Goal: Information Seeking & Learning: Learn about a topic

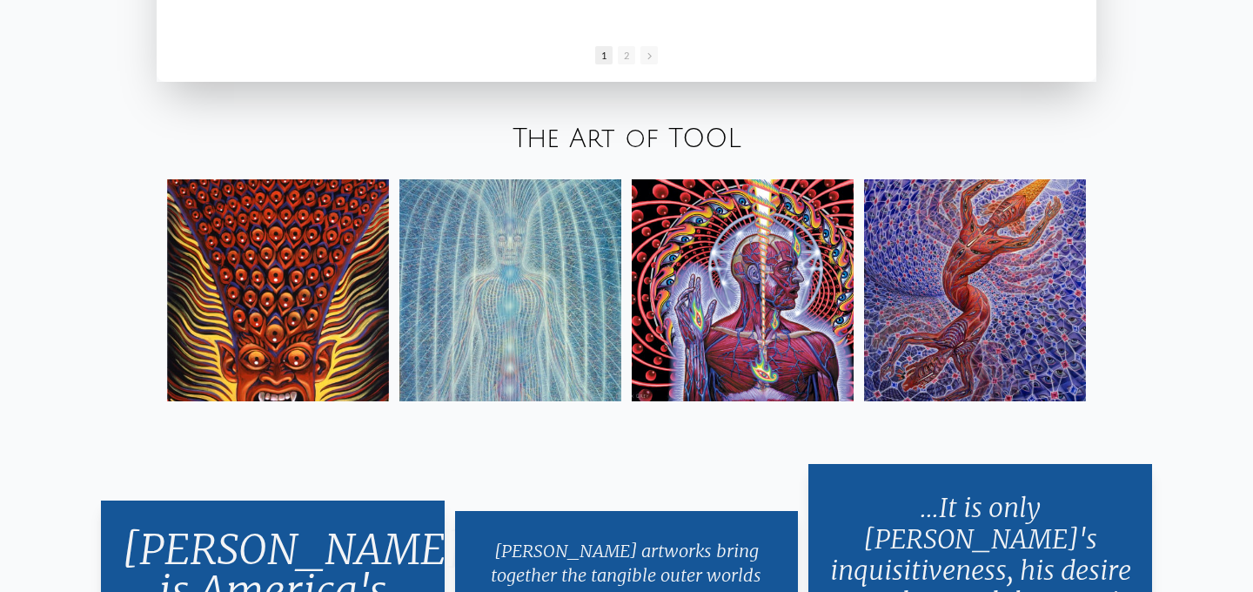
scroll to position [2901, 0]
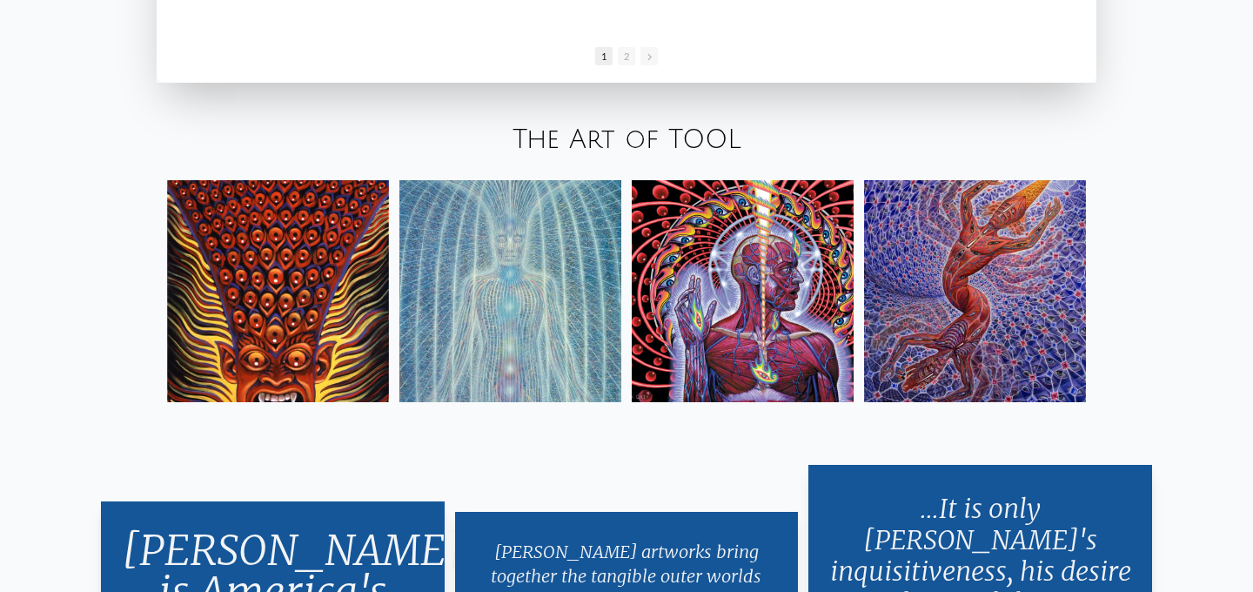
click at [751, 289] on img at bounding box center [743, 291] width 222 height 222
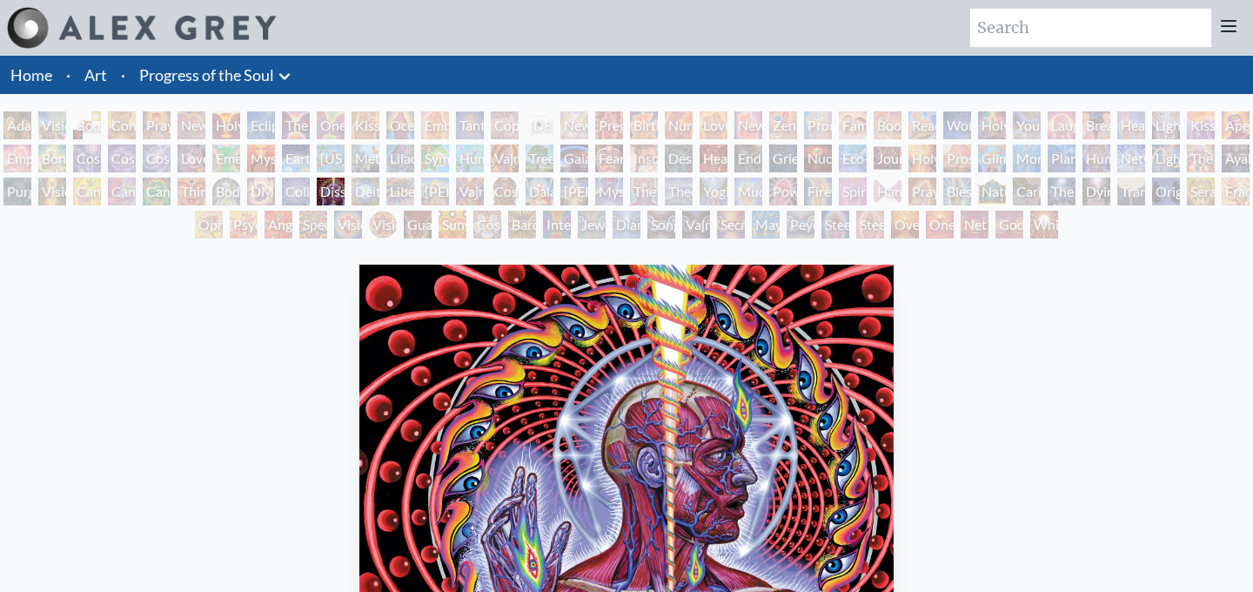
click at [311, 193] on div "Adam & Eve Visionary Origin of Language Body, Mind, Spirit Contemplation Prayin…" at bounding box center [626, 177] width 1253 height 132
click at [300, 193] on div "Collective Vision" at bounding box center [296, 191] width 28 height 28
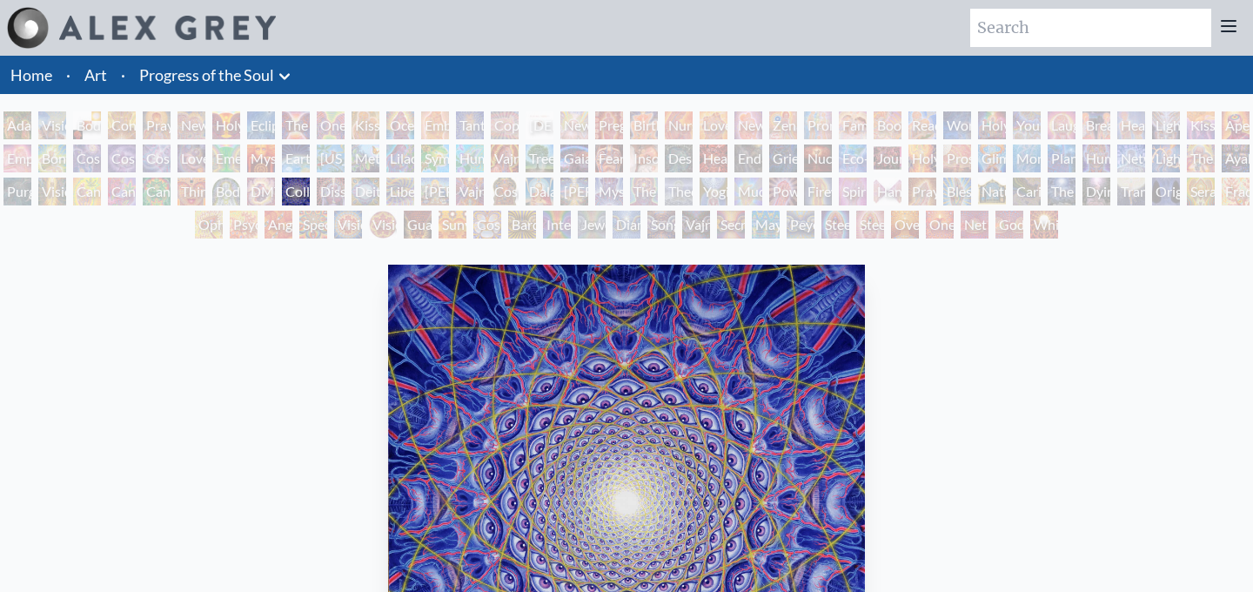
click at [265, 194] on div "DMT - The Spirit Molecule" at bounding box center [261, 191] width 28 height 28
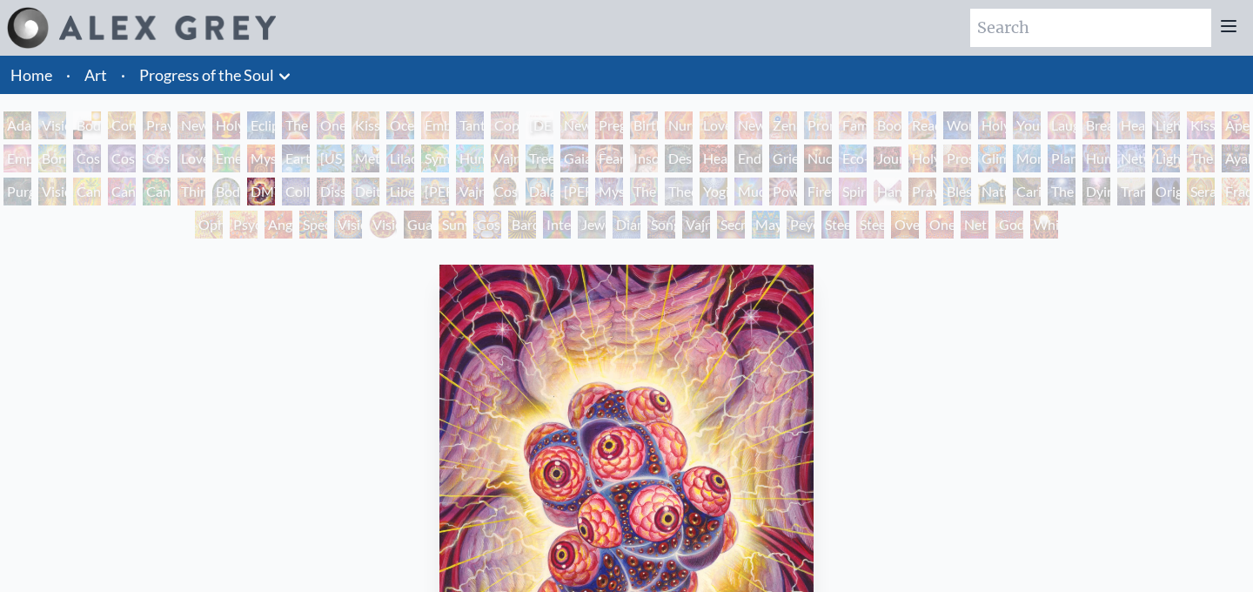
scroll to position [137, 0]
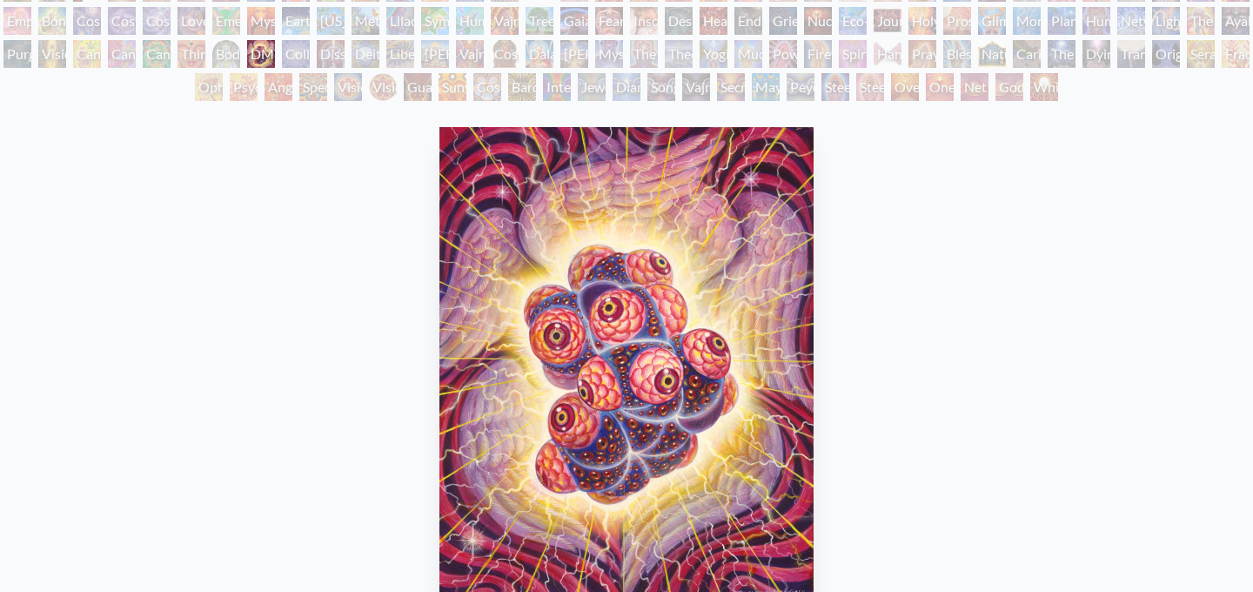
click at [889, 468] on div "DMT - The Spirit Molecule 2000, acrylic on wood, 11 x 14 in. Visit the CoSM Shop" at bounding box center [626, 465] width 1225 height 691
click at [171, 63] on div "Cannabacchus" at bounding box center [157, 54] width 28 height 28
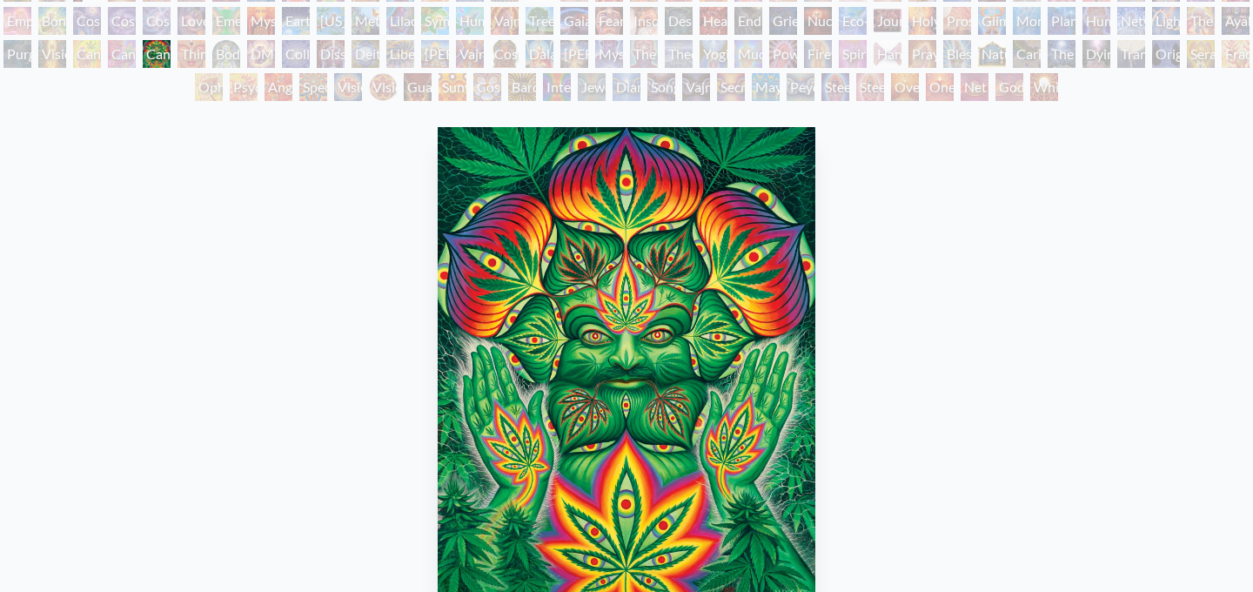
click at [89, 63] on div "Cannabis Mudra" at bounding box center [87, 54] width 28 height 28
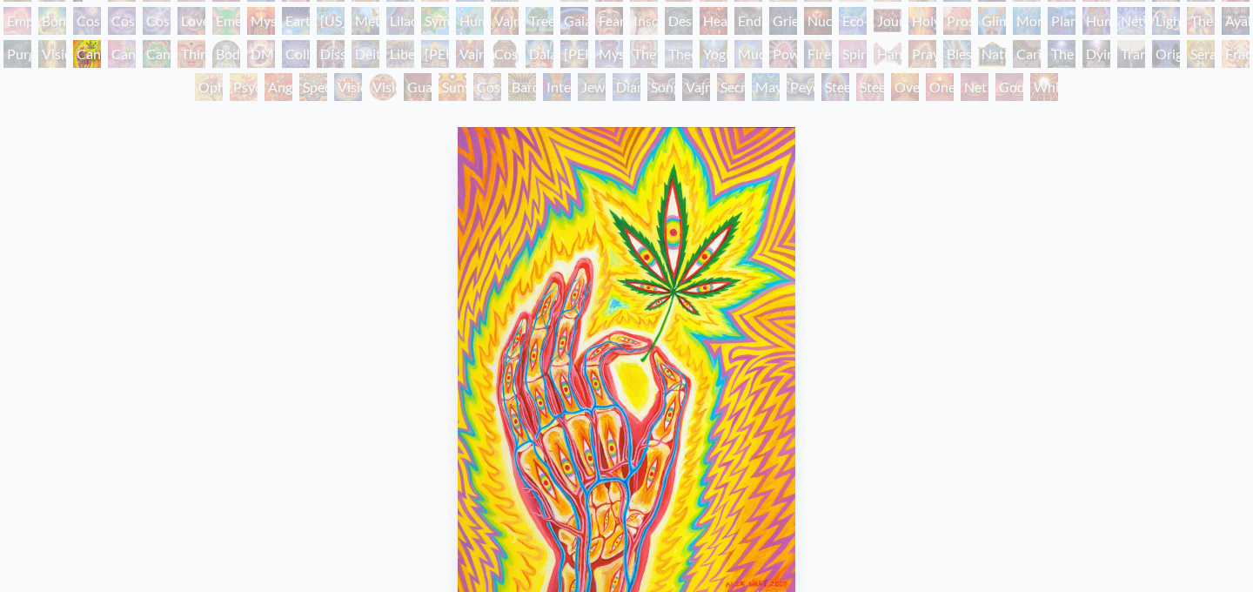
click at [61, 58] on div "Vision Tree" at bounding box center [52, 54] width 28 height 28
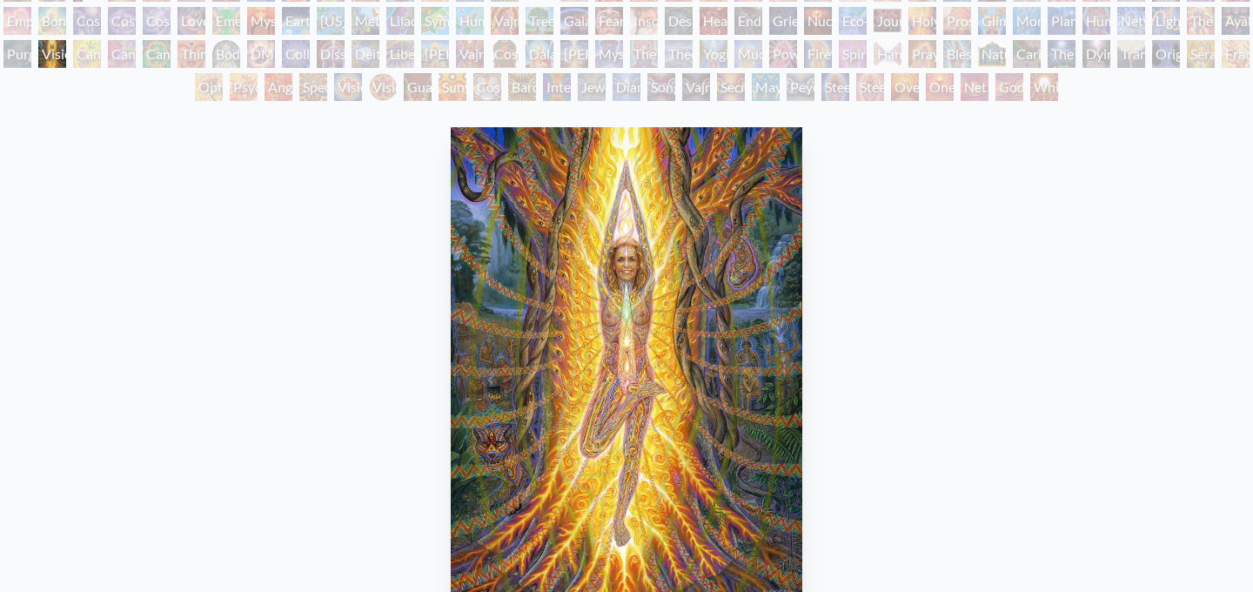
click at [30, 58] on div "Purging" at bounding box center [17, 54] width 28 height 28
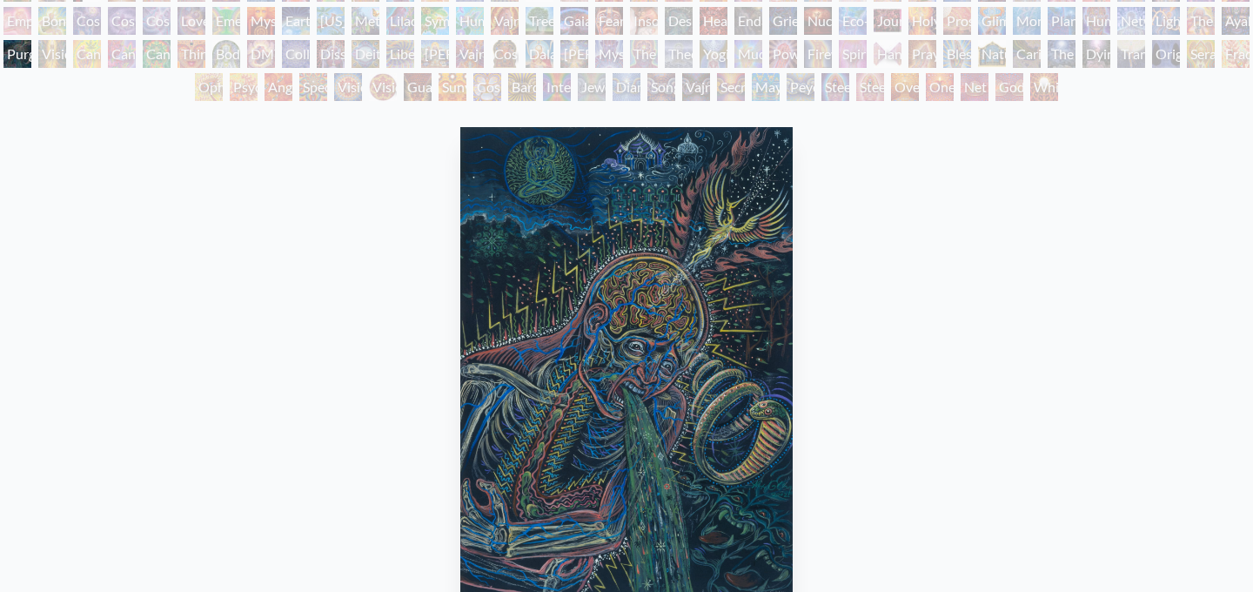
scroll to position [62, 0]
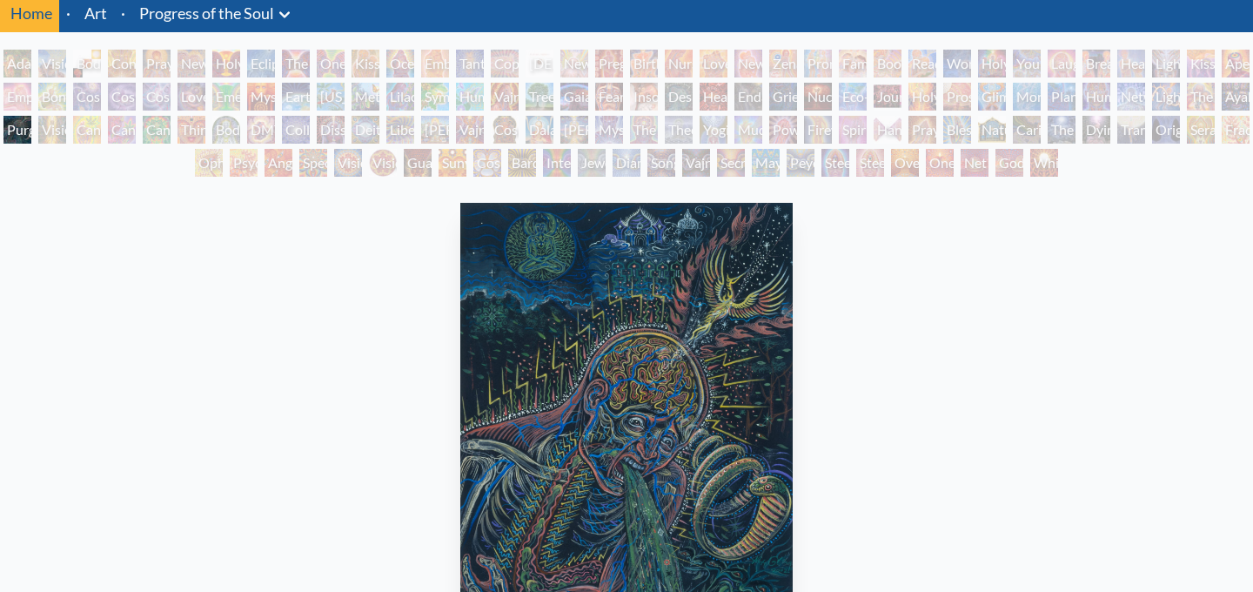
click at [97, 95] on div "Cosmic Creativity" at bounding box center [87, 97] width 28 height 28
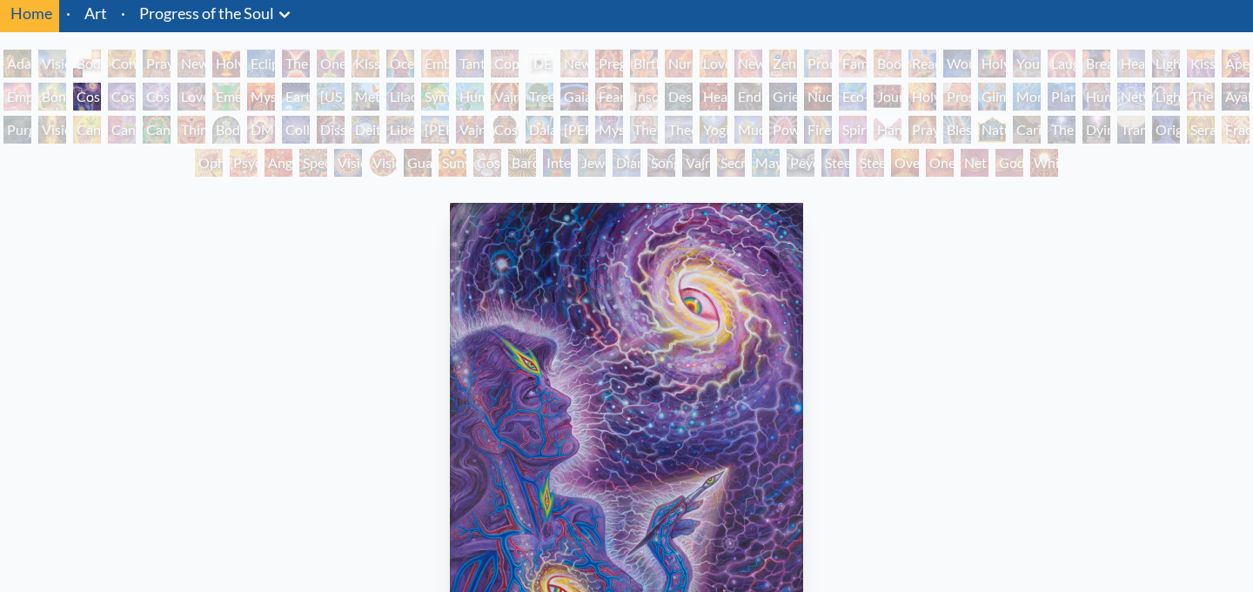
click at [304, 100] on div "Earth Energies" at bounding box center [296, 97] width 28 height 28
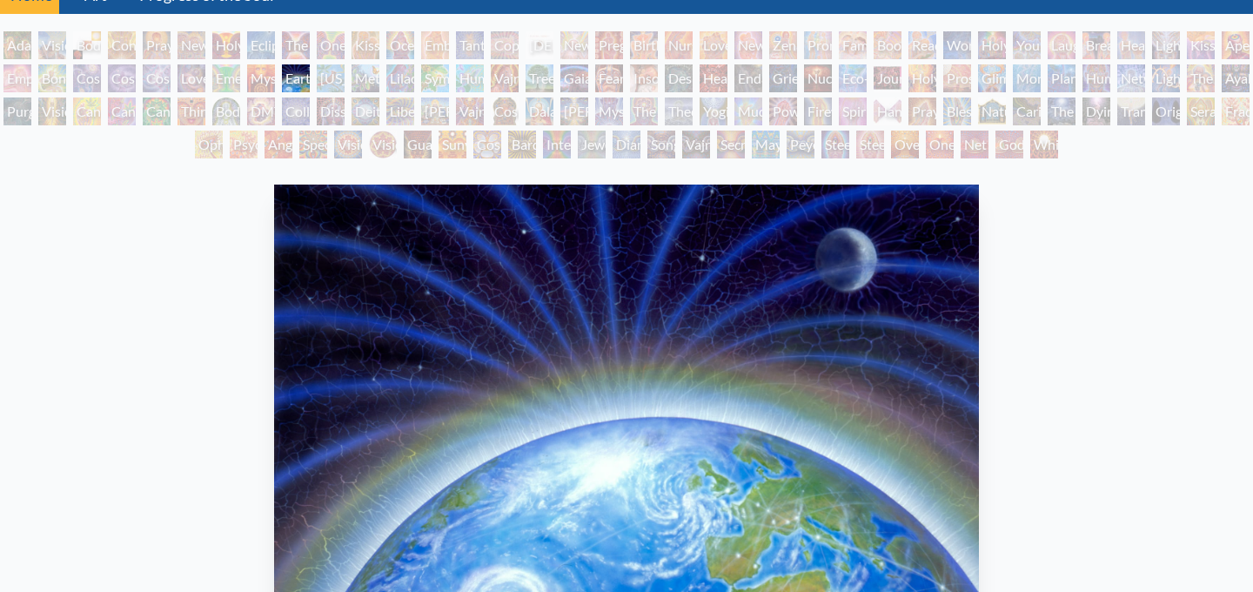
scroll to position [60, 0]
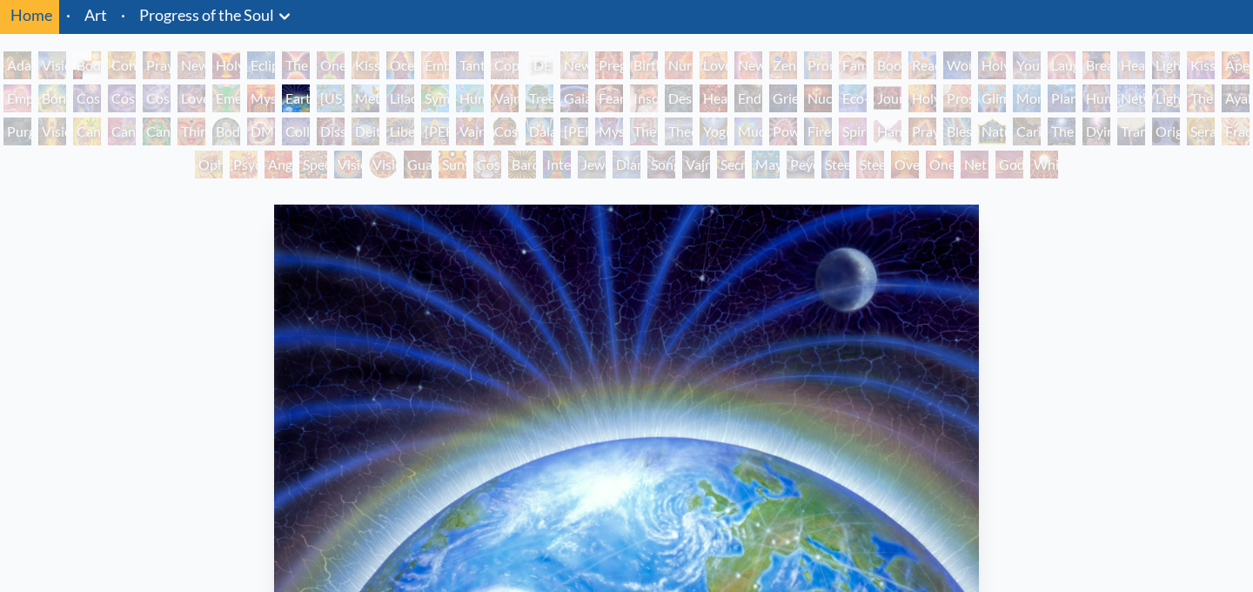
click at [326, 96] on div "Ohio Song" at bounding box center [331, 98] width 28 height 28
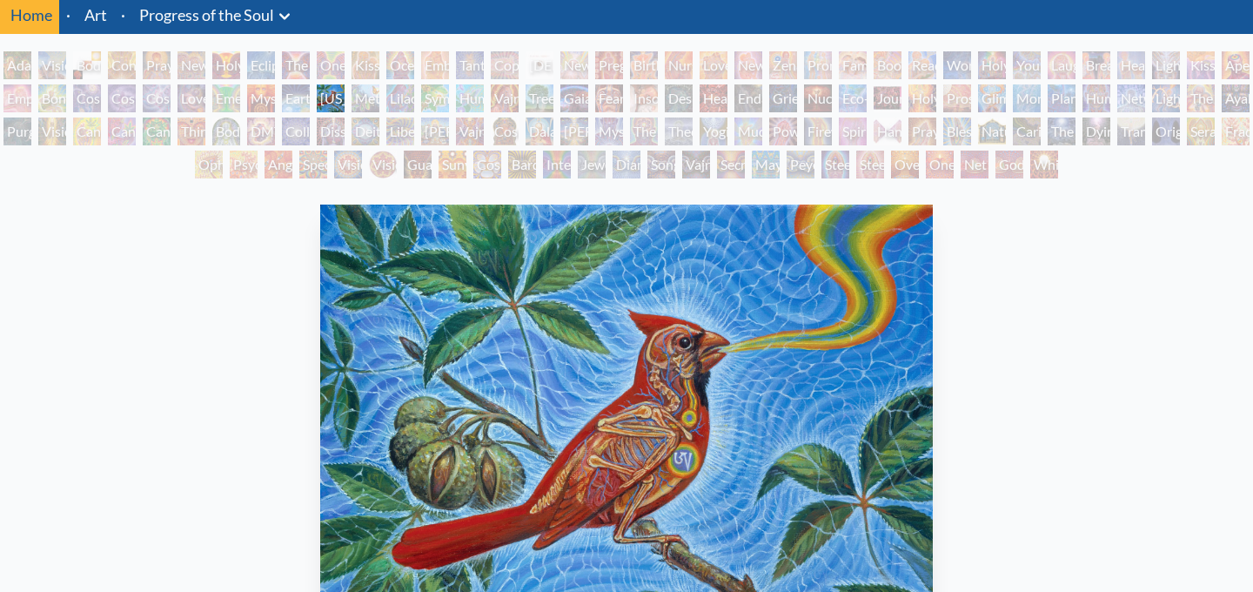
click at [414, 103] on div "Lilacs" at bounding box center [400, 98] width 28 height 28
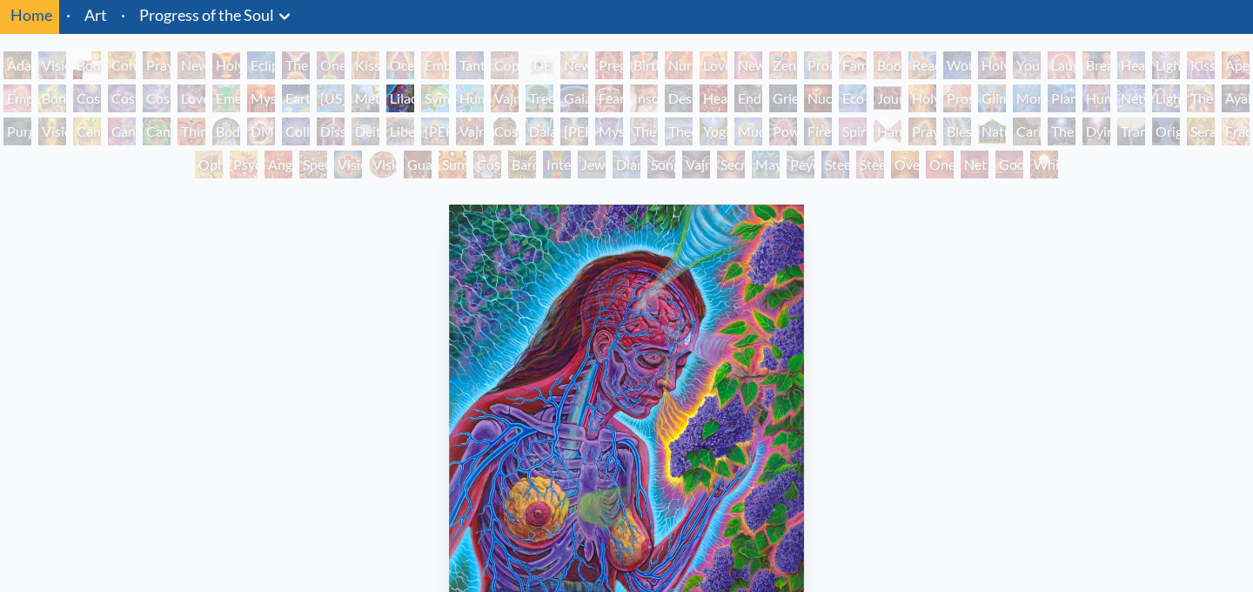
click at [464, 106] on div "Adam & Eve Visionary Origin of Language Body, Mind, Spirit Contemplation Prayin…" at bounding box center [626, 117] width 1253 height 132
click at [379, 135] on div "Deities & Demons Drinking from the Milky Pool" at bounding box center [365, 131] width 28 height 28
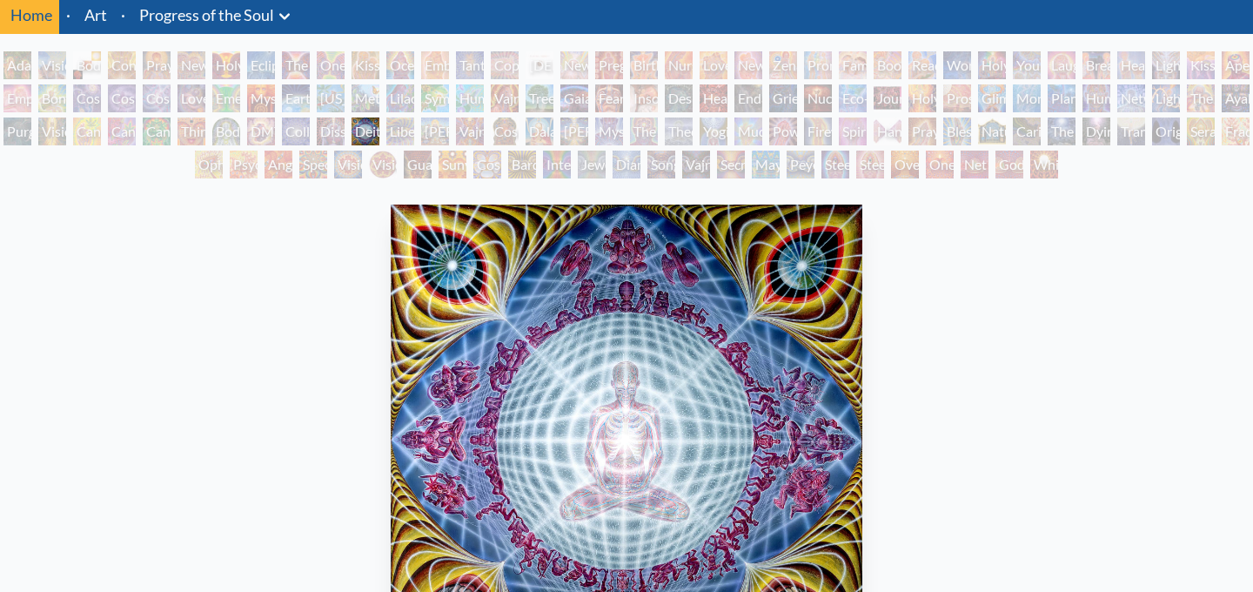
click at [409, 130] on div "Liberation Through Seeing" at bounding box center [400, 131] width 28 height 28
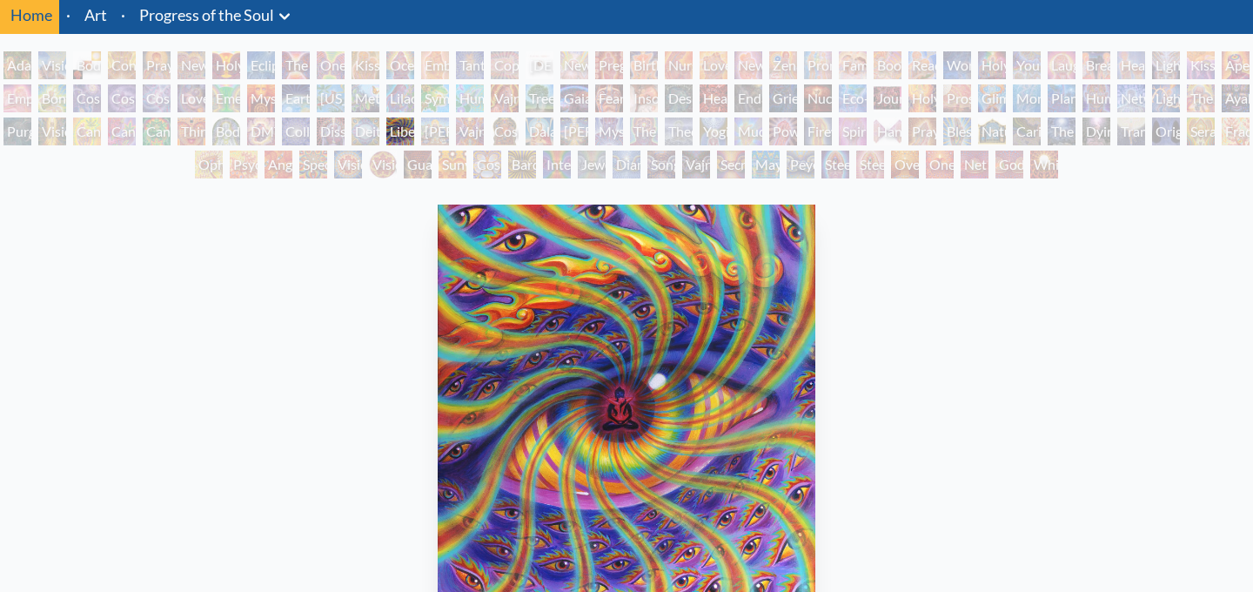
click at [438, 134] on div "Ram Dass" at bounding box center [435, 131] width 28 height 28
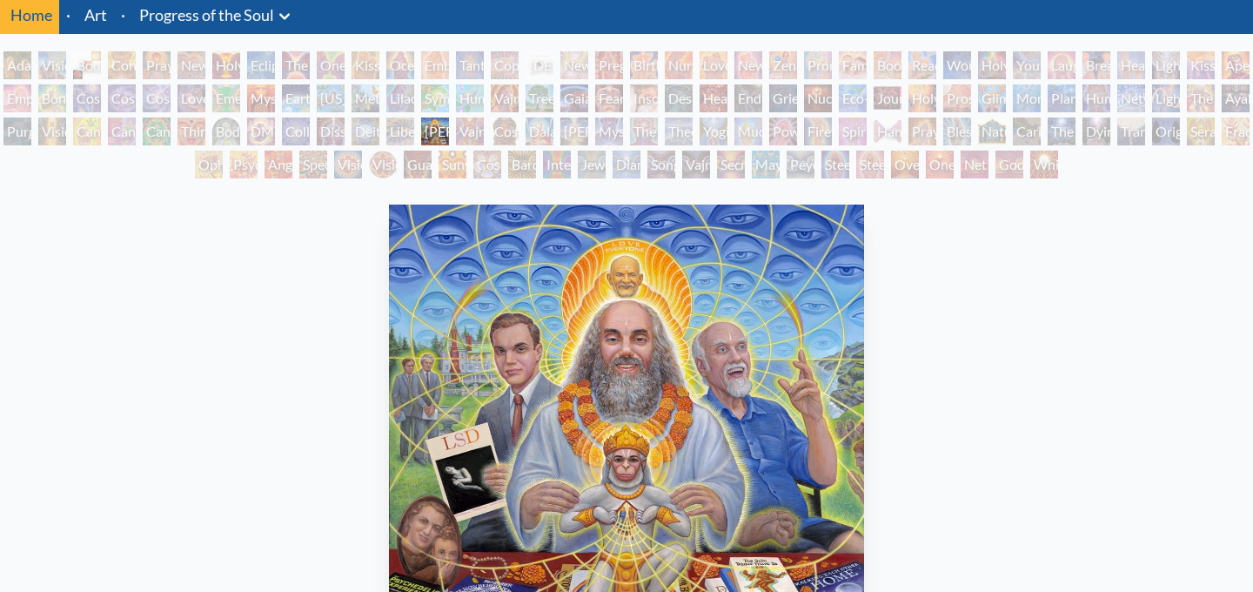
click at [519, 131] on div "Cosmic Christ" at bounding box center [505, 131] width 28 height 28
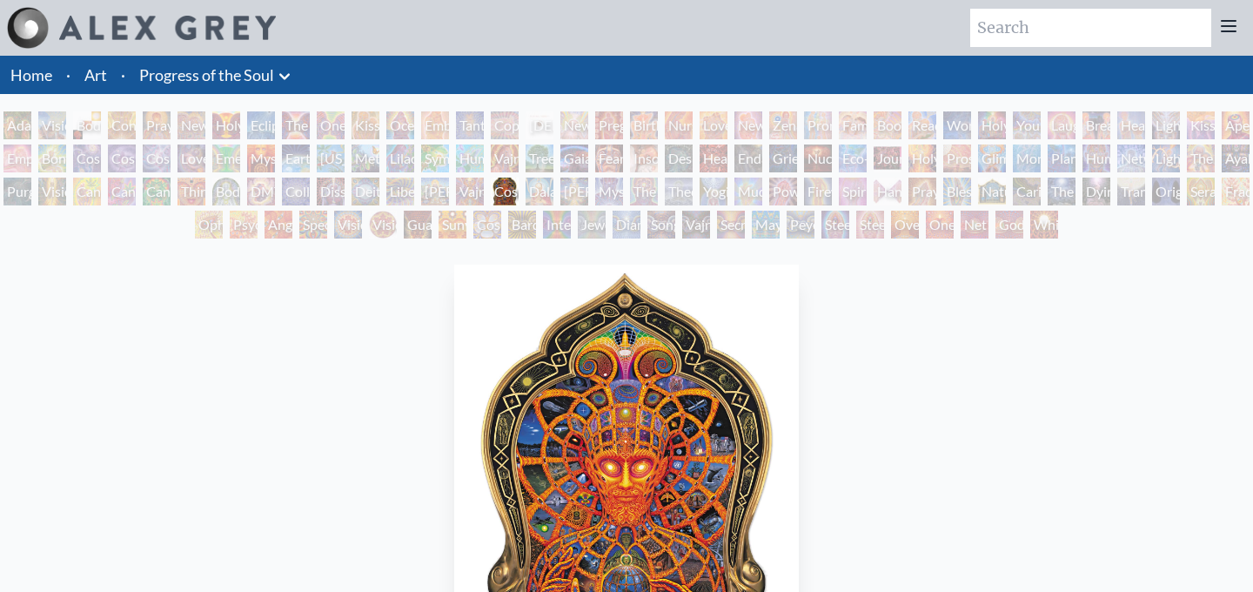
click at [546, 191] on div "Dalai Lama" at bounding box center [539, 191] width 28 height 28
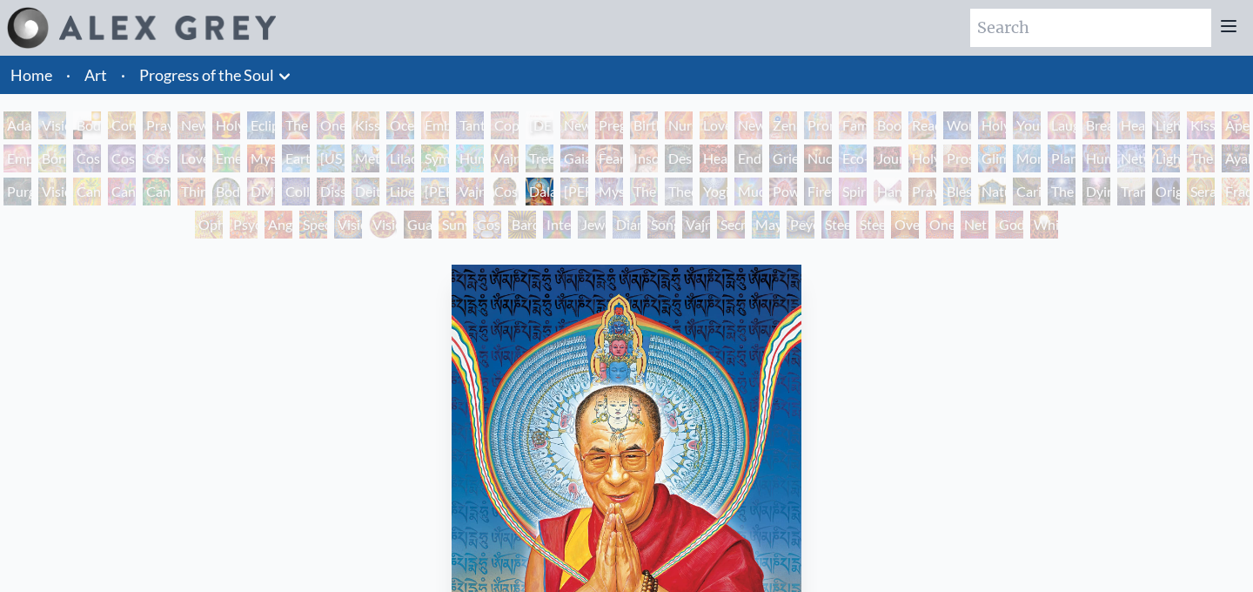
click at [623, 192] on div "Mystic Eye" at bounding box center [609, 191] width 28 height 28
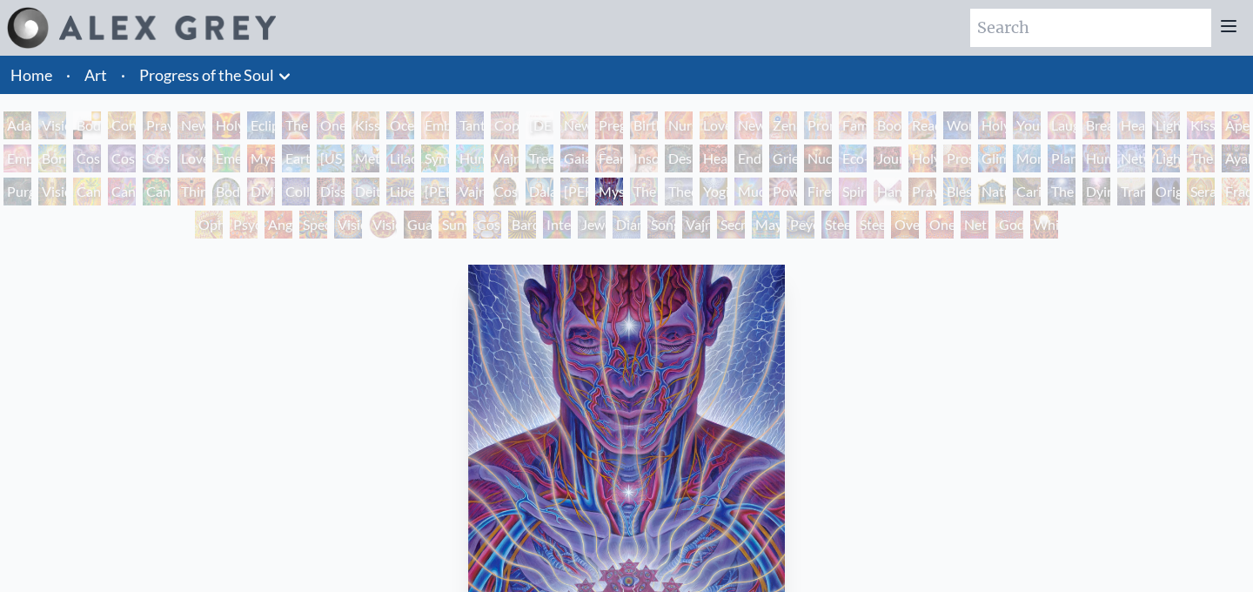
click at [692, 189] on div "Theologue" at bounding box center [679, 191] width 28 height 28
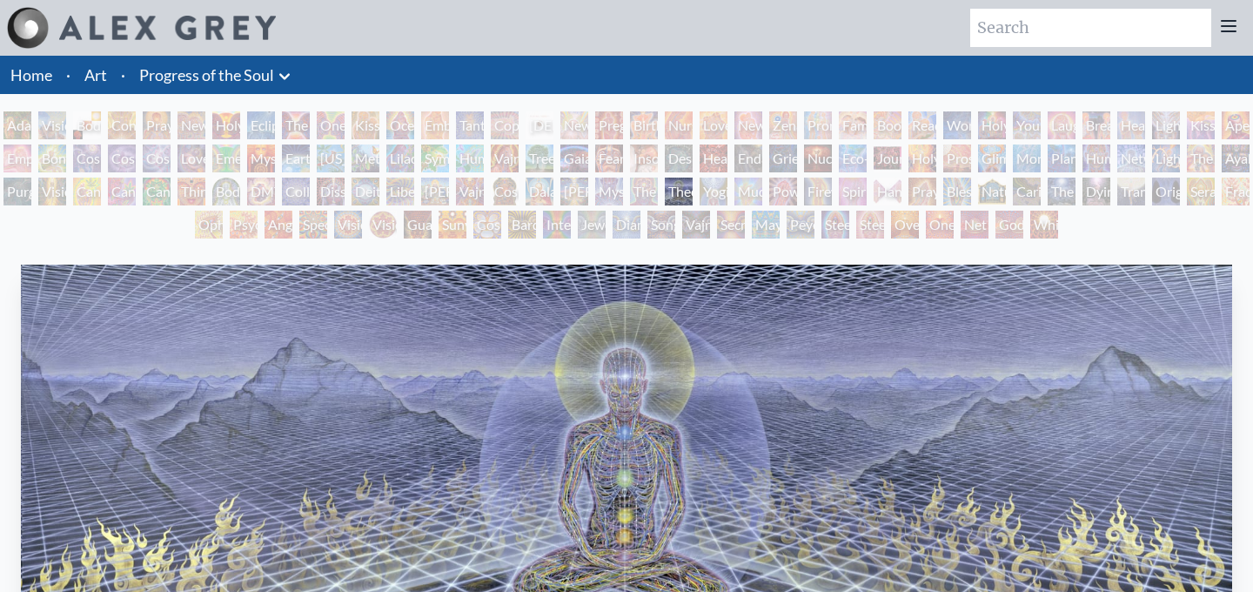
click at [762, 191] on div "Mudra" at bounding box center [748, 191] width 28 height 28
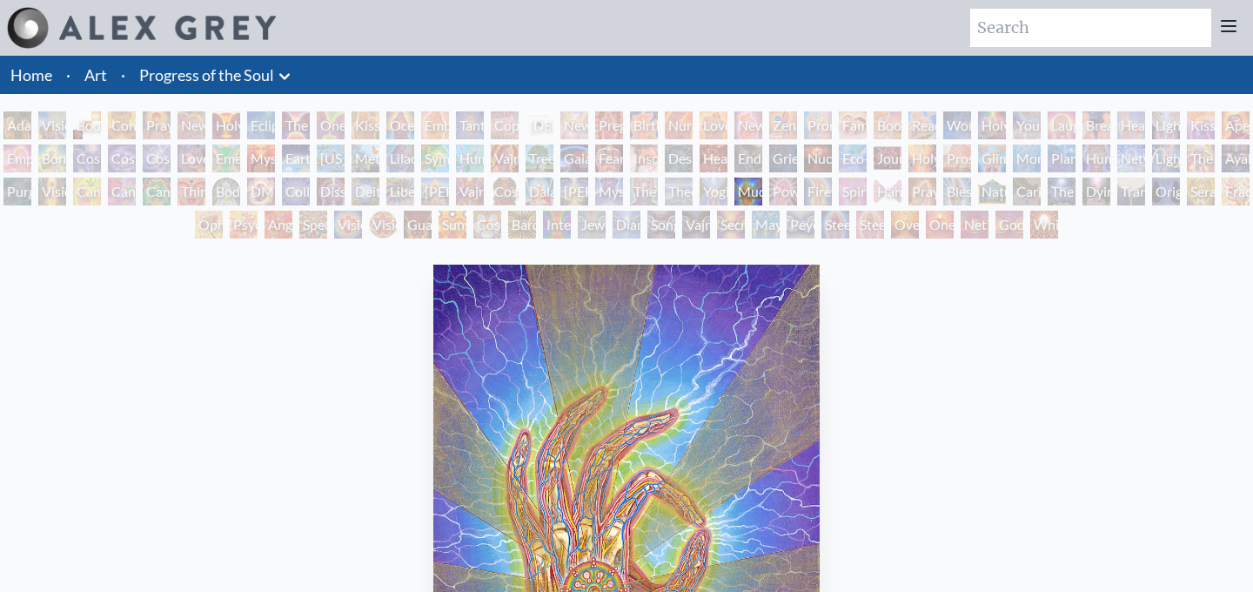
click at [820, 191] on div "Firewalking" at bounding box center [818, 191] width 28 height 28
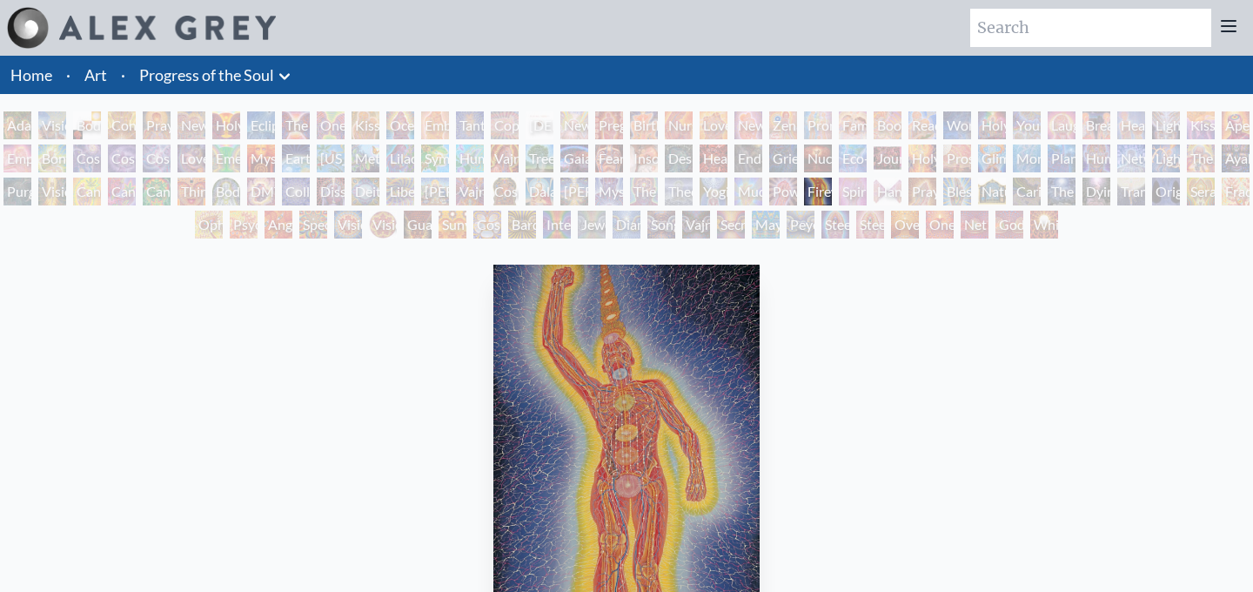
scroll to position [169, 0]
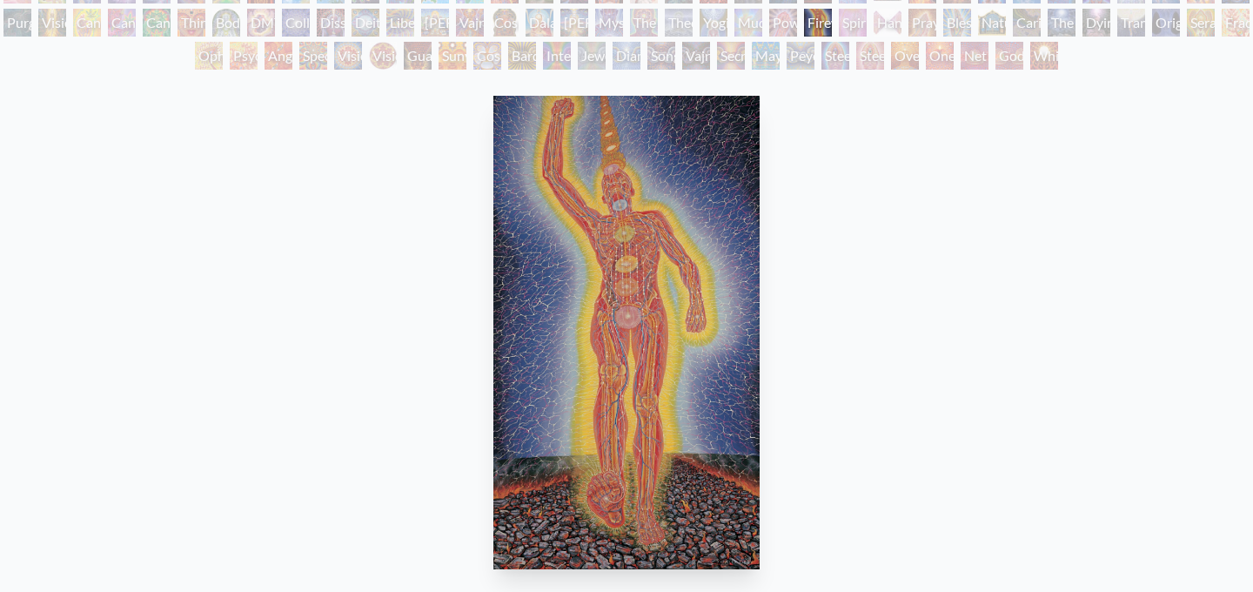
click at [858, 25] on div "Spirit Animates the Flesh" at bounding box center [853, 23] width 28 height 28
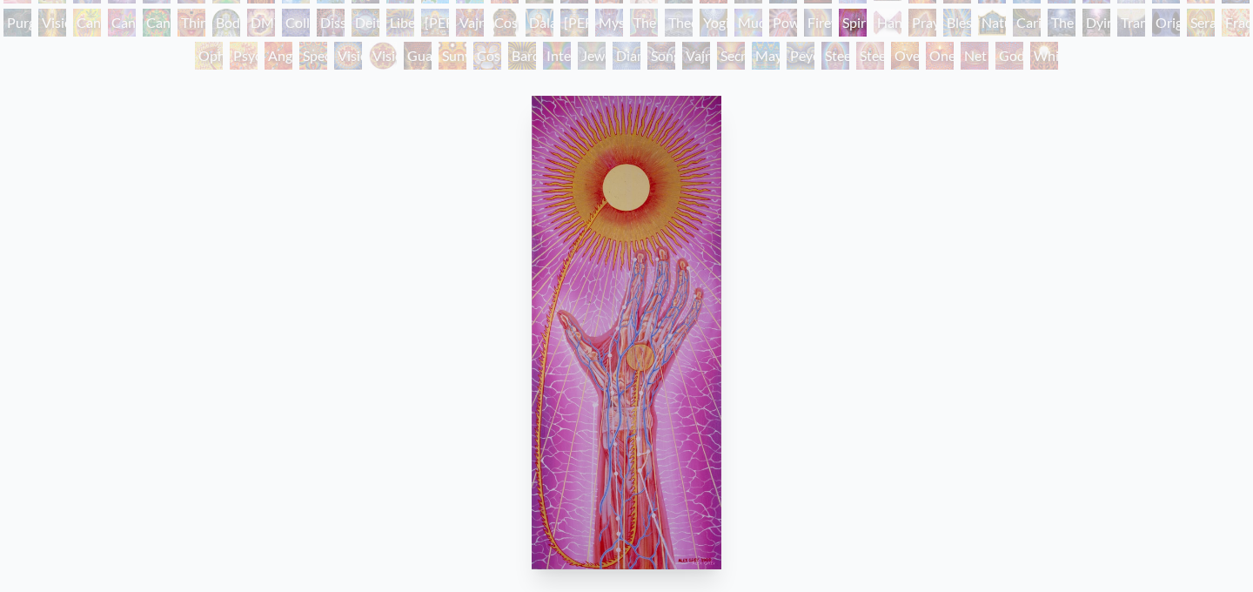
click at [1039, 29] on div "Caring" at bounding box center [1027, 23] width 28 height 28
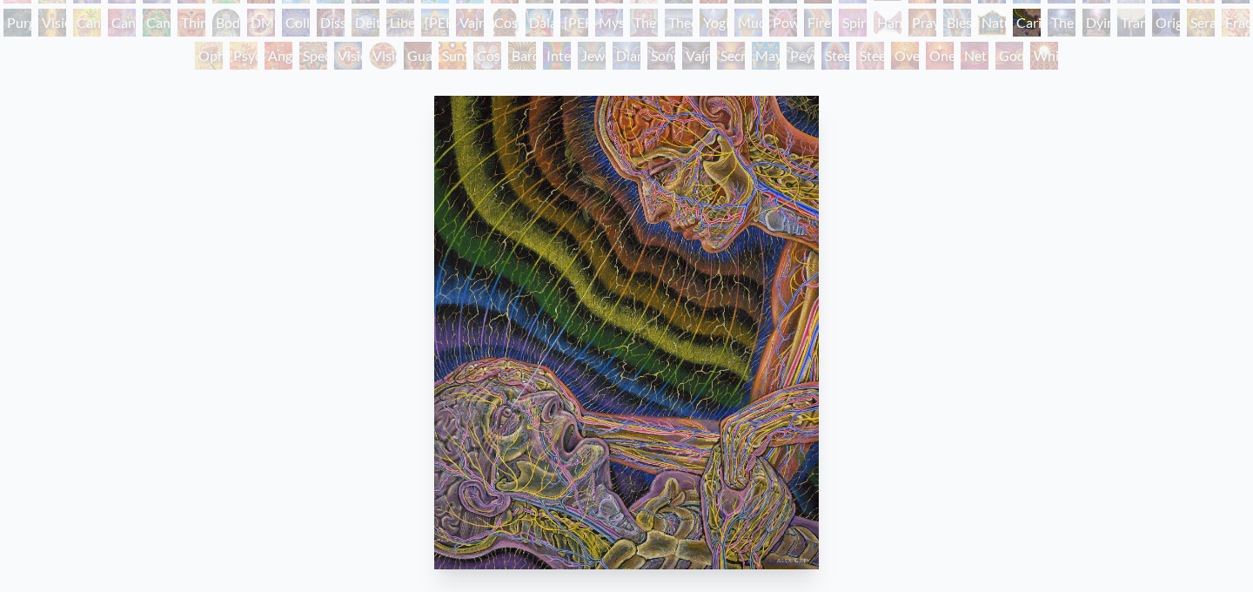
click at [1075, 26] on div "The Soul Finds It's Way" at bounding box center [1061, 23] width 28 height 28
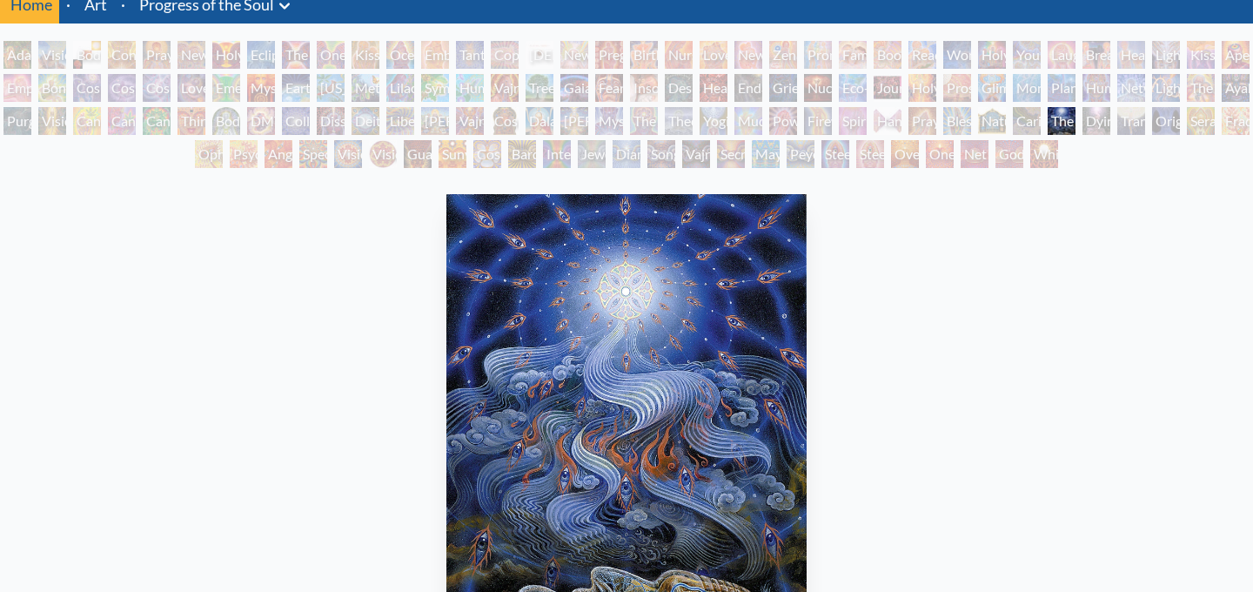
scroll to position [59, 0]
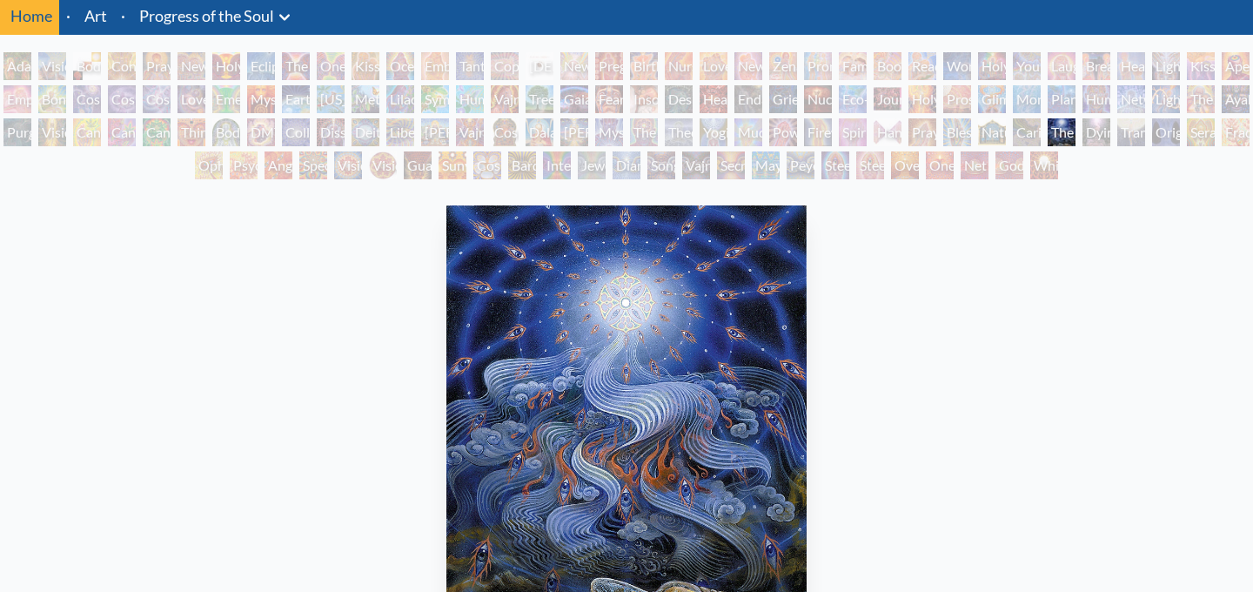
click at [1143, 135] on div "Transfiguration" at bounding box center [1131, 132] width 28 height 28
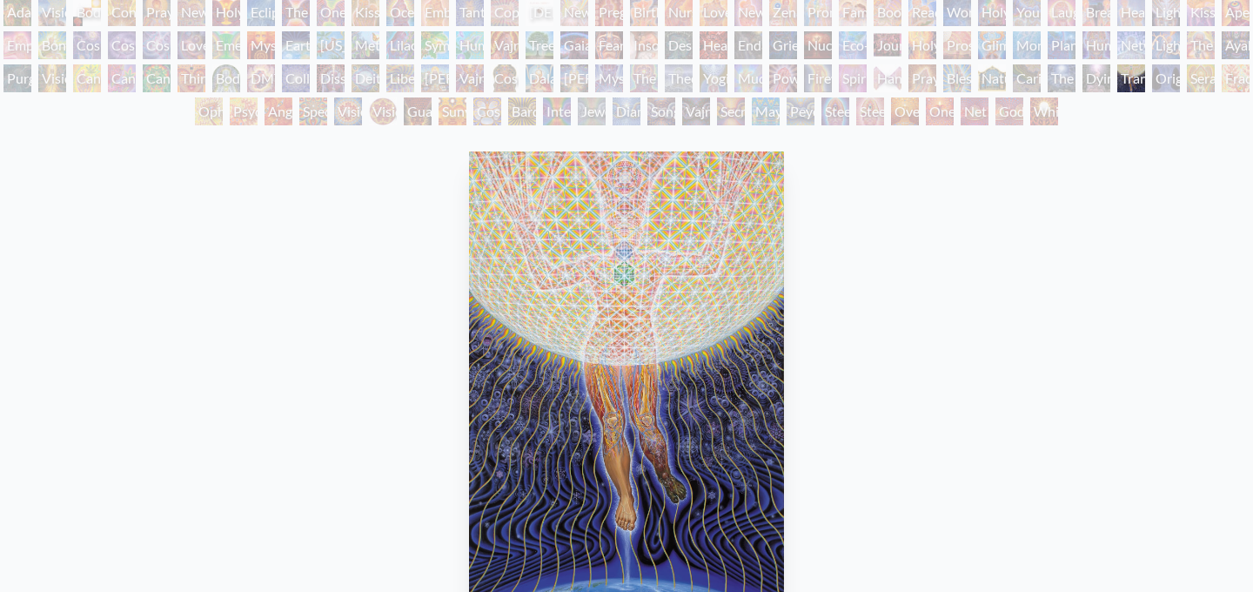
scroll to position [75, 0]
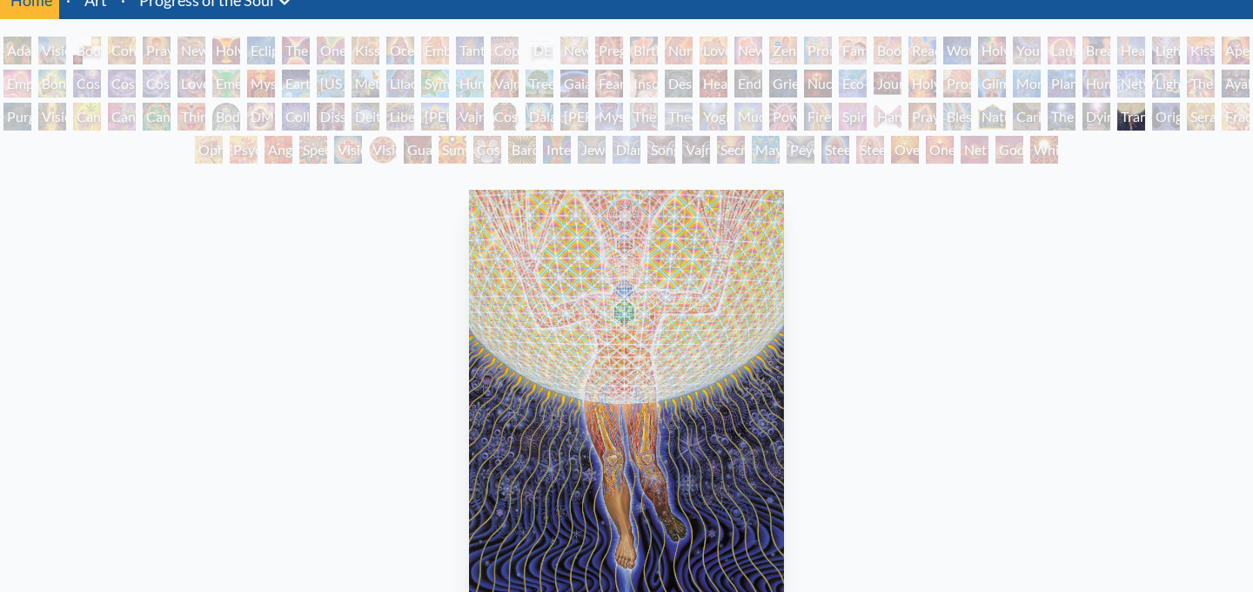
click at [1110, 113] on div "Dying" at bounding box center [1096, 117] width 28 height 28
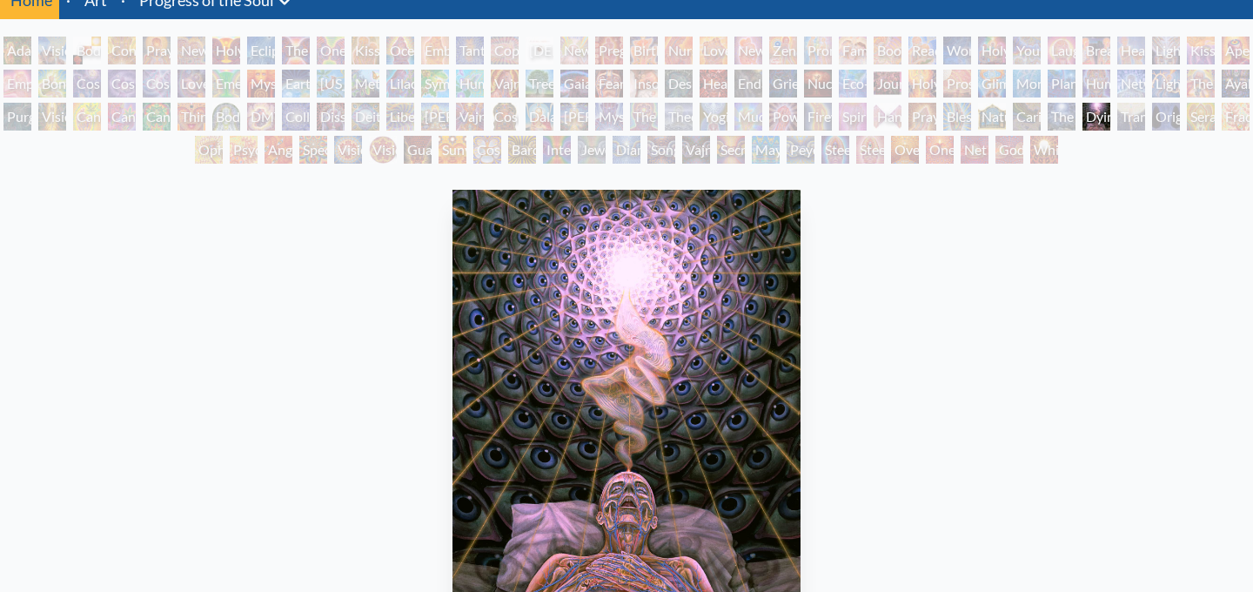
click at [1145, 115] on div "Transfiguration" at bounding box center [1131, 117] width 28 height 28
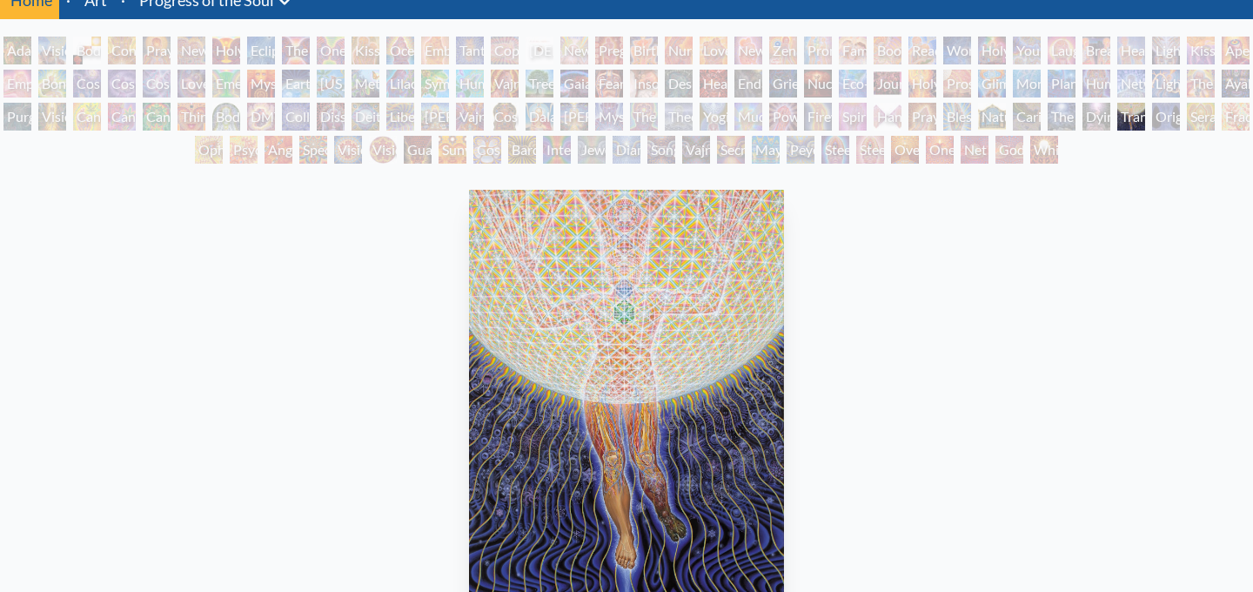
click at [324, 152] on div "Spectral Lotus" at bounding box center [313, 150] width 28 height 28
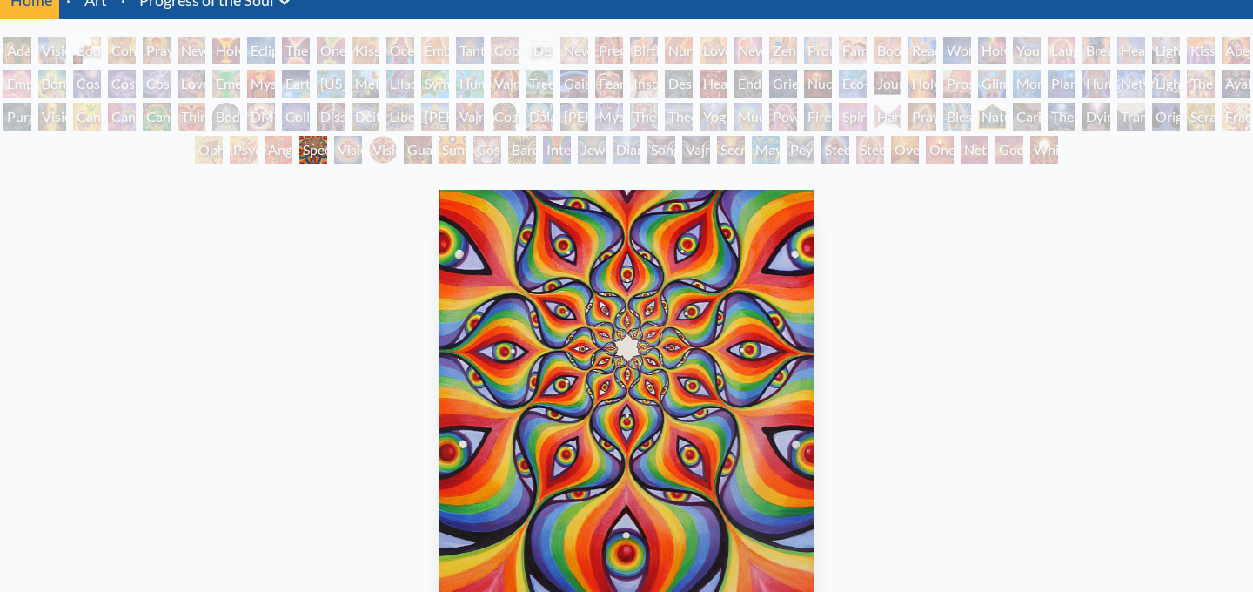
click at [244, 154] on div "Psychomicrograph of a Fractal Paisley Cherub Feather Tip" at bounding box center [244, 150] width 28 height 28
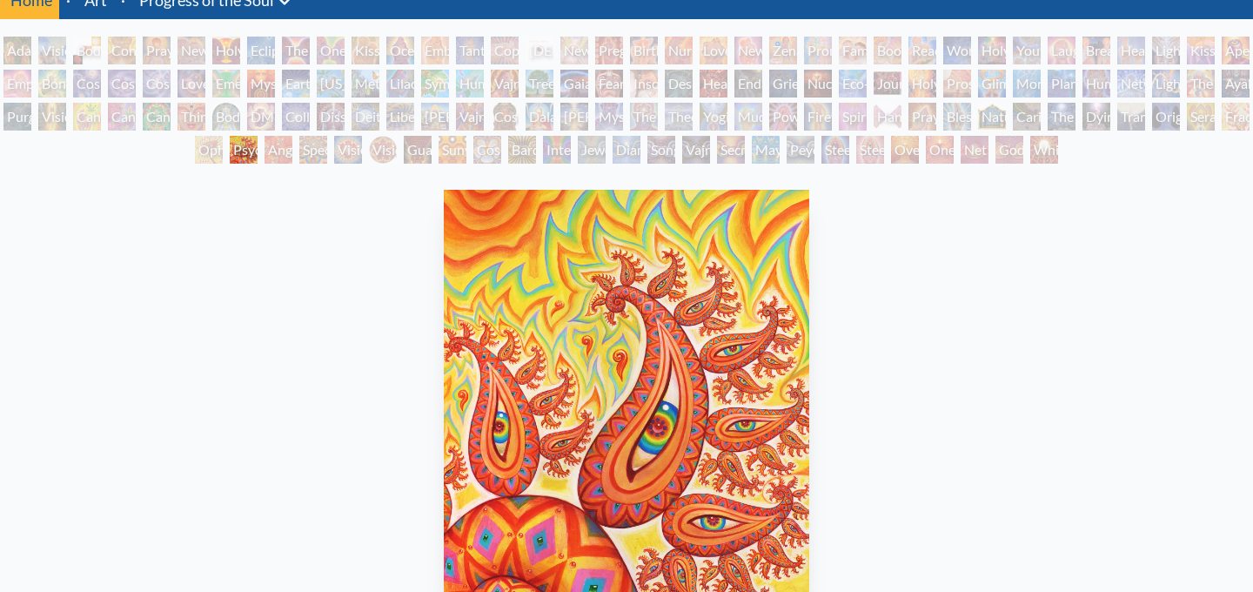
click at [453, 148] on div "Sunyata" at bounding box center [452, 150] width 28 height 28
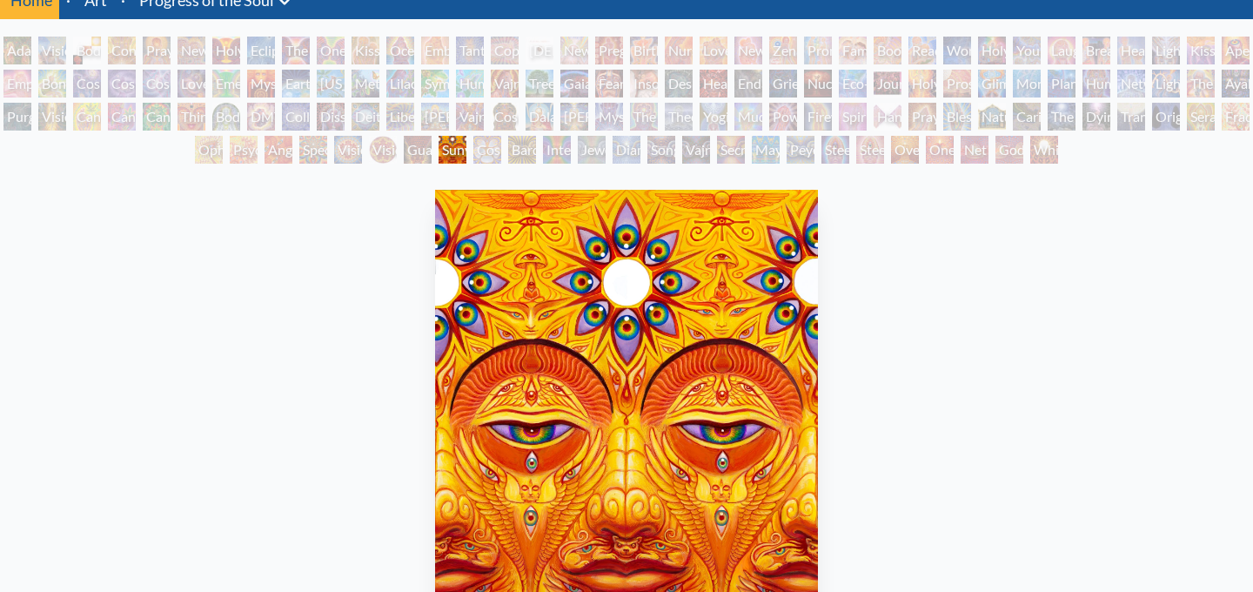
click at [488, 154] on div "Cosmic Elf" at bounding box center [487, 150] width 28 height 28
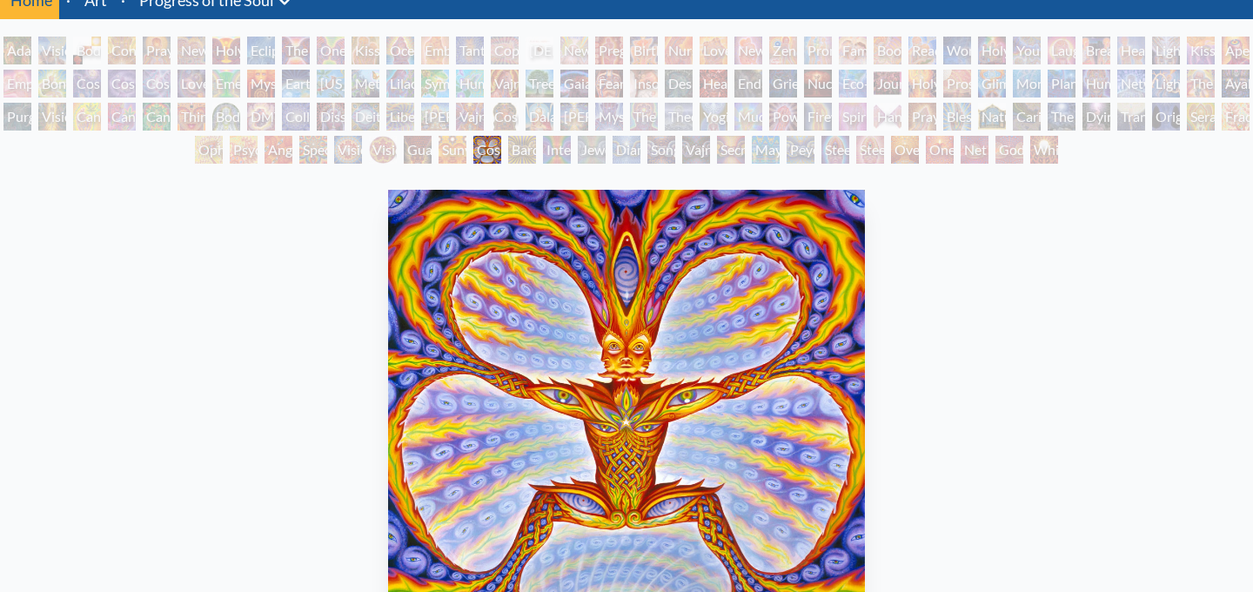
click at [536, 151] on div "Bardo Being" at bounding box center [522, 150] width 28 height 28
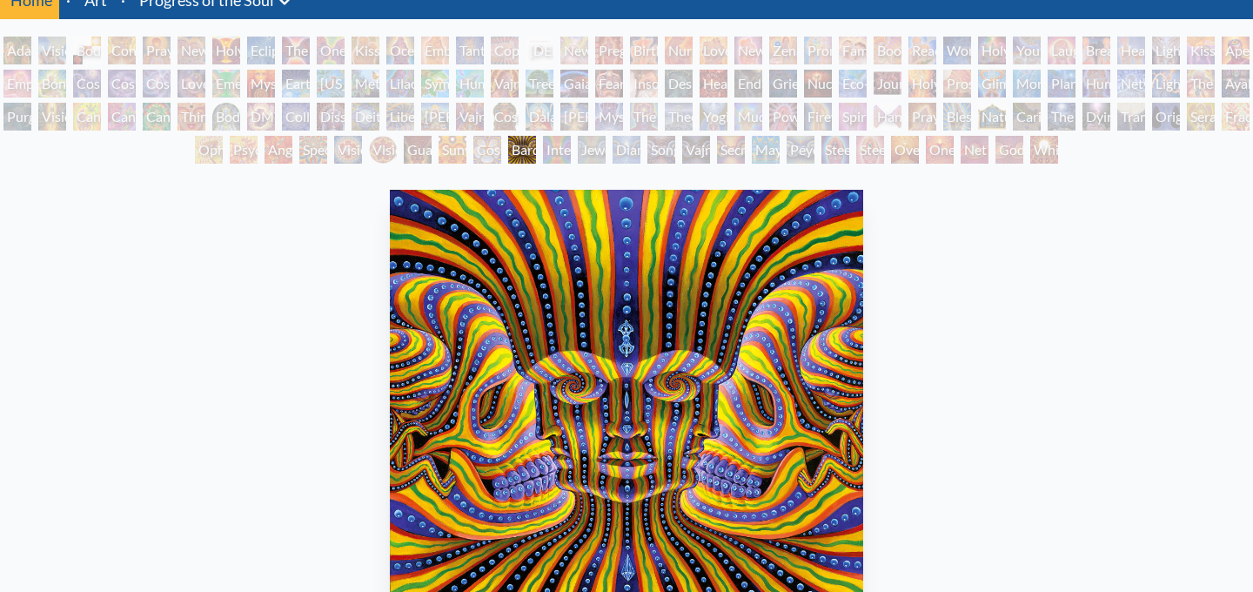
click at [576, 151] on div "Adam & Eve Visionary Origin of Language Body, Mind, Spirit Contemplation Prayin…" at bounding box center [626, 103] width 1253 height 132
click at [567, 151] on div "Interbeing" at bounding box center [557, 150] width 28 height 28
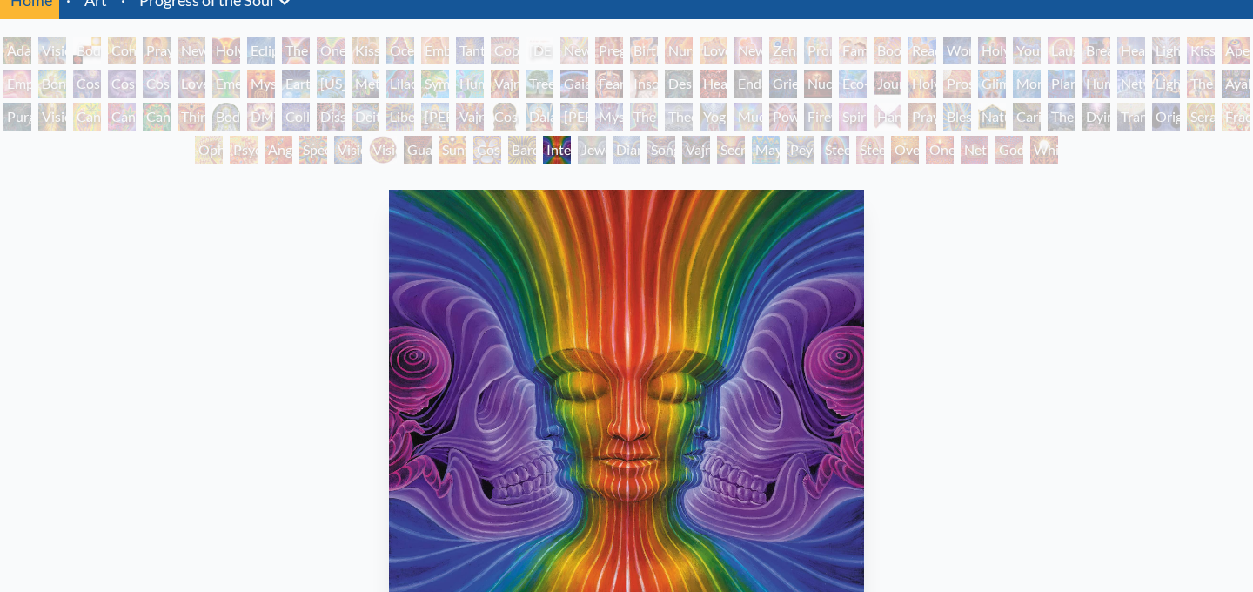
click at [606, 152] on div "Jewel Being" at bounding box center [592, 150] width 28 height 28
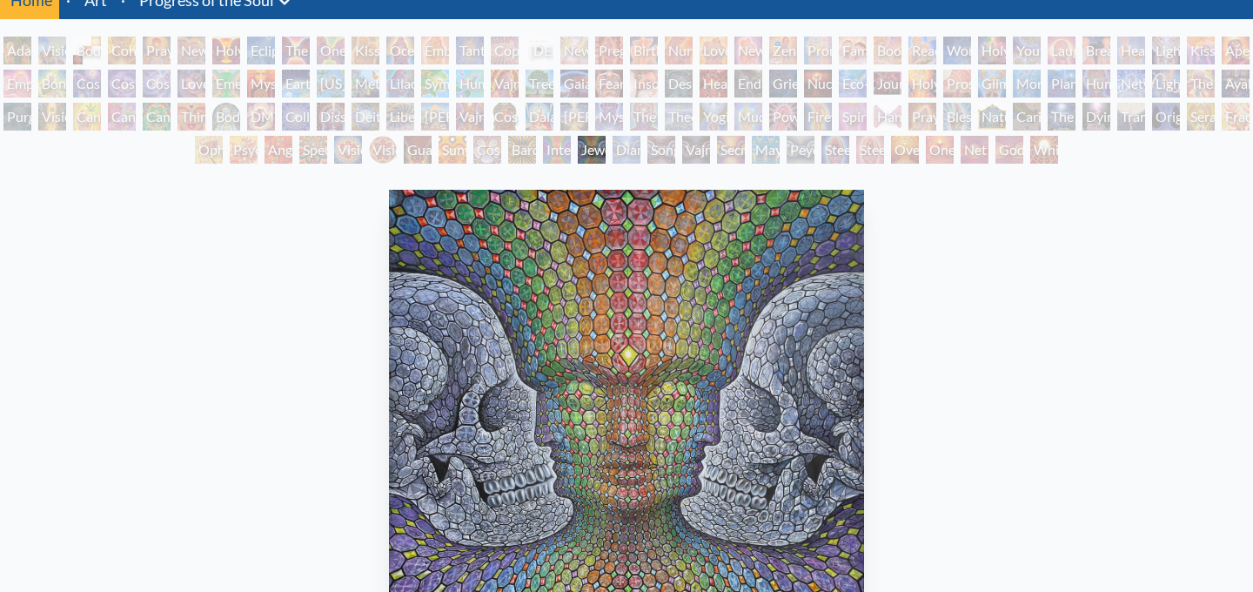
click at [667, 151] on div "Song of Vajra Being" at bounding box center [661, 150] width 28 height 28
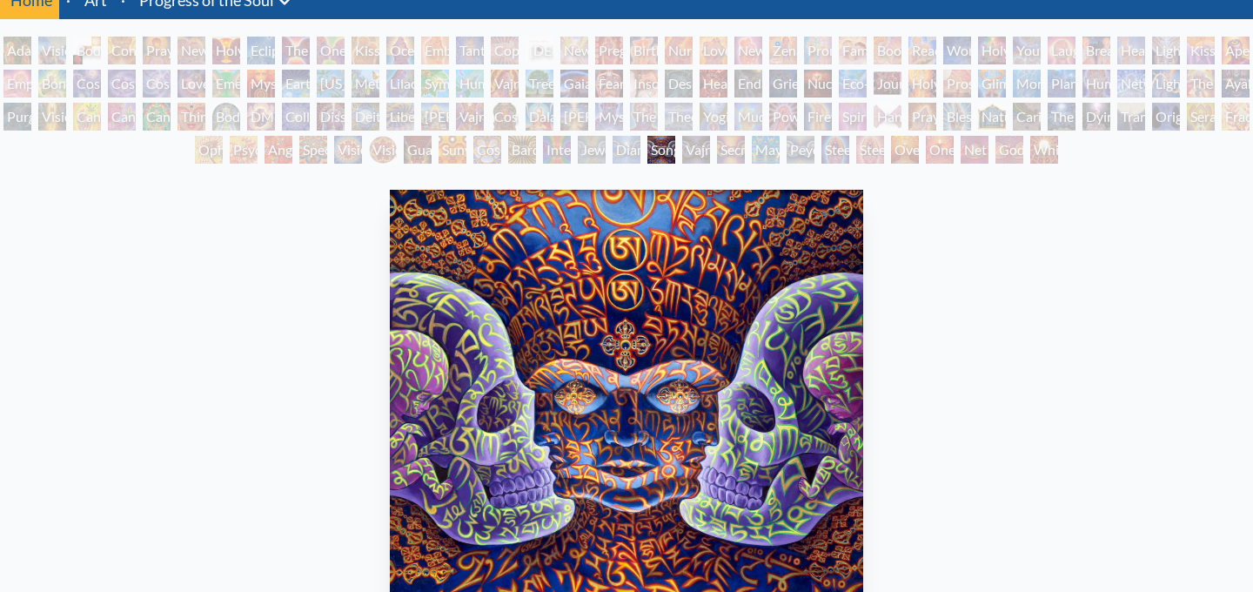
click at [745, 154] on div "Secret Writing Being" at bounding box center [731, 150] width 28 height 28
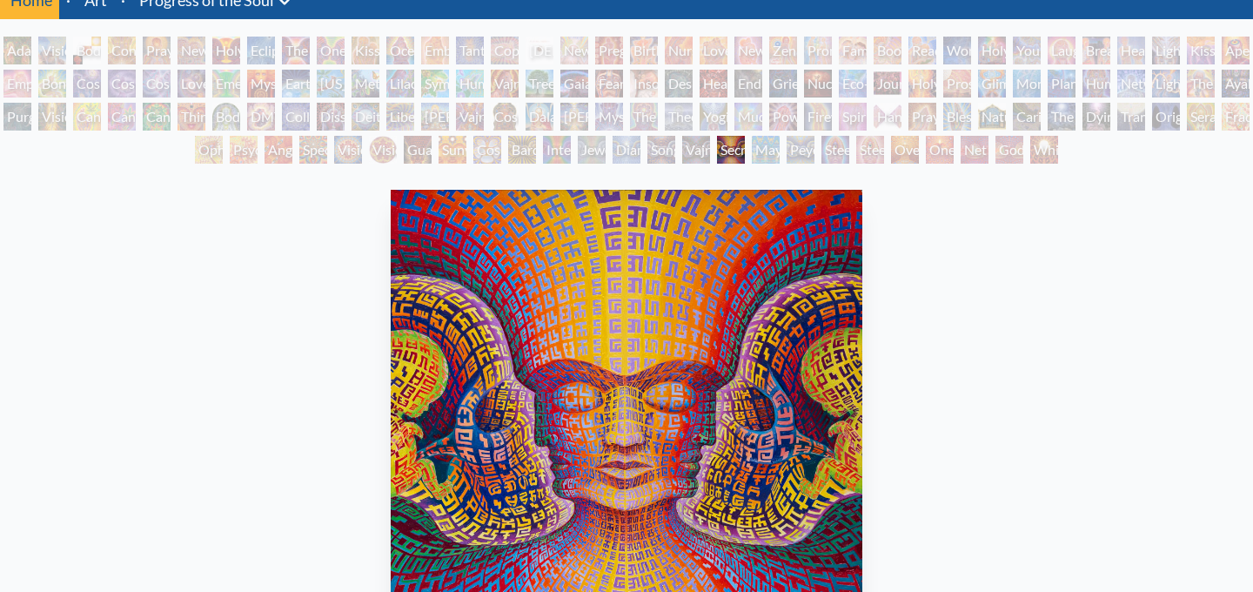
click at [814, 151] on div "Peyote Being" at bounding box center [800, 150] width 28 height 28
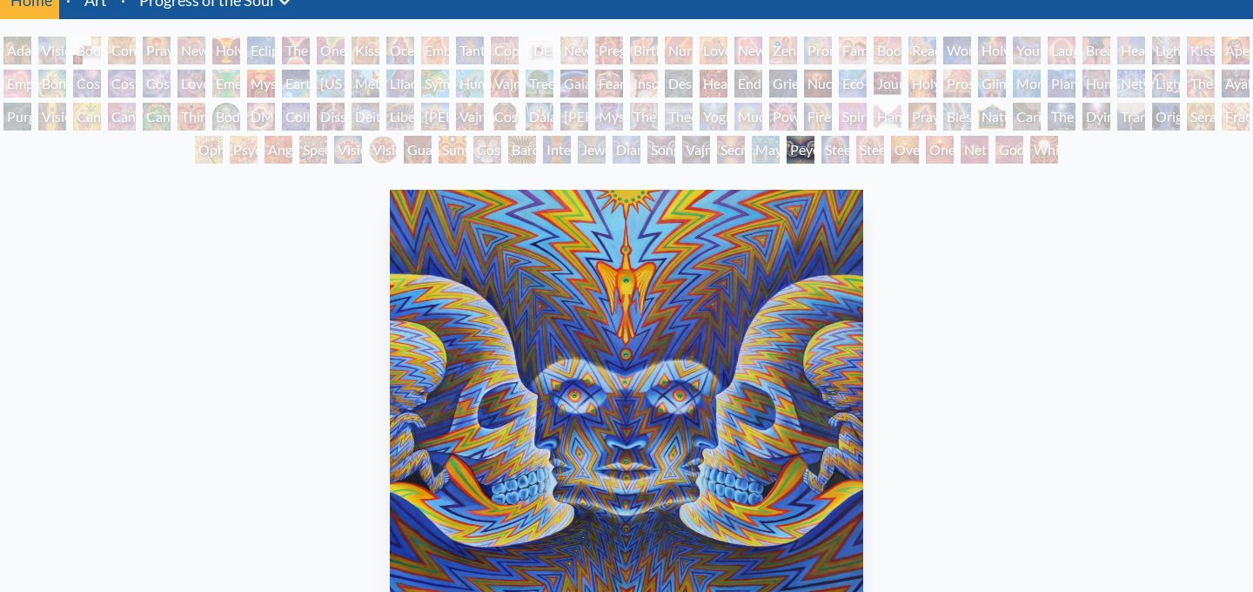
click at [882, 145] on div "Steeplehead 2" at bounding box center [870, 150] width 28 height 28
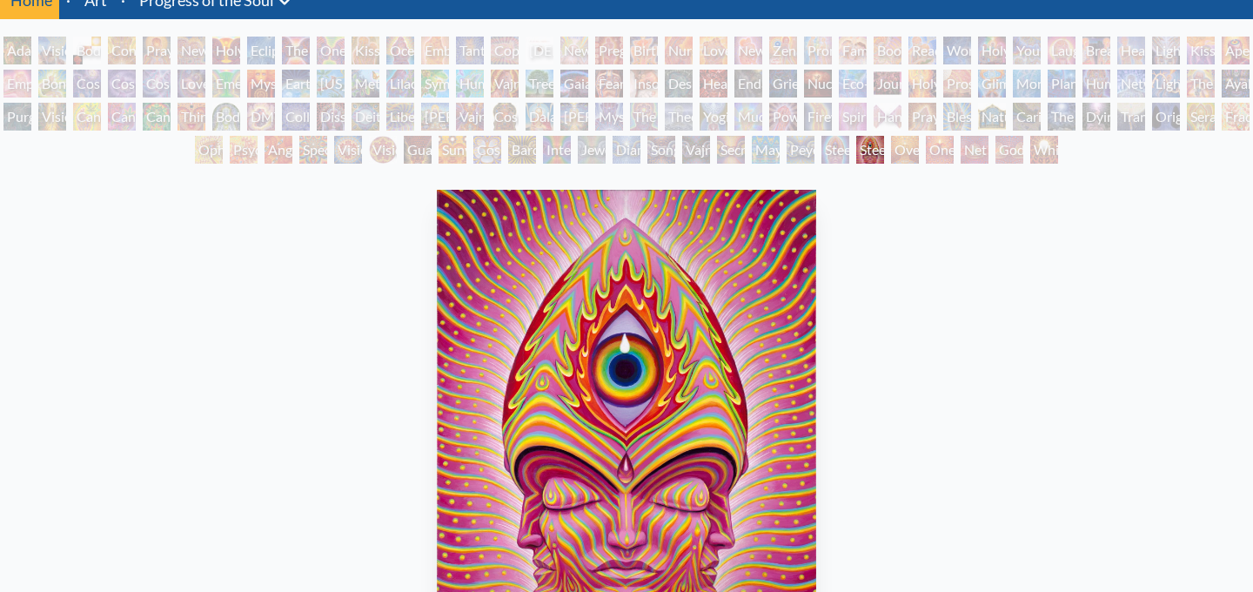
click at [919, 147] on div "Oversoul" at bounding box center [905, 150] width 28 height 28
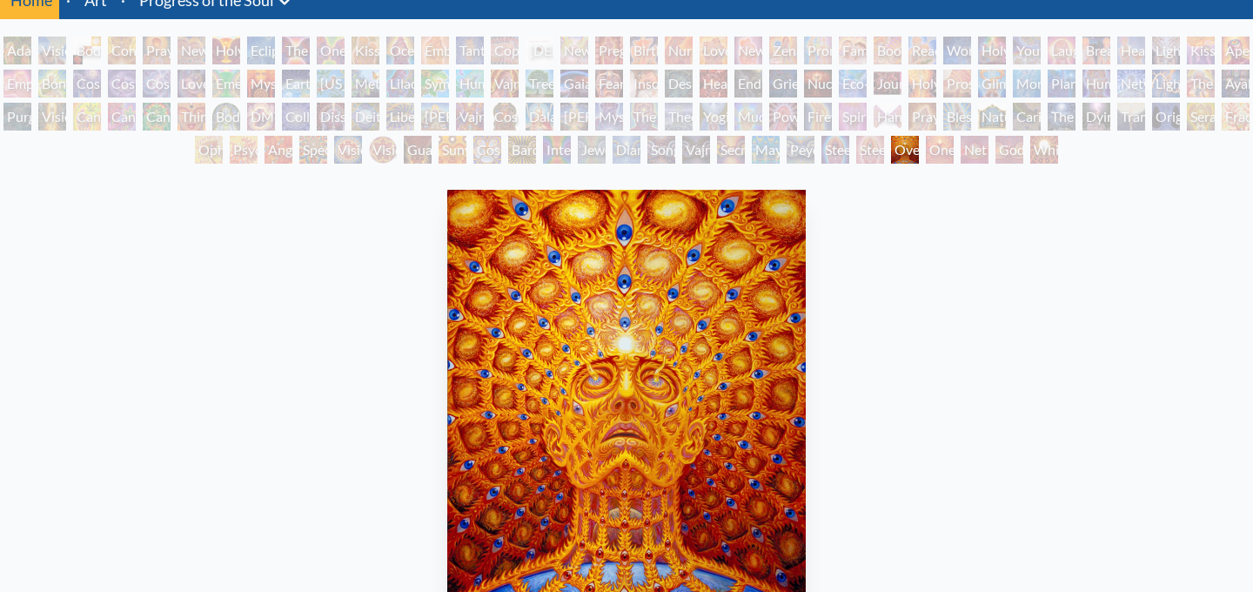
click at [967, 149] on div "Net of Being" at bounding box center [974, 150] width 28 height 28
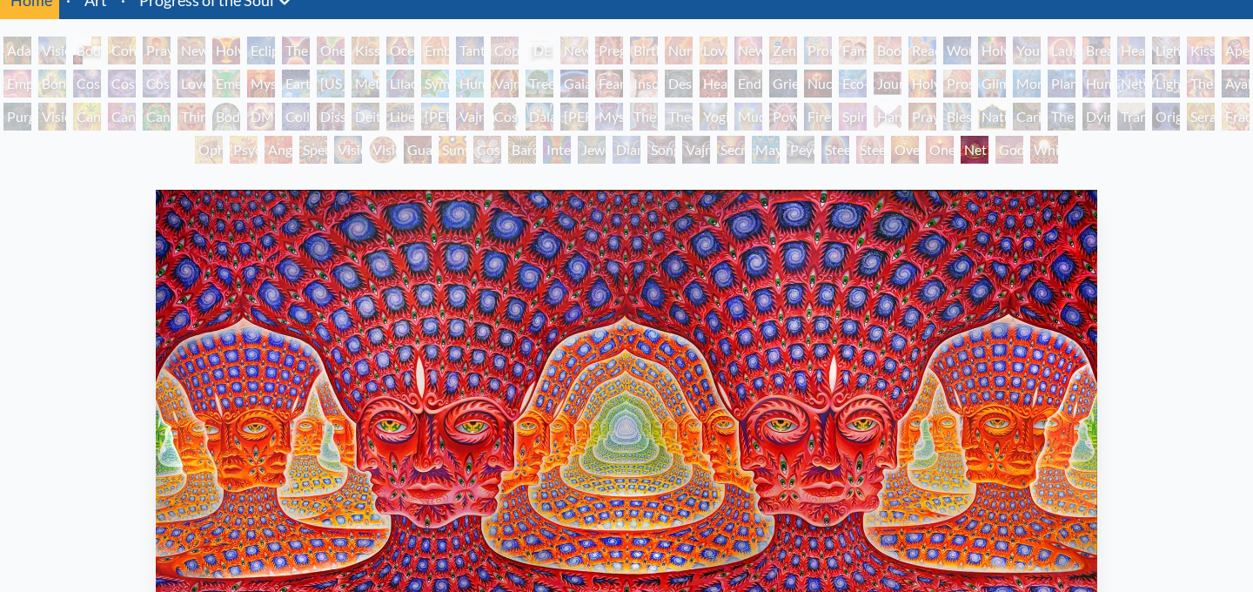
click at [922, 151] on div "Adam & Eve Visionary Origin of Language Body, Mind, Spirit Contemplation Prayin…" at bounding box center [626, 103] width 1253 height 132
click at [932, 151] on div "One" at bounding box center [940, 150] width 28 height 28
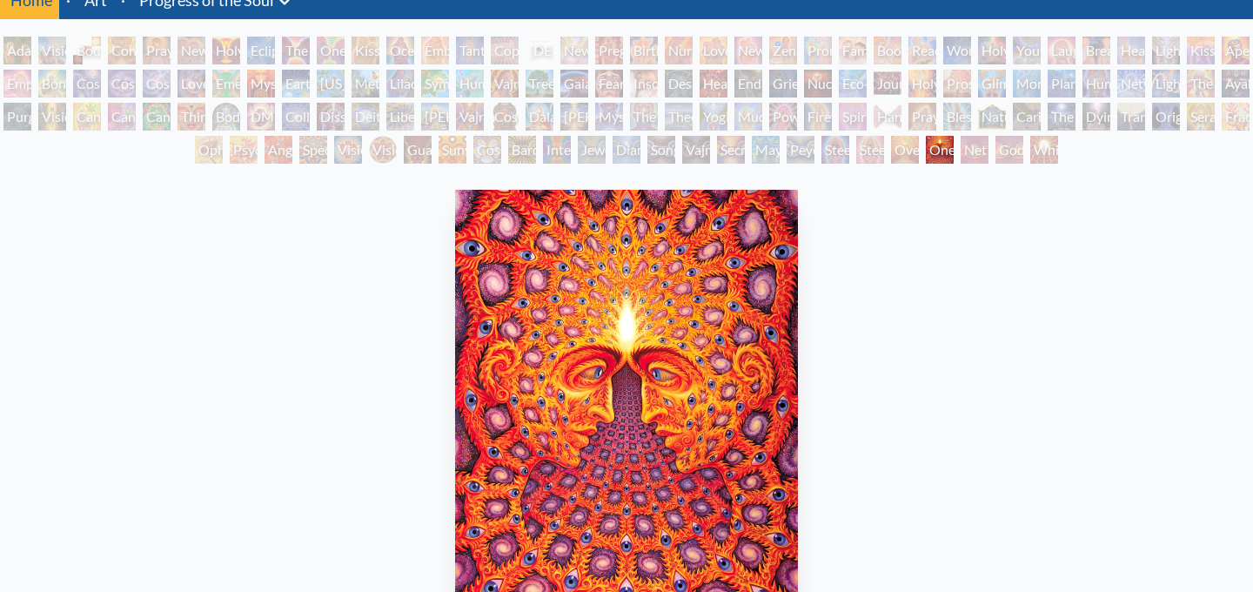
click at [1058, 144] on div "White Light" at bounding box center [1044, 150] width 28 height 28
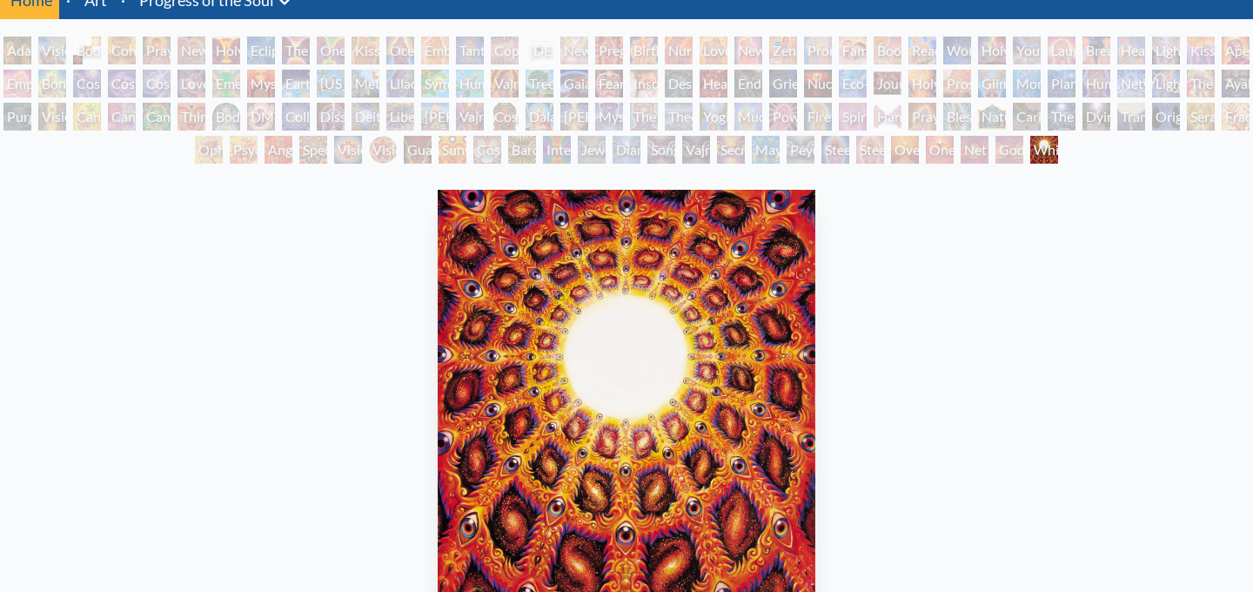
click at [995, 157] on div "Godself" at bounding box center [1009, 150] width 28 height 28
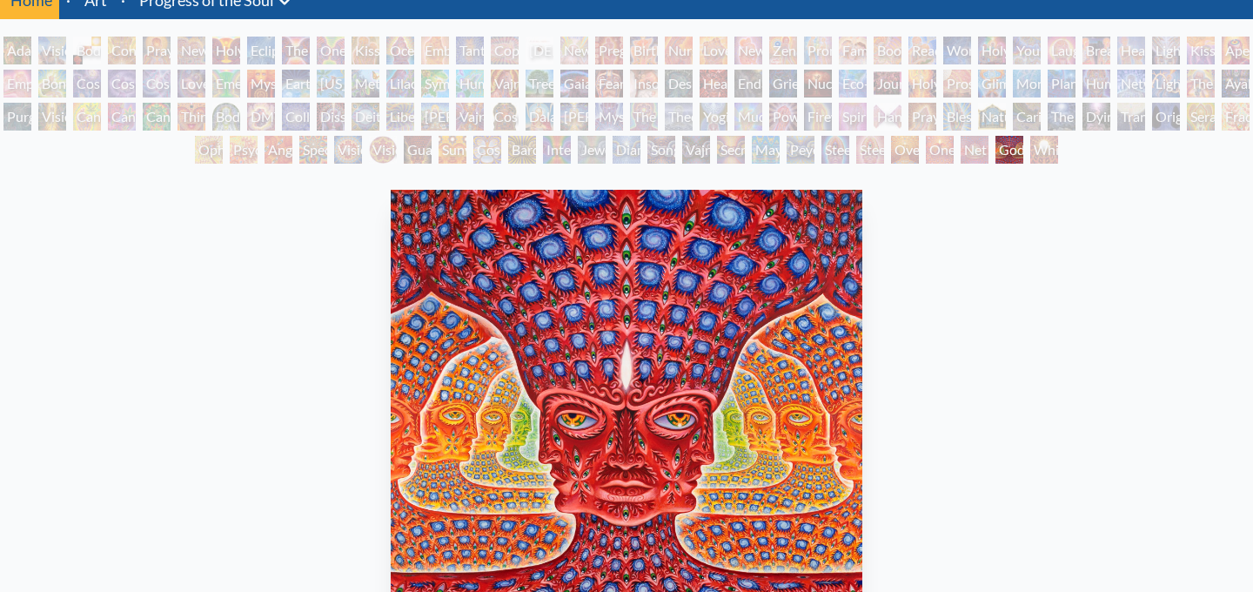
click at [60, 56] on div "Visionary Origin of Language" at bounding box center [52, 51] width 28 height 28
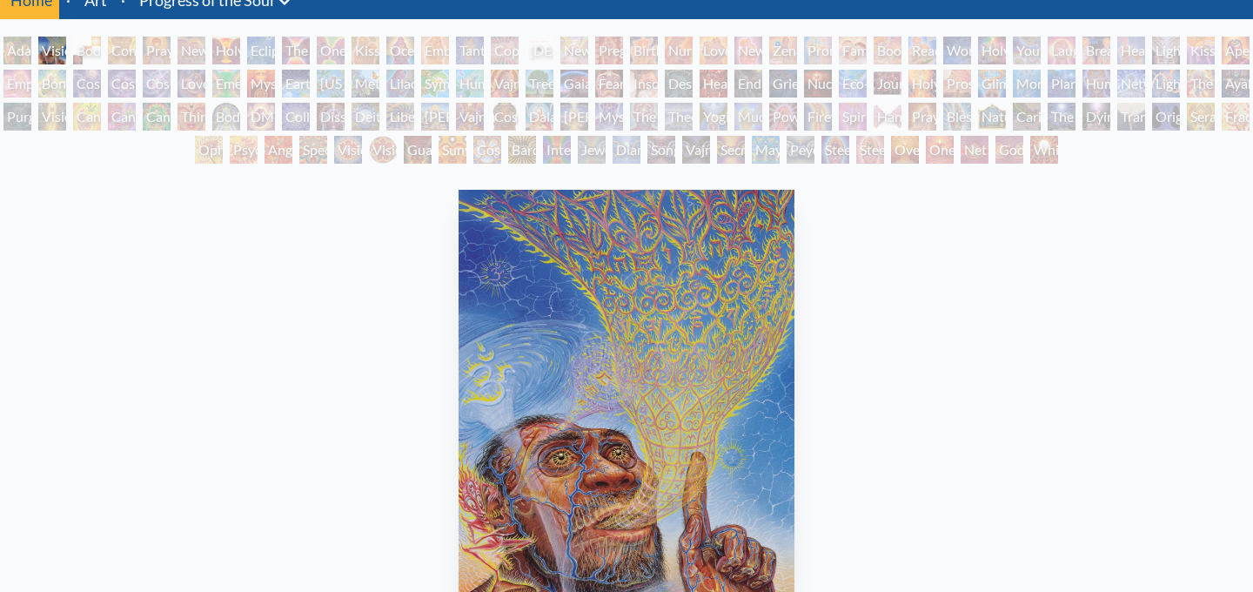
click at [23, 57] on div "Adam & Eve" at bounding box center [17, 51] width 28 height 28
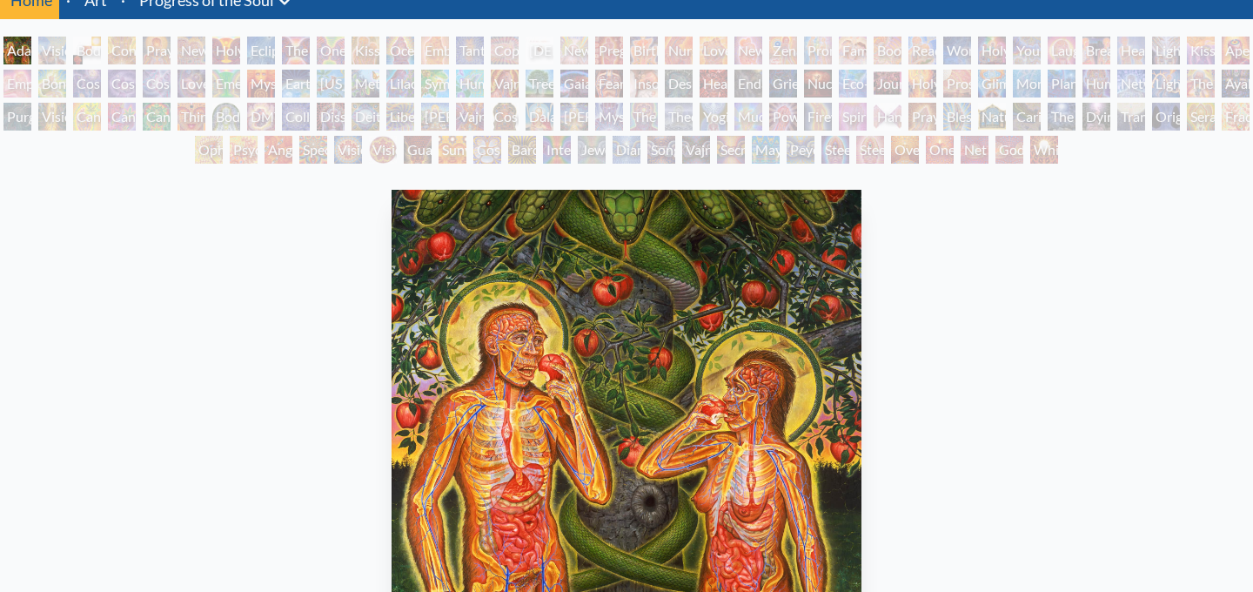
click at [136, 62] on div "Contemplation" at bounding box center [122, 51] width 28 height 28
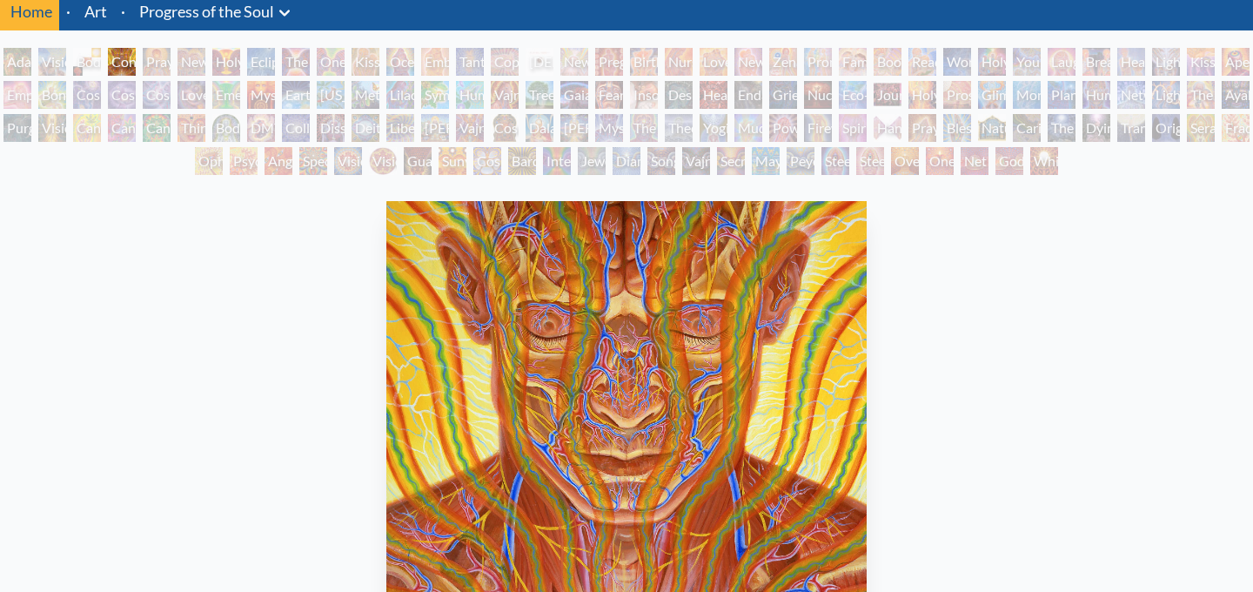
scroll to position [15, 0]
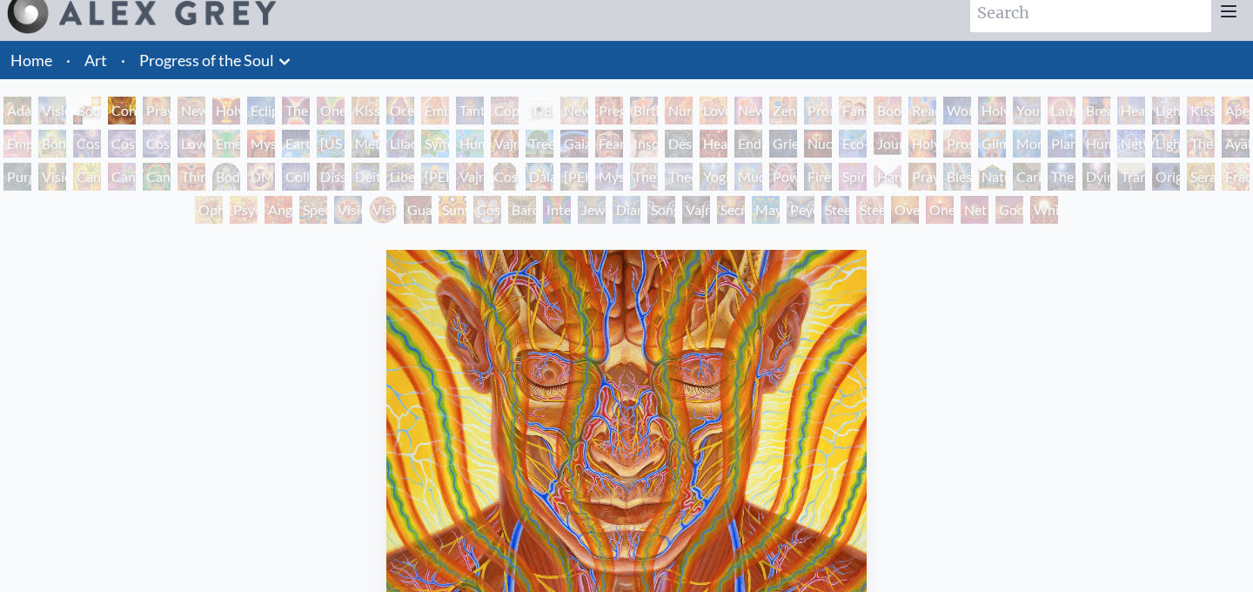
click at [378, 106] on div "Kissing" at bounding box center [365, 111] width 28 height 28
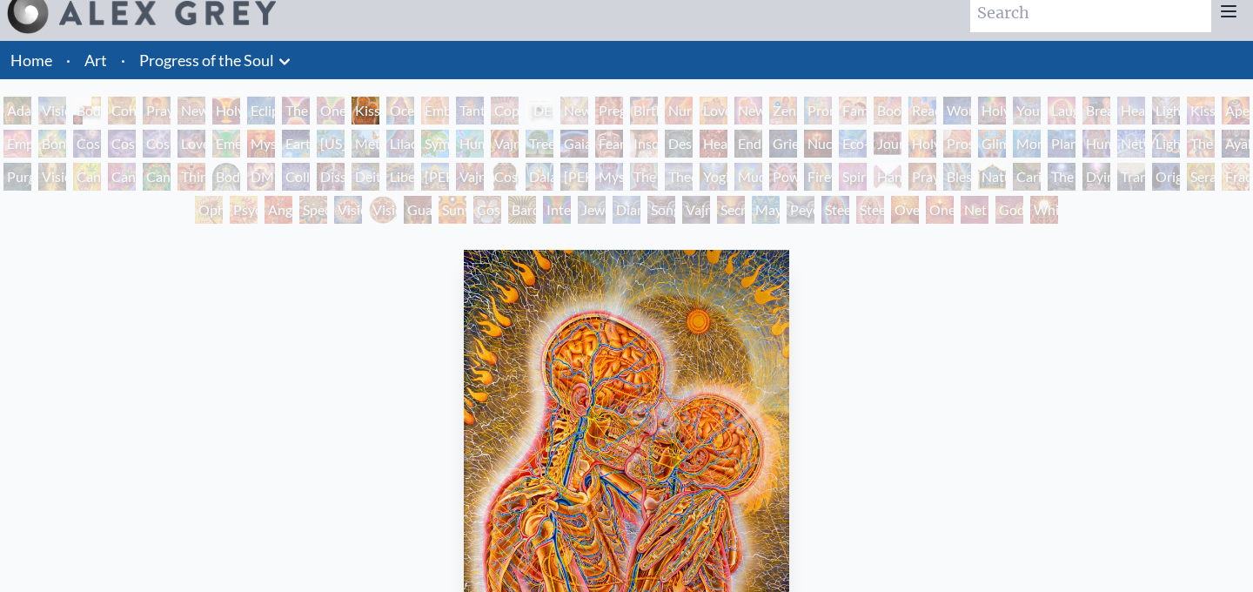
click at [338, 115] on div "One Taste" at bounding box center [331, 111] width 28 height 28
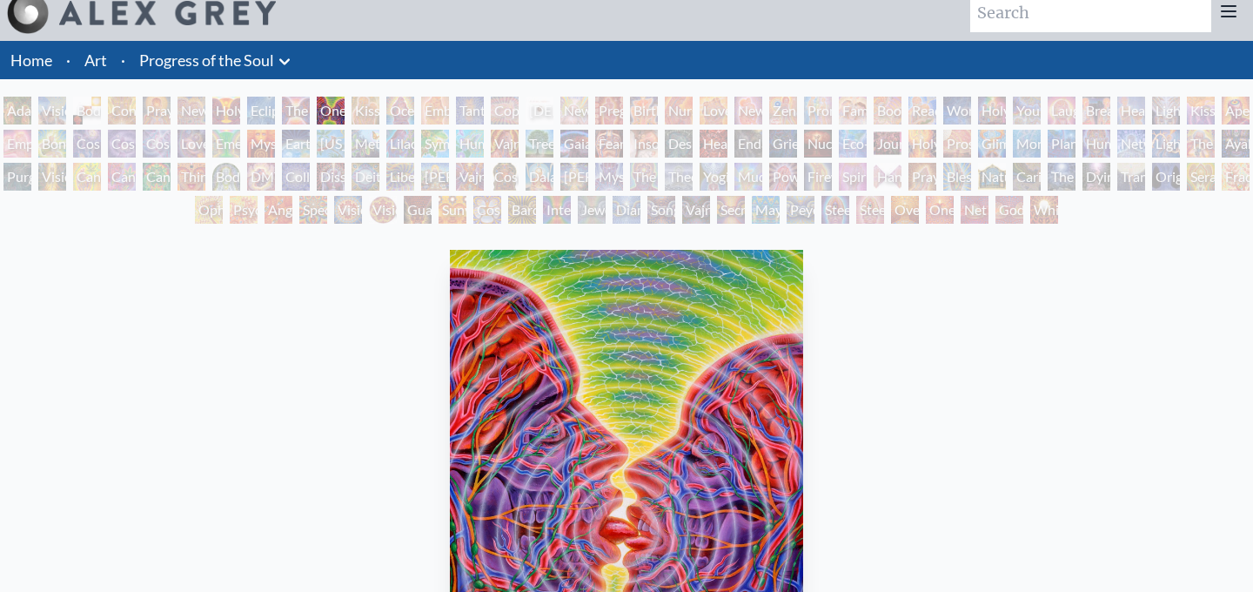
click at [291, 118] on div "Adam & Eve Visionary Origin of Language Body, Mind, Spirit Contemplation Prayin…" at bounding box center [626, 163] width 1253 height 132
click at [303, 116] on div "The Kiss" at bounding box center [296, 111] width 28 height 28
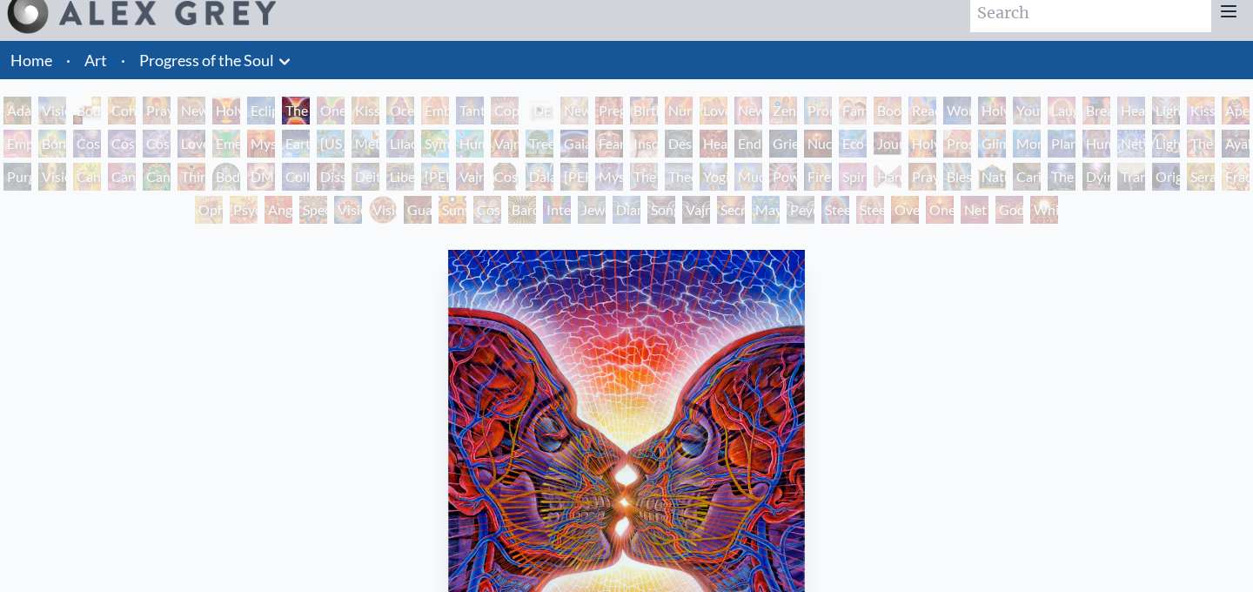
click at [194, 29] on div at bounding box center [141, 13] width 269 height 42
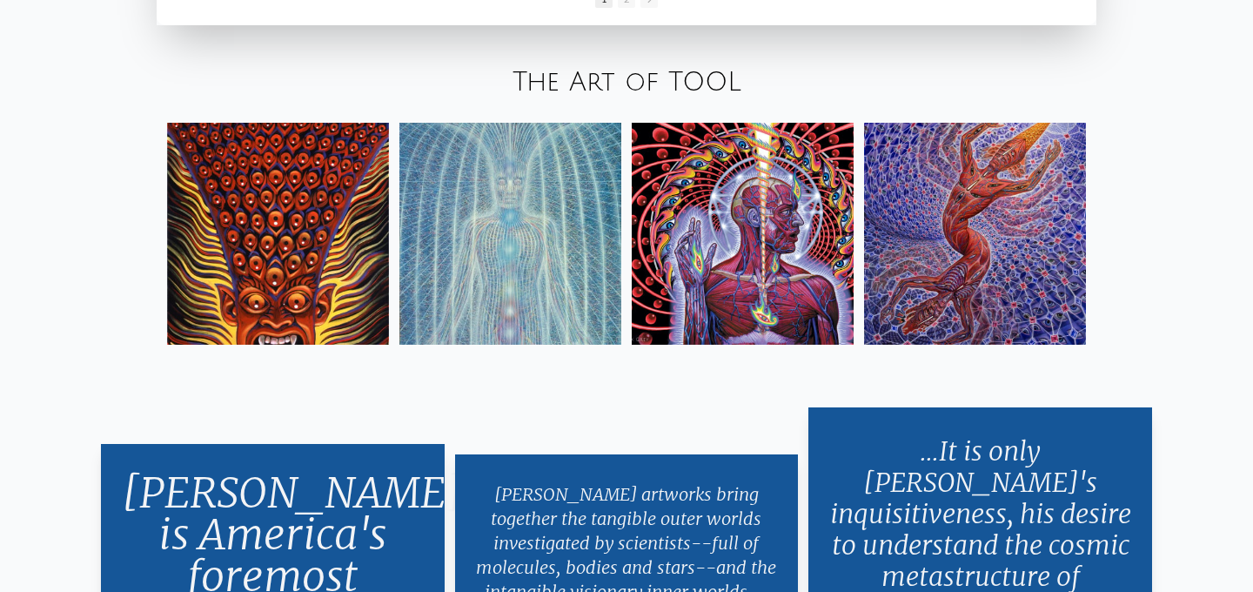
scroll to position [2943, 0]
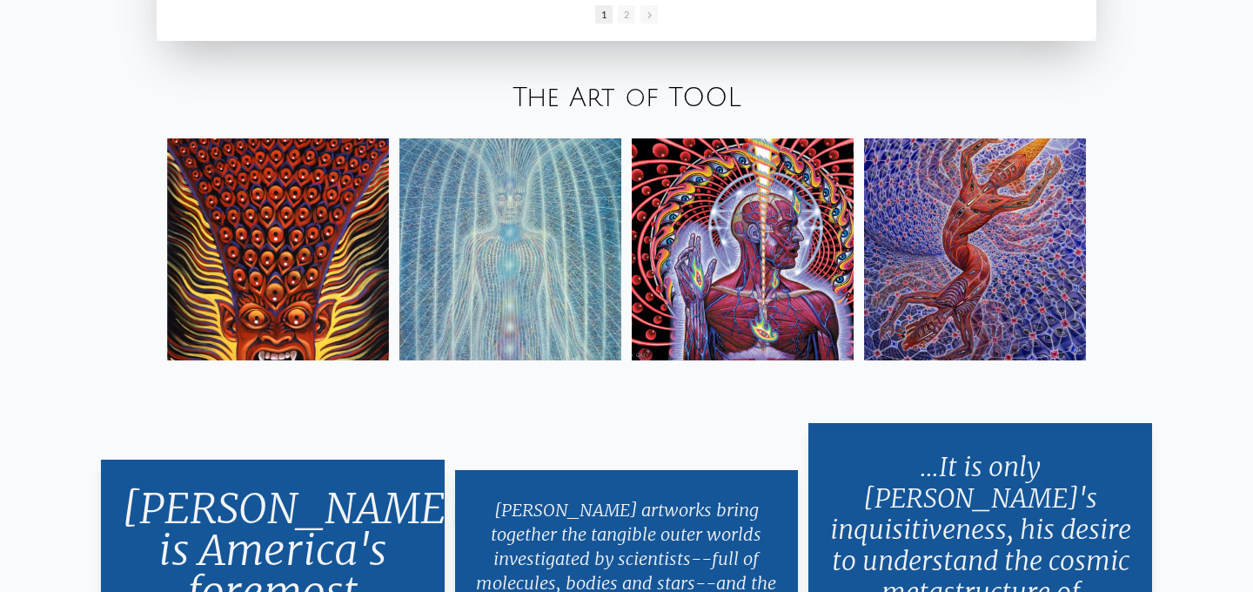
click at [981, 267] on img at bounding box center [975, 249] width 222 height 222
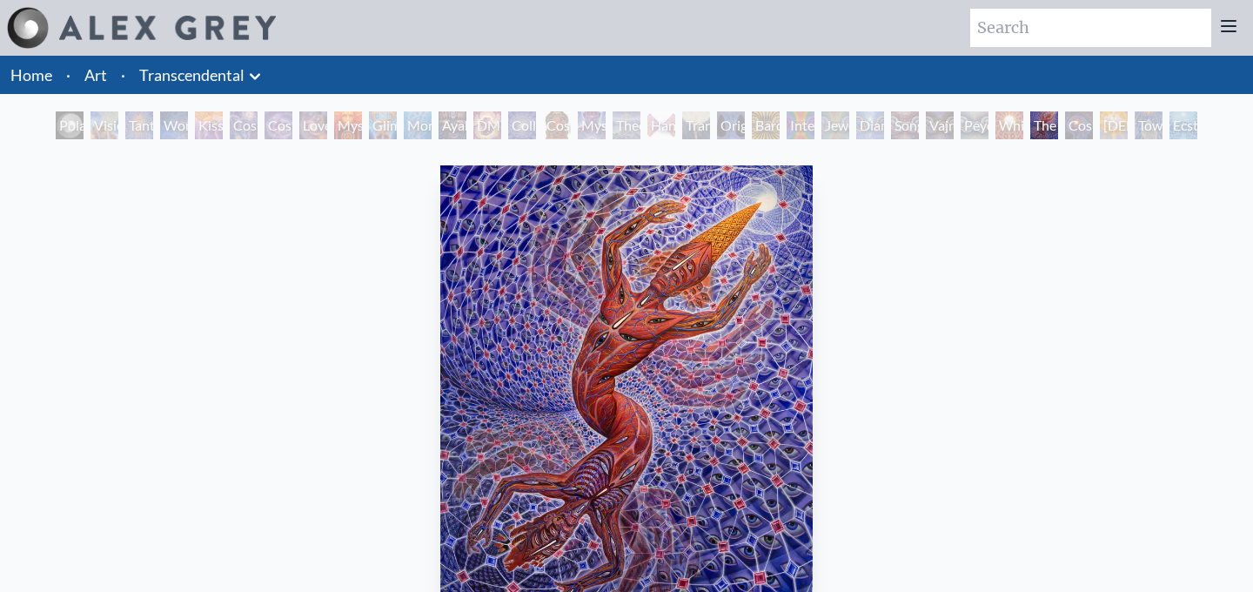
click at [657, 124] on div "Hands that See" at bounding box center [661, 125] width 28 height 28
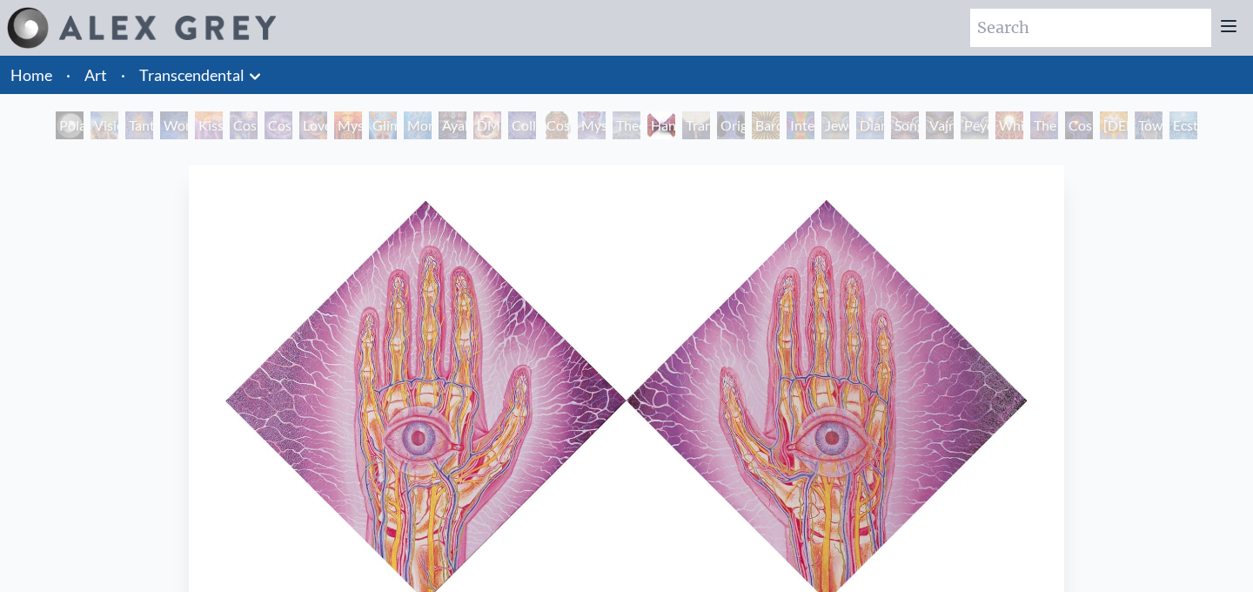
click at [582, 119] on div "Mystic Eye" at bounding box center [592, 125] width 28 height 28
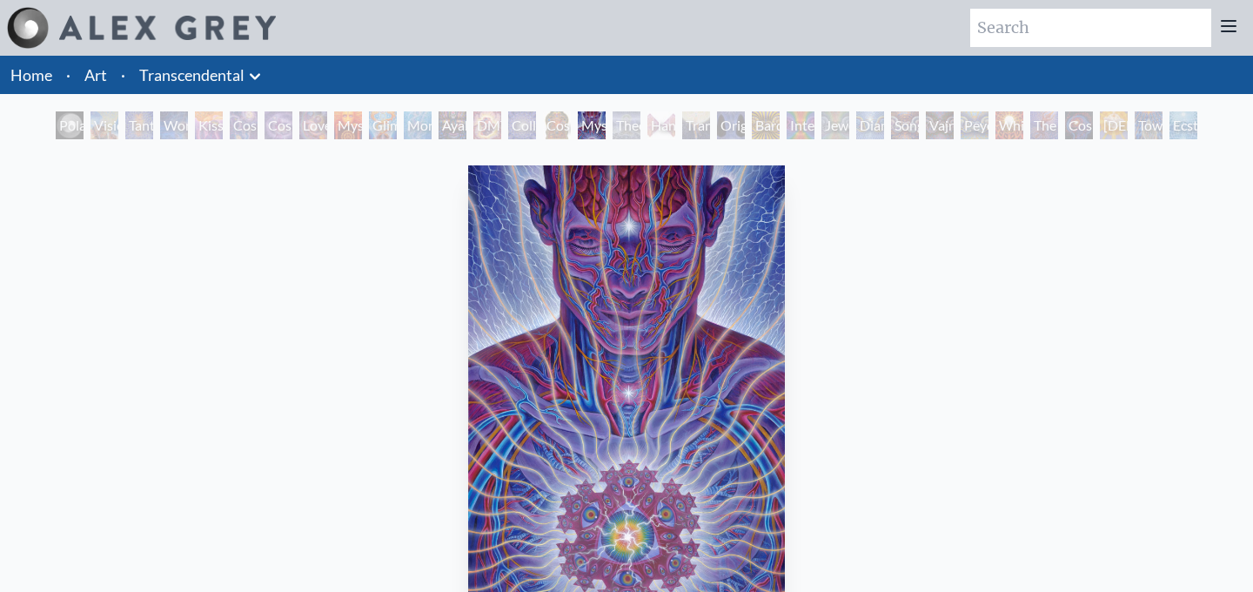
click at [508, 131] on div "Collective Vision" at bounding box center [522, 125] width 28 height 28
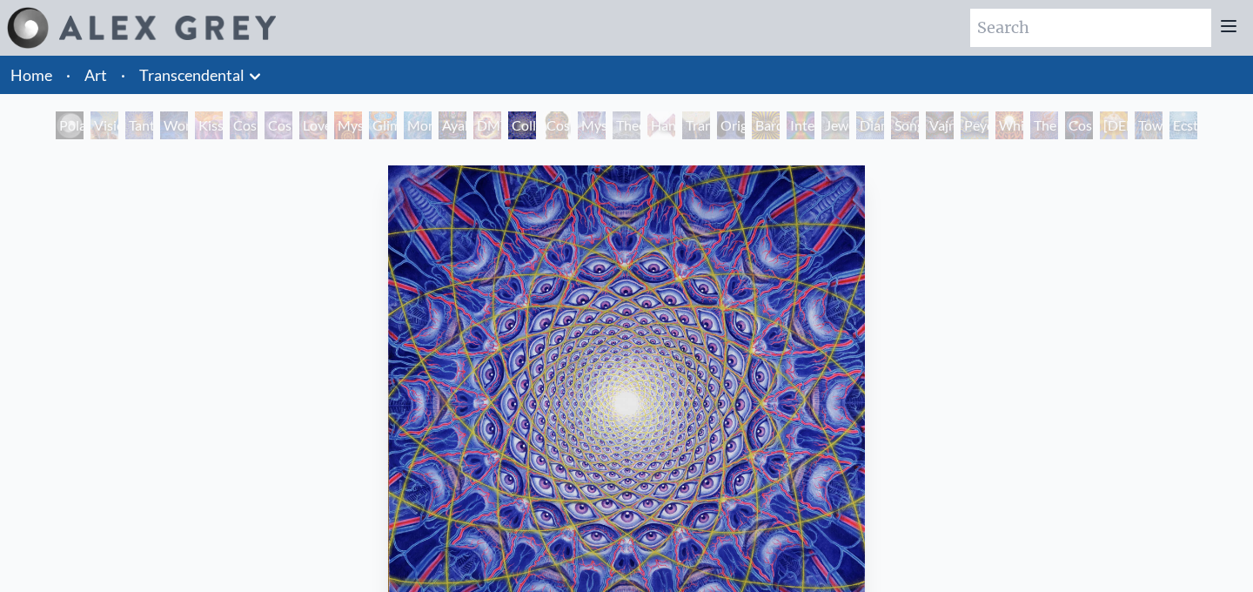
click at [369, 128] on div "Glimpsing the Empyrean" at bounding box center [383, 125] width 28 height 28
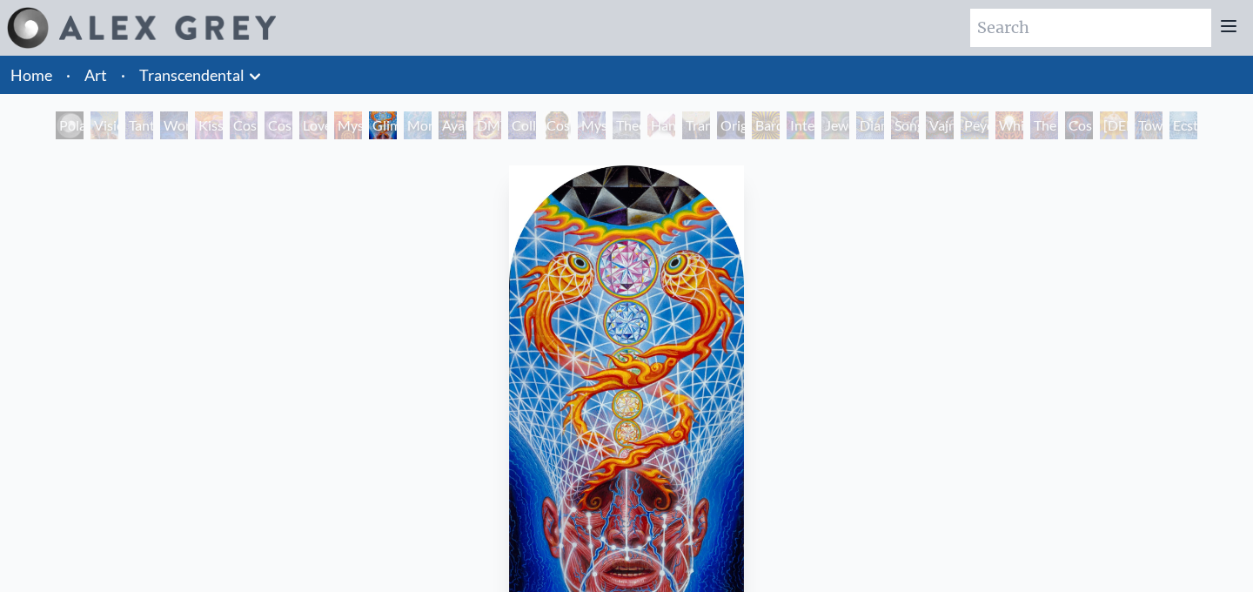
click at [270, 124] on div "Cosmic Artist" at bounding box center [278, 125] width 28 height 28
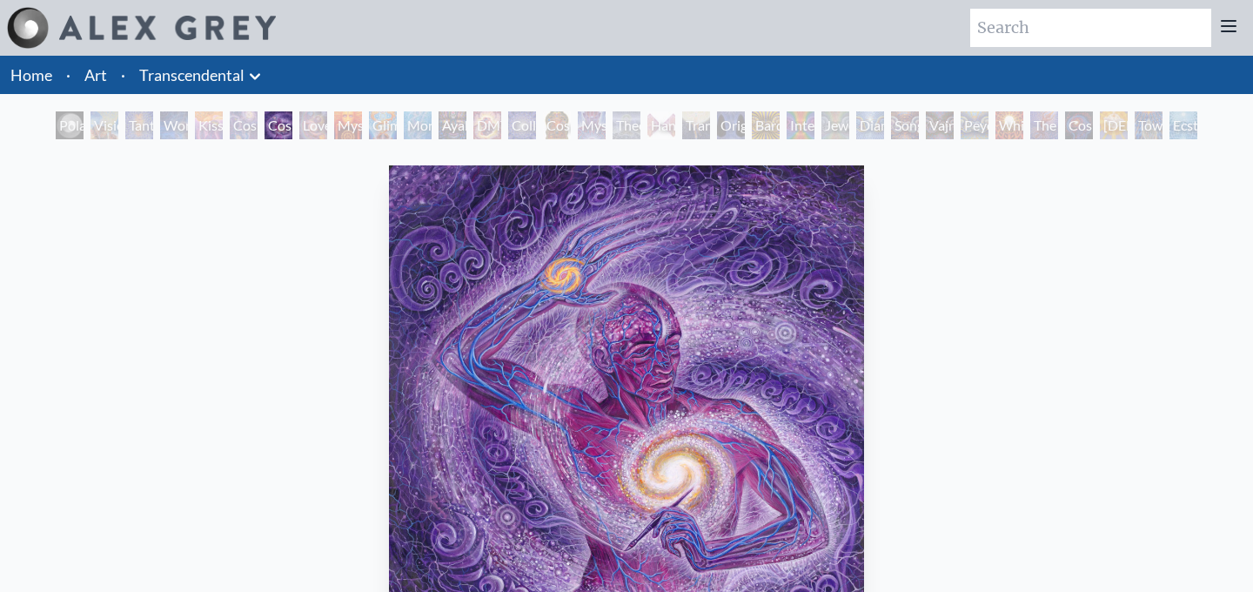
click at [200, 124] on div "Kiss of the Muse" at bounding box center [209, 125] width 28 height 28
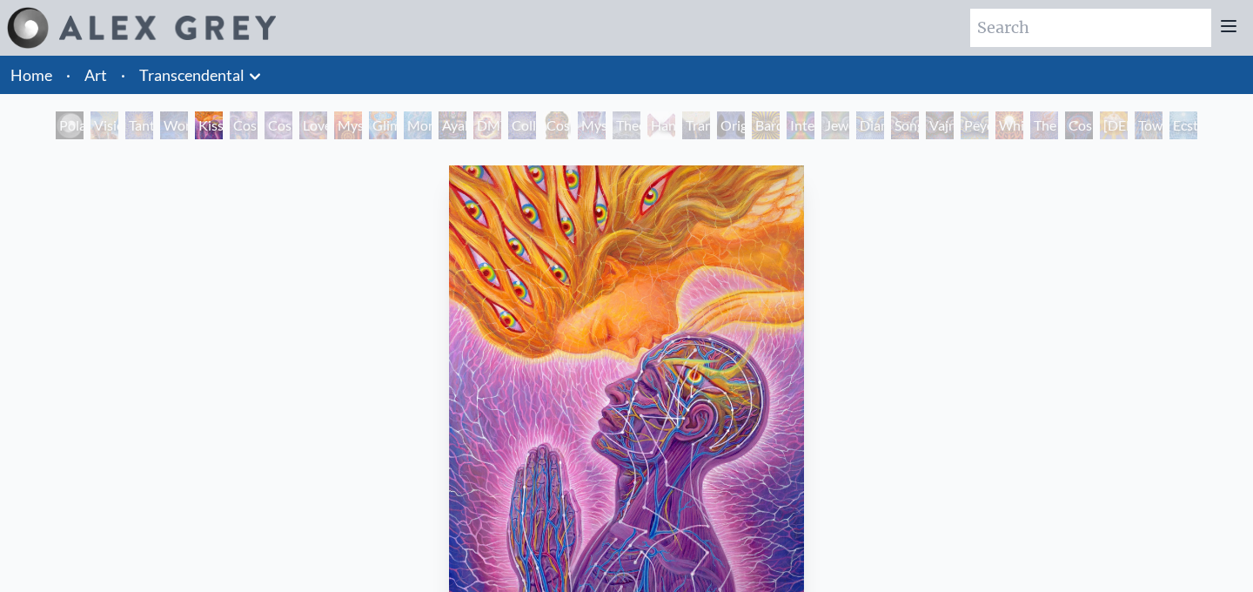
click at [140, 121] on div "Tantra" at bounding box center [139, 125] width 28 height 28
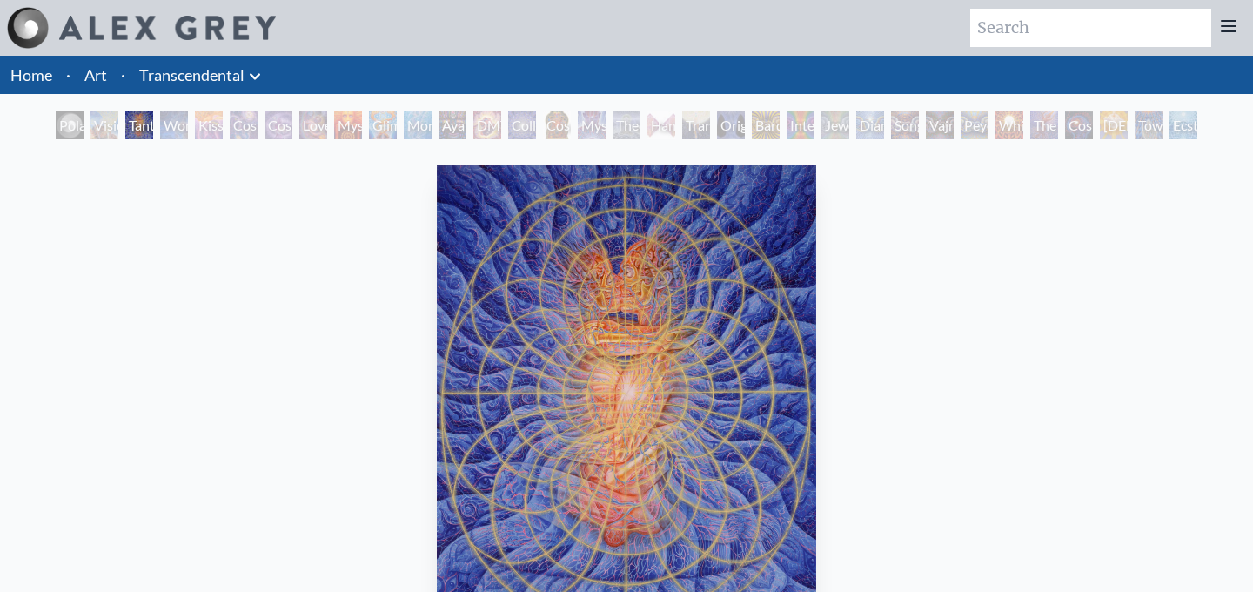
click at [102, 124] on div "Visionary Origin of Language" at bounding box center [104, 125] width 28 height 28
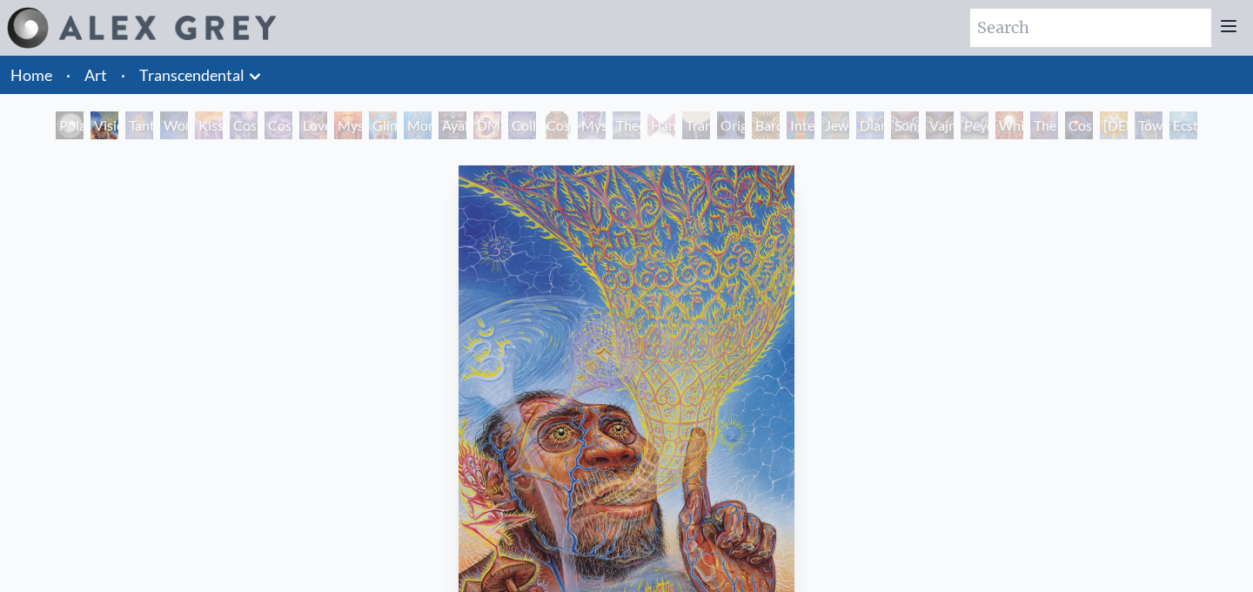
click at [844, 125] on div "Jewel Being" at bounding box center [835, 125] width 28 height 28
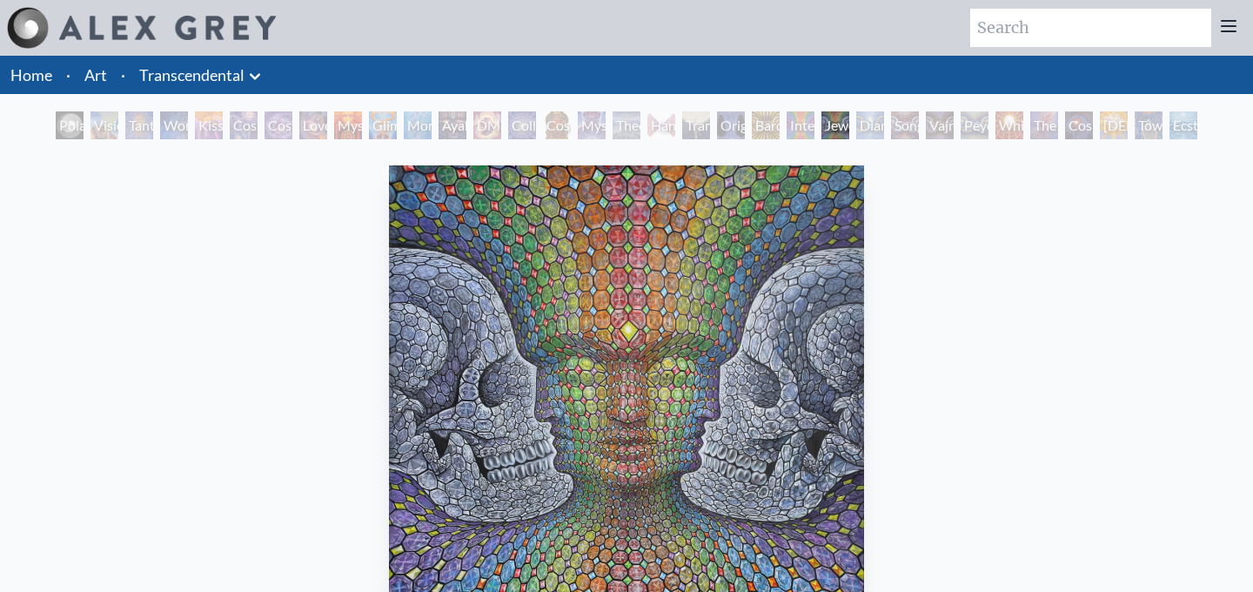
click at [919, 126] on div "Song of Vajra Being" at bounding box center [905, 125] width 28 height 28
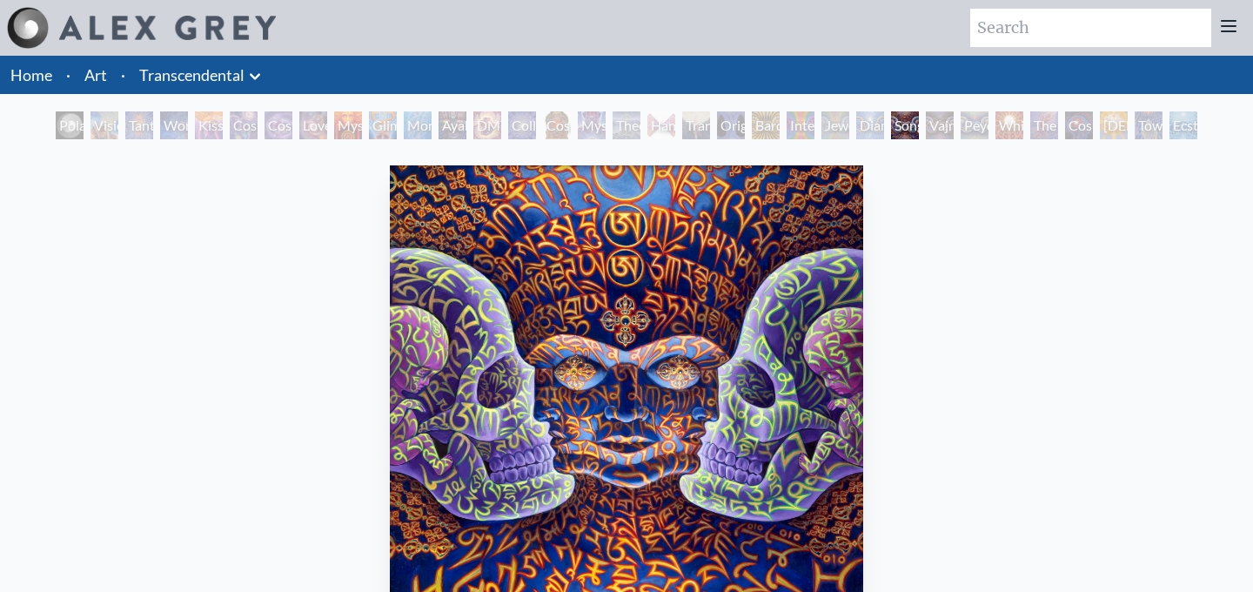
click at [1162, 119] on div "Toward the One" at bounding box center [1148, 125] width 28 height 28
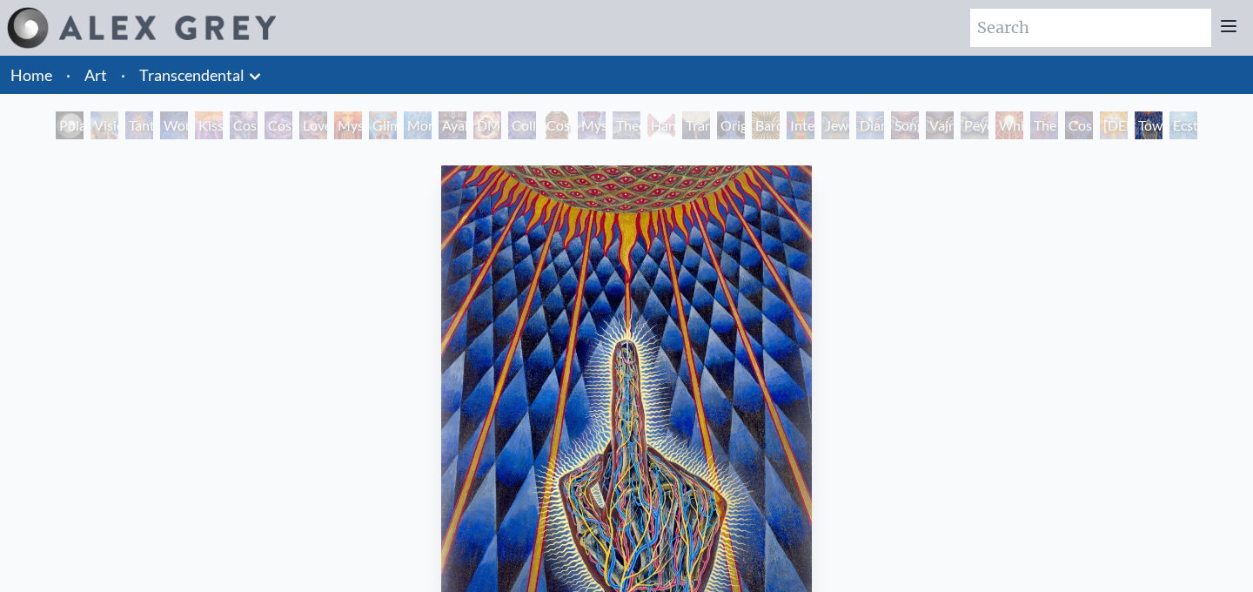
click at [855, 194] on div "Toward the One 1995, acrylic on paper, 16 x 20 in. Visit the CoSM Shop" at bounding box center [626, 503] width 1225 height 691
click at [1114, 135] on div "Holy Spirit" at bounding box center [1114, 125] width 28 height 28
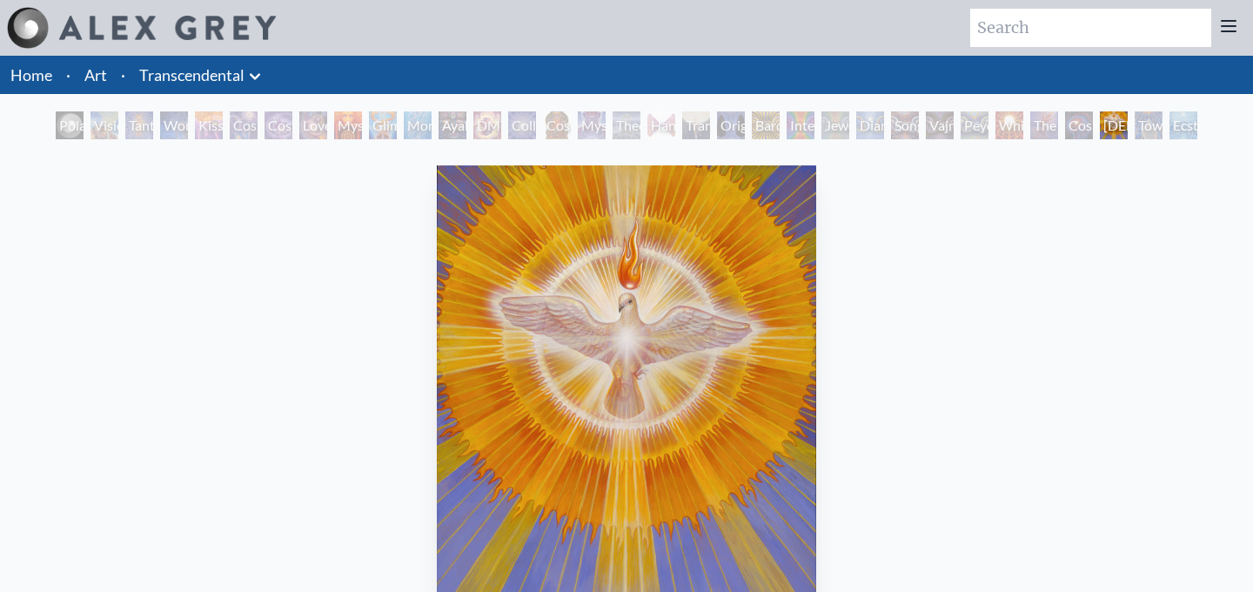
click at [679, 329] on img "31 / 33" at bounding box center [626, 401] width 378 height 473
click at [1220, 122] on div "Polar Unity Spiral Visionary Origin of Language Tantra Wonder Kiss of the Muse …" at bounding box center [626, 127] width 1253 height 33
click at [1194, 124] on div "Ecstasy" at bounding box center [1183, 125] width 28 height 28
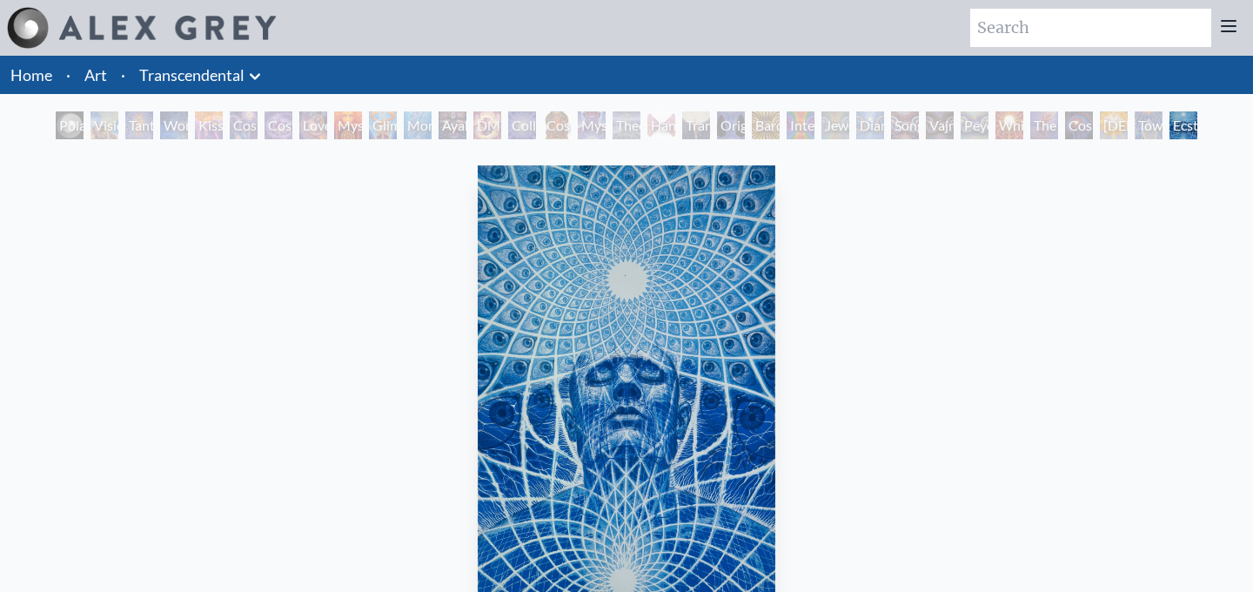
click at [1071, 120] on div "Cosmic Consciousness" at bounding box center [1079, 125] width 28 height 28
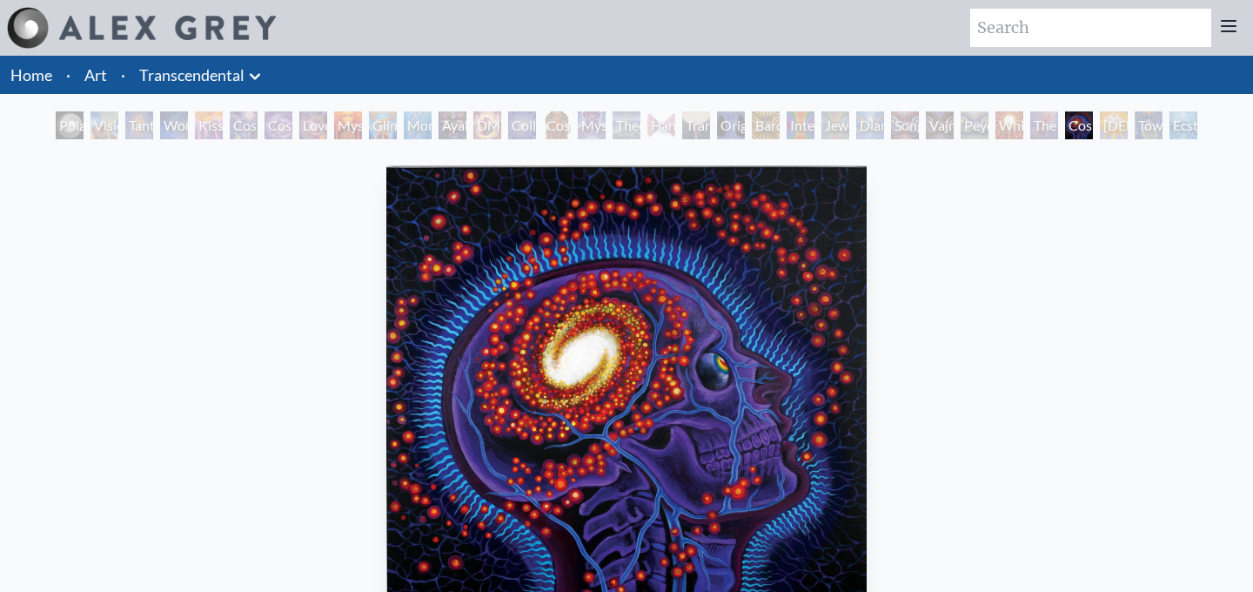
click at [995, 130] on div "White Light" at bounding box center [1009, 125] width 28 height 28
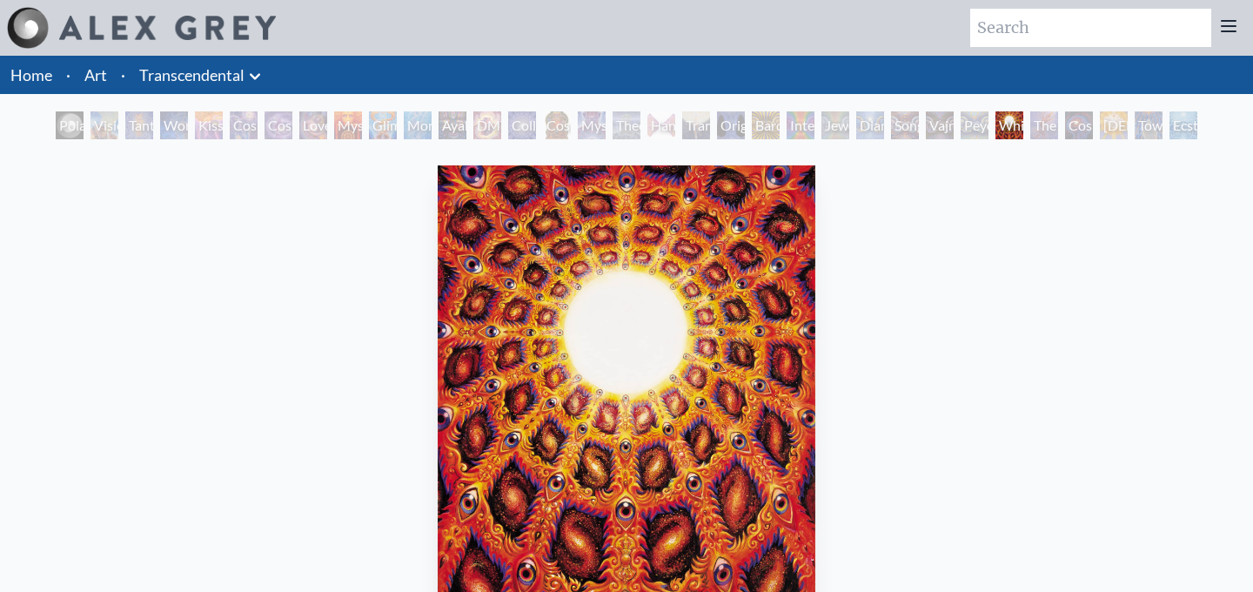
click at [940, 137] on div "Vajra Being" at bounding box center [940, 125] width 28 height 28
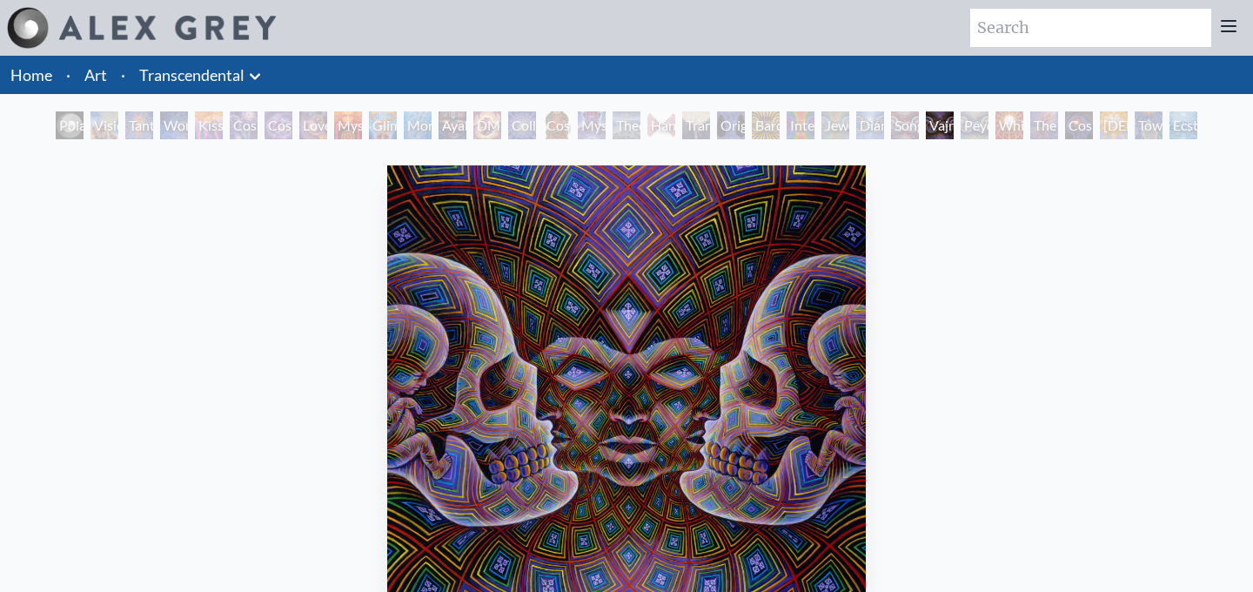
click at [892, 133] on div "Song of Vajra Being" at bounding box center [905, 125] width 28 height 28
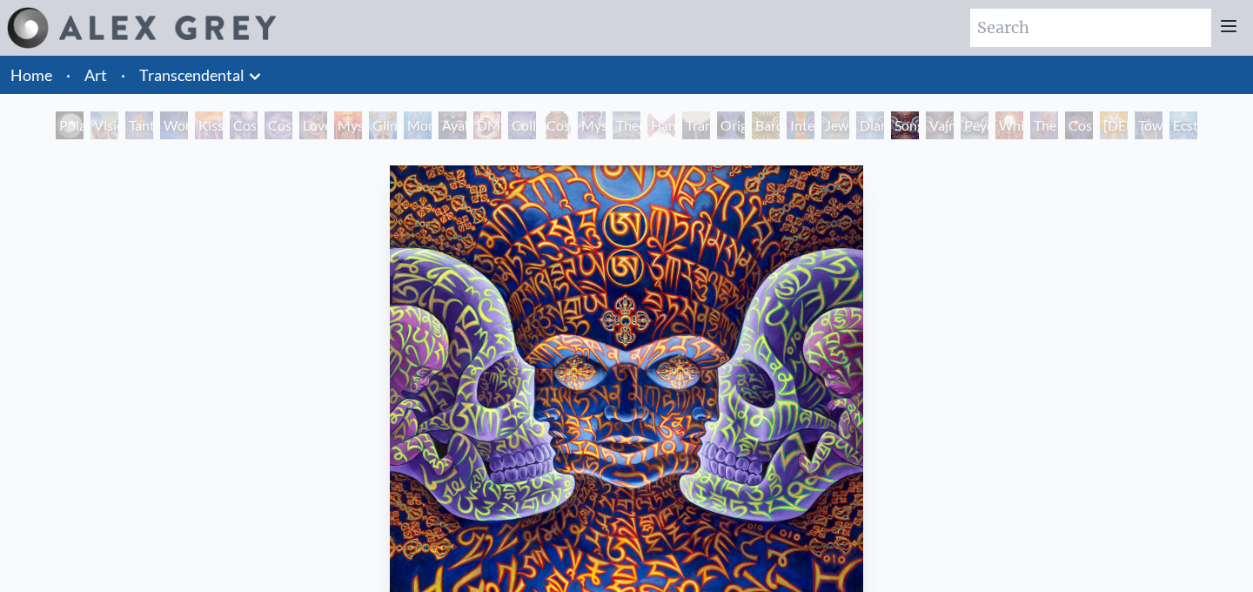
click at [810, 138] on div "Interbeing" at bounding box center [800, 125] width 28 height 28
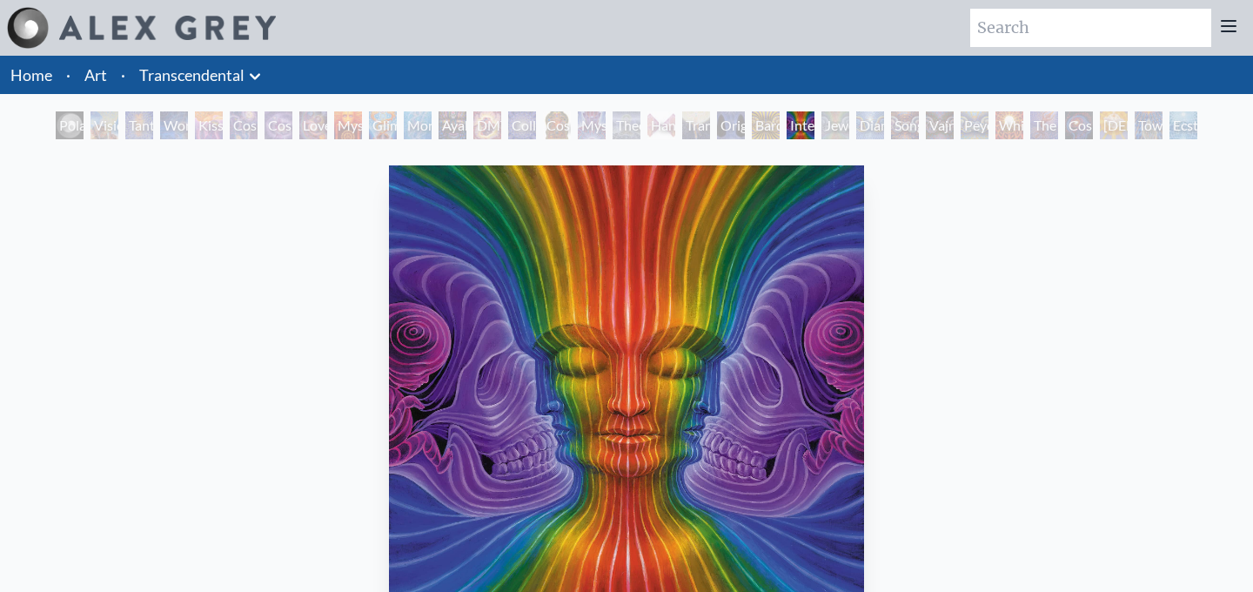
click at [849, 130] on div "Jewel Being" at bounding box center [835, 125] width 28 height 28
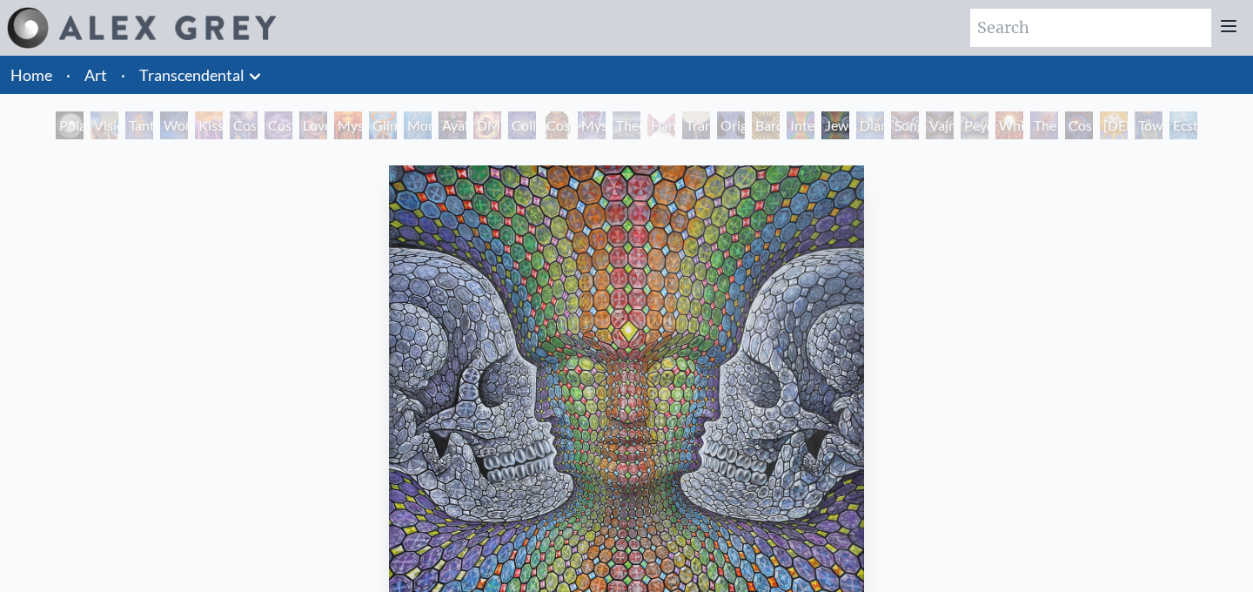
click at [882, 127] on div "Diamond Being" at bounding box center [870, 125] width 28 height 28
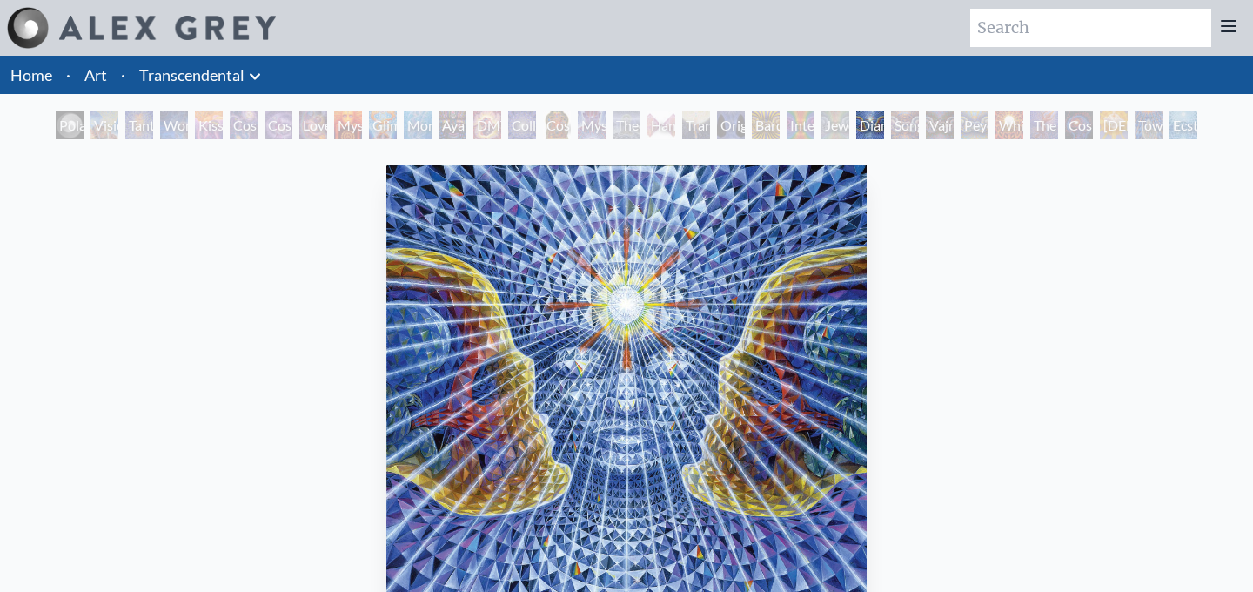
drag, startPoint x: 722, startPoint y: 136, endPoint x: 696, endPoint y: 229, distance: 96.7
click at [696, 229] on div "Polar Unity Spiral Visionary Origin of Language Tantra Wonder Kiss of the Muse …" at bounding box center [626, 487] width 1253 height 752
click at [800, 117] on div "Interbeing" at bounding box center [800, 125] width 28 height 28
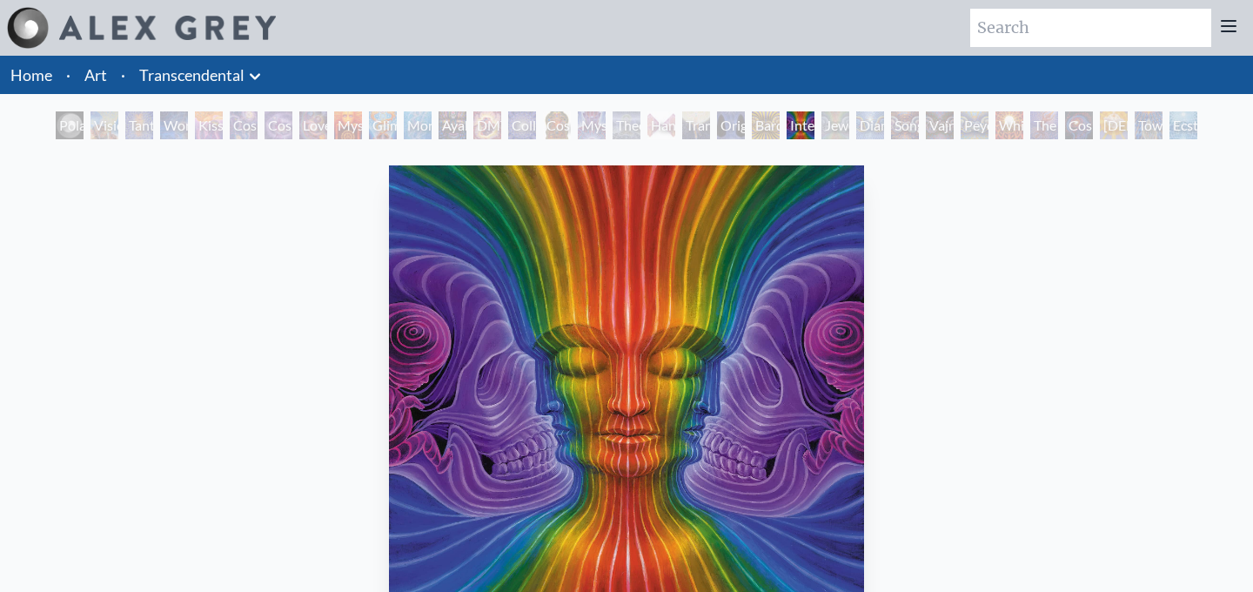
click at [670, 129] on div "Hands that See" at bounding box center [661, 125] width 28 height 28
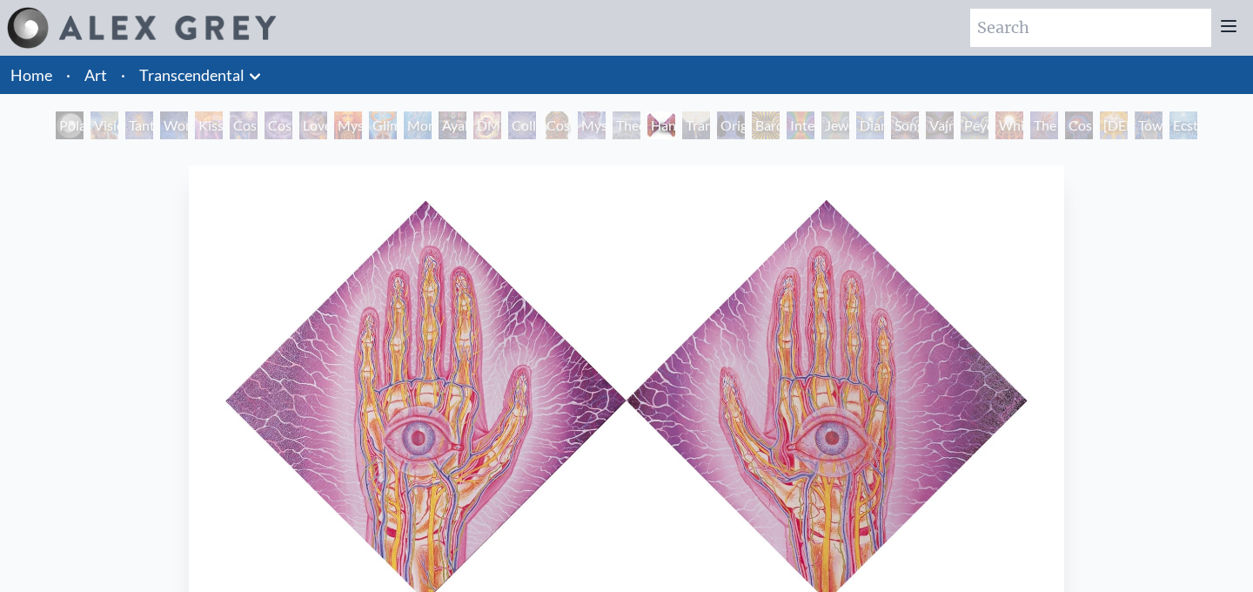
click at [536, 149] on div "Hands that See 1984, oil on linen, 14 x 14 in. Visit the CoSM Shop" at bounding box center [626, 503] width 1253 height 719
click at [559, 119] on div "Cosmic Christ" at bounding box center [557, 125] width 28 height 28
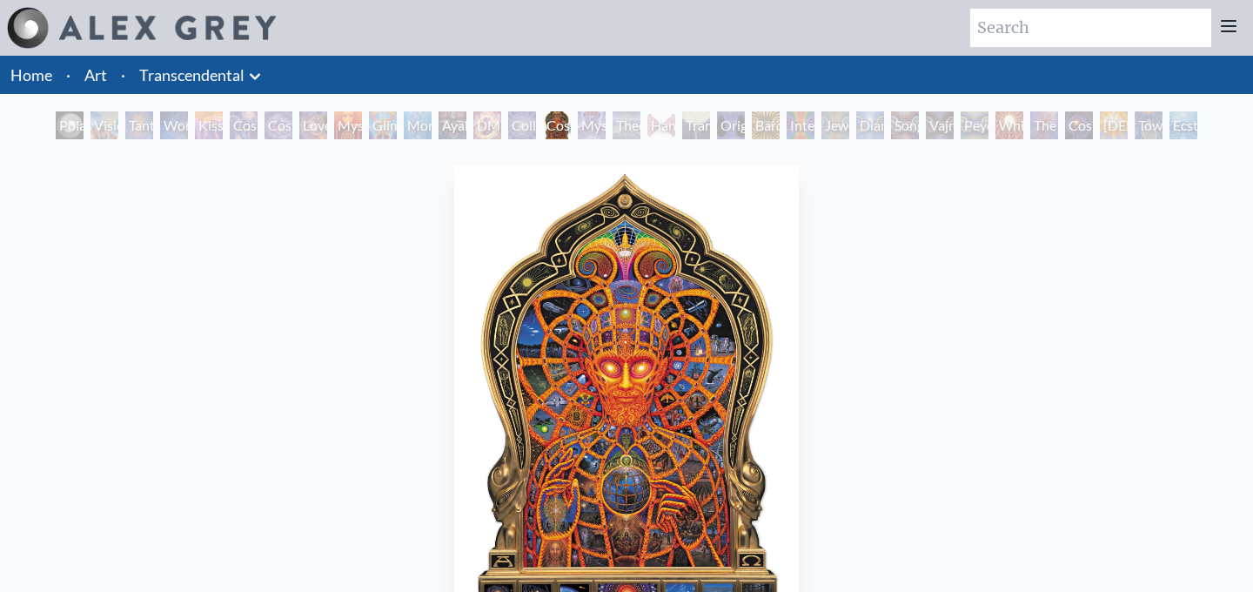
click at [619, 124] on div "Theologue" at bounding box center [626, 125] width 28 height 28
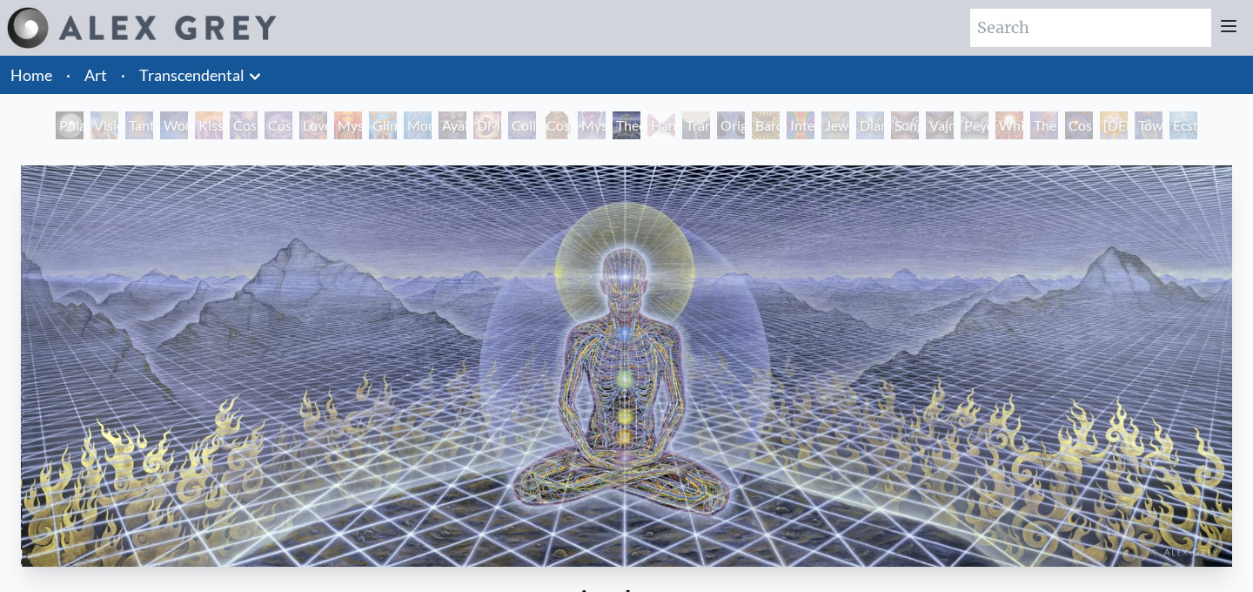
click at [528, 130] on div "Collective Vision" at bounding box center [522, 125] width 28 height 28
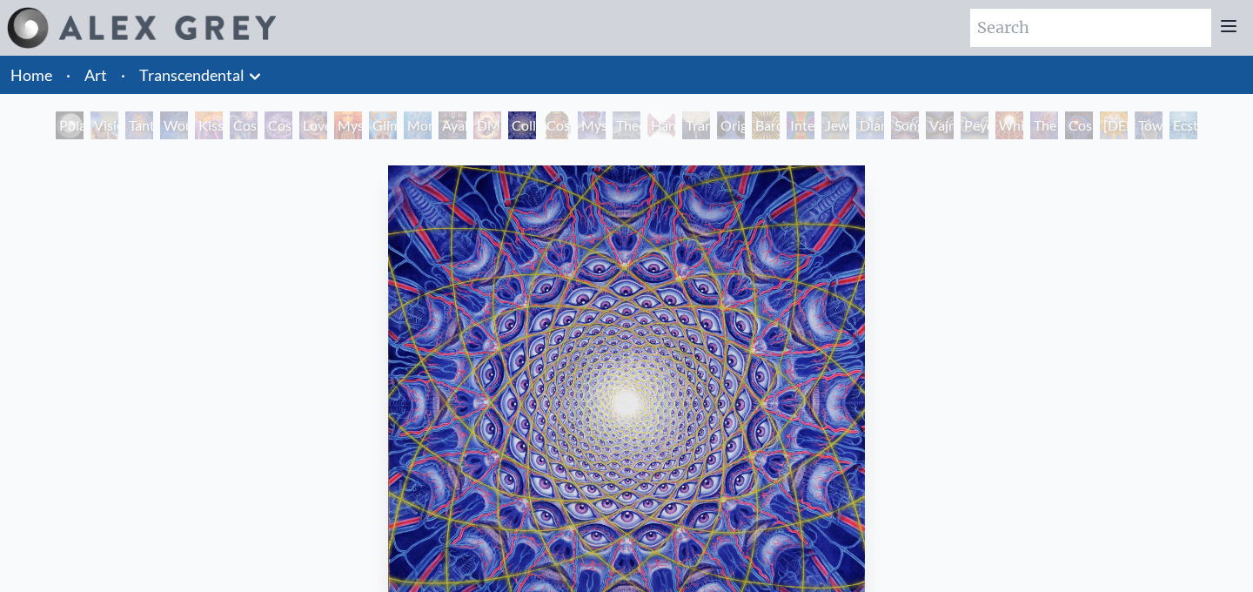
click at [458, 128] on div "Ayahuasca Visitation" at bounding box center [452, 125] width 28 height 28
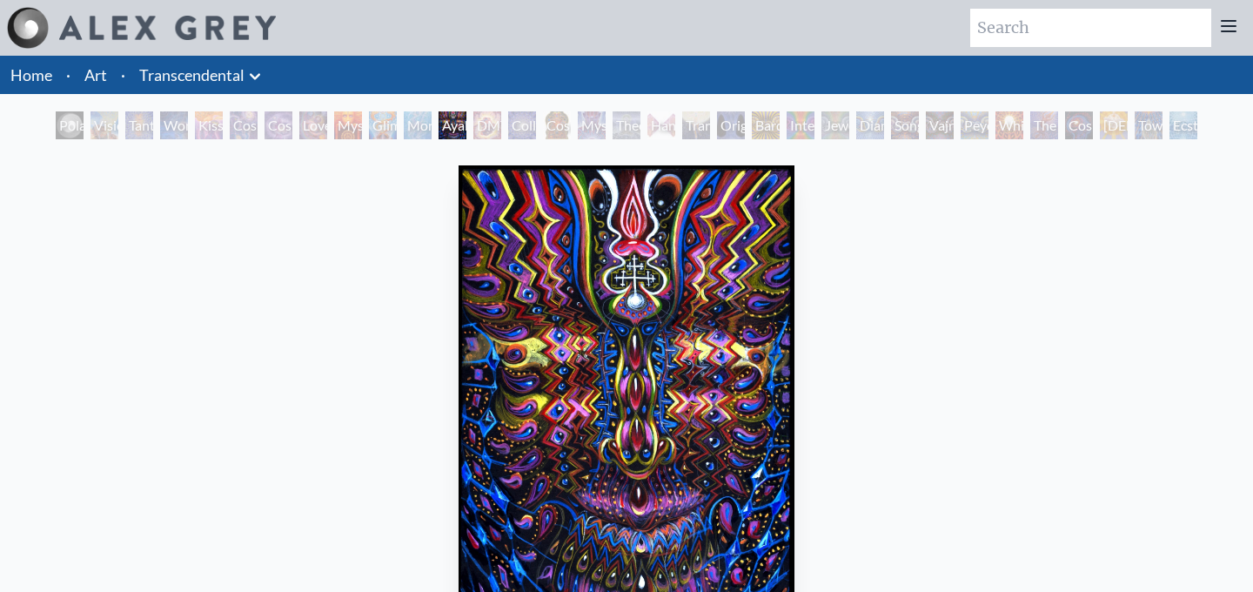
click at [369, 120] on div "Glimpsing the Empyrean" at bounding box center [383, 125] width 28 height 28
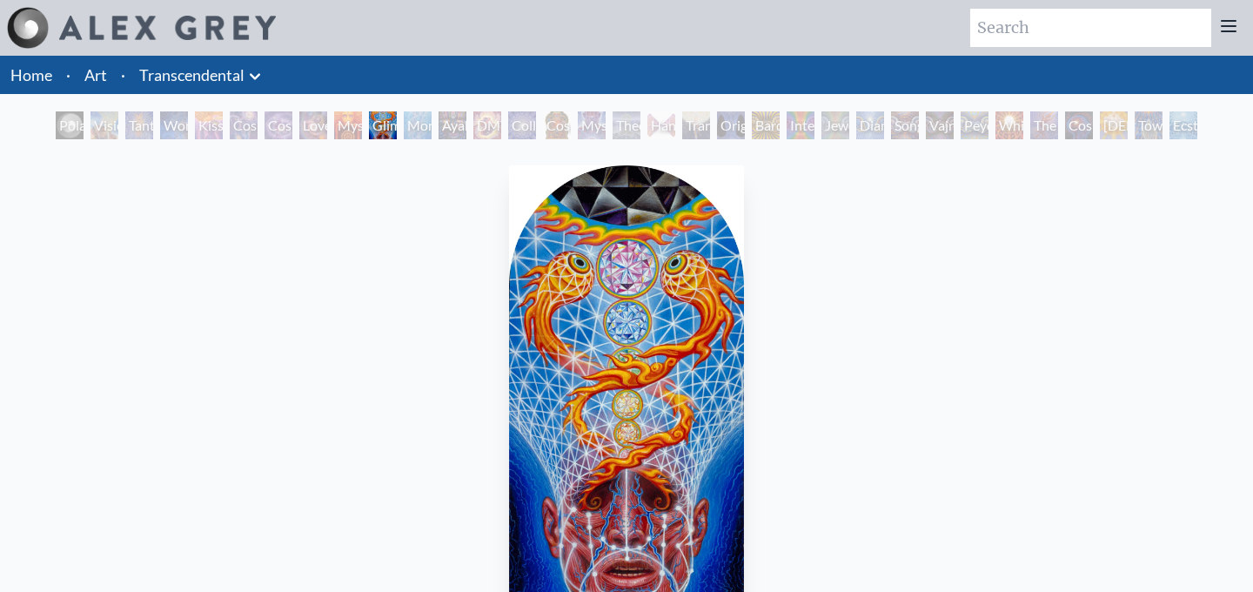
click at [320, 122] on div "Love is a Cosmic Force" at bounding box center [313, 125] width 28 height 28
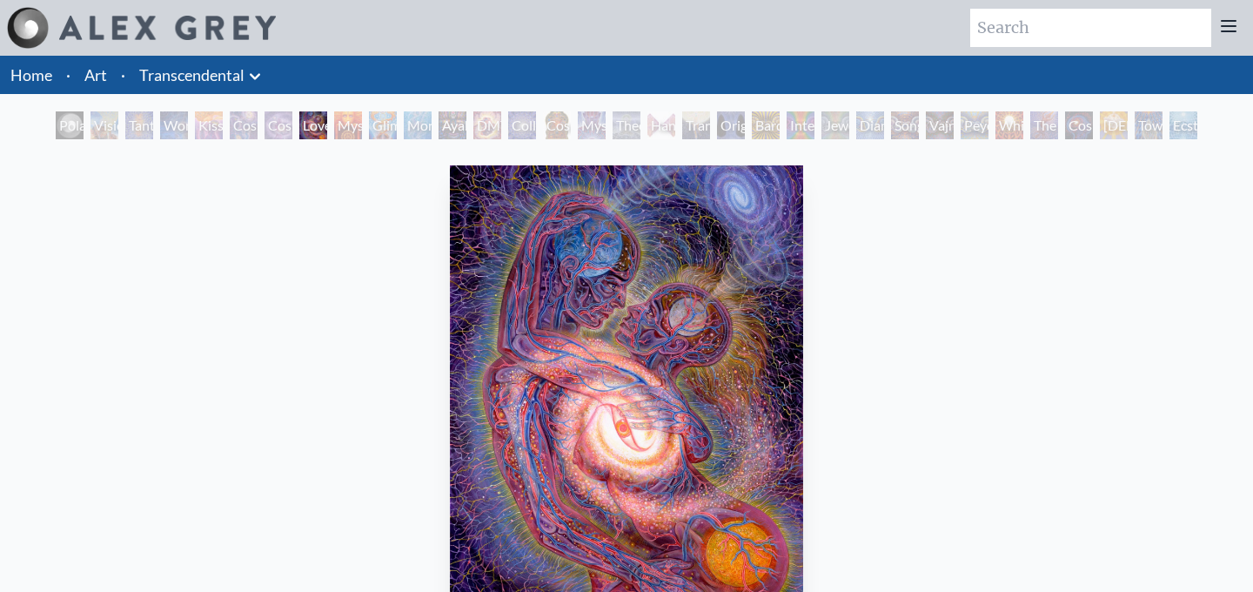
click at [391, 127] on div "Glimpsing the Empyrean" at bounding box center [383, 125] width 28 height 28
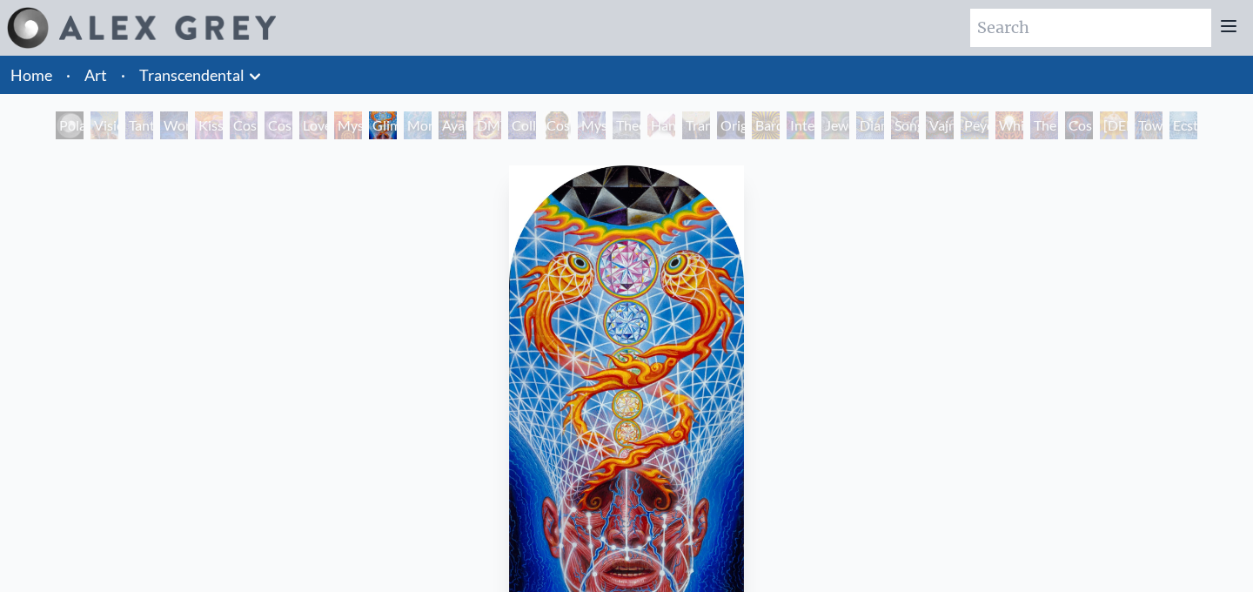
click at [249, 82] on icon at bounding box center [254, 76] width 21 height 21
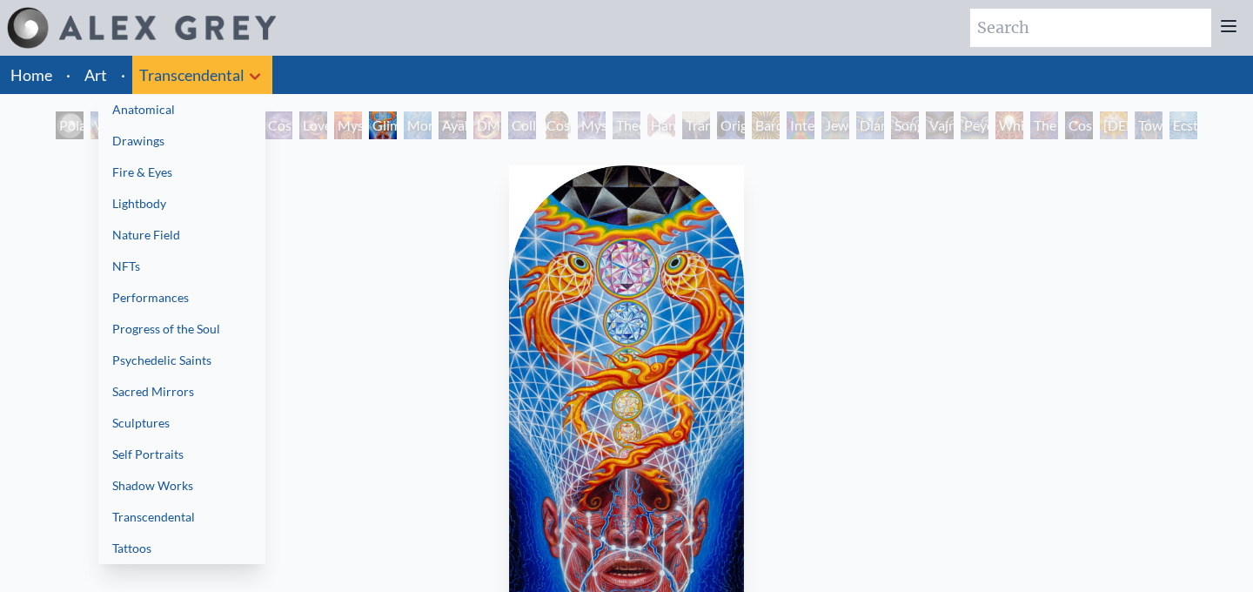
click at [180, 139] on link "Drawings" at bounding box center [181, 140] width 167 height 31
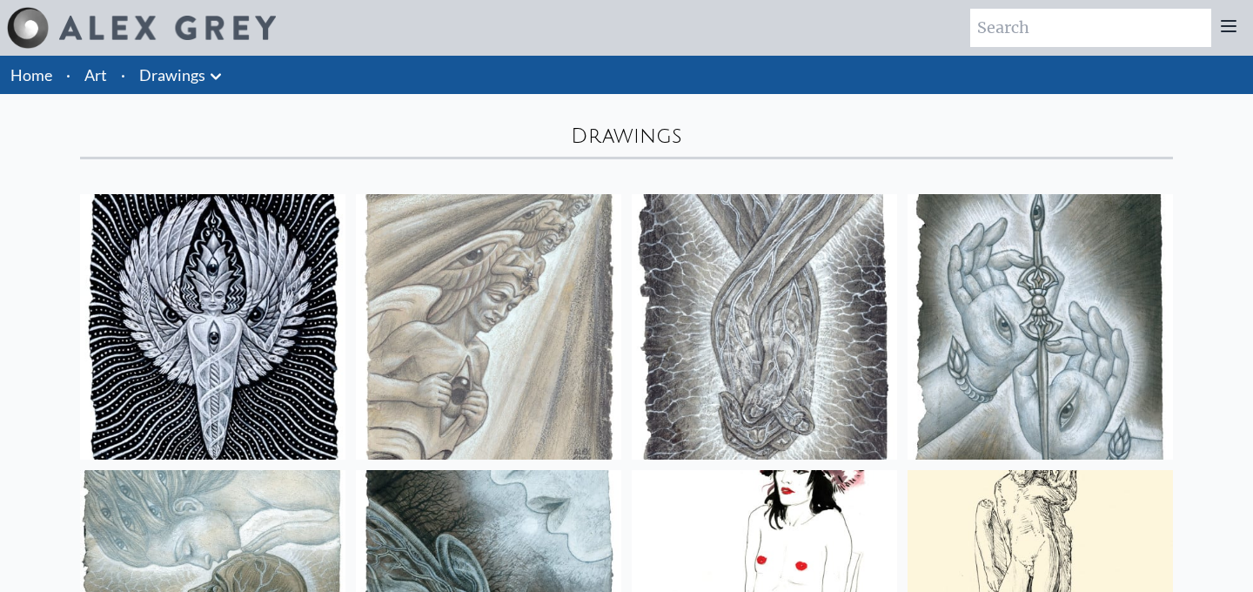
drag, startPoint x: 216, startPoint y: 71, endPoint x: 200, endPoint y: 185, distance: 115.0
click at [216, 74] on icon at bounding box center [215, 76] width 21 height 21
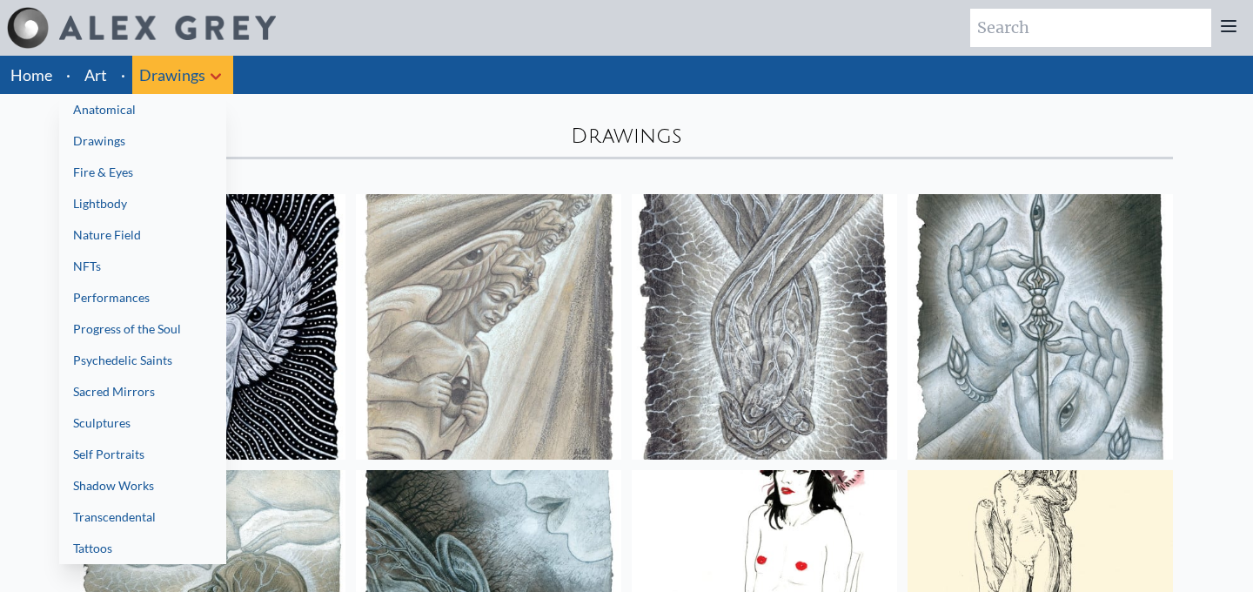
click at [155, 407] on link "Sculptures" at bounding box center [142, 422] width 167 height 31
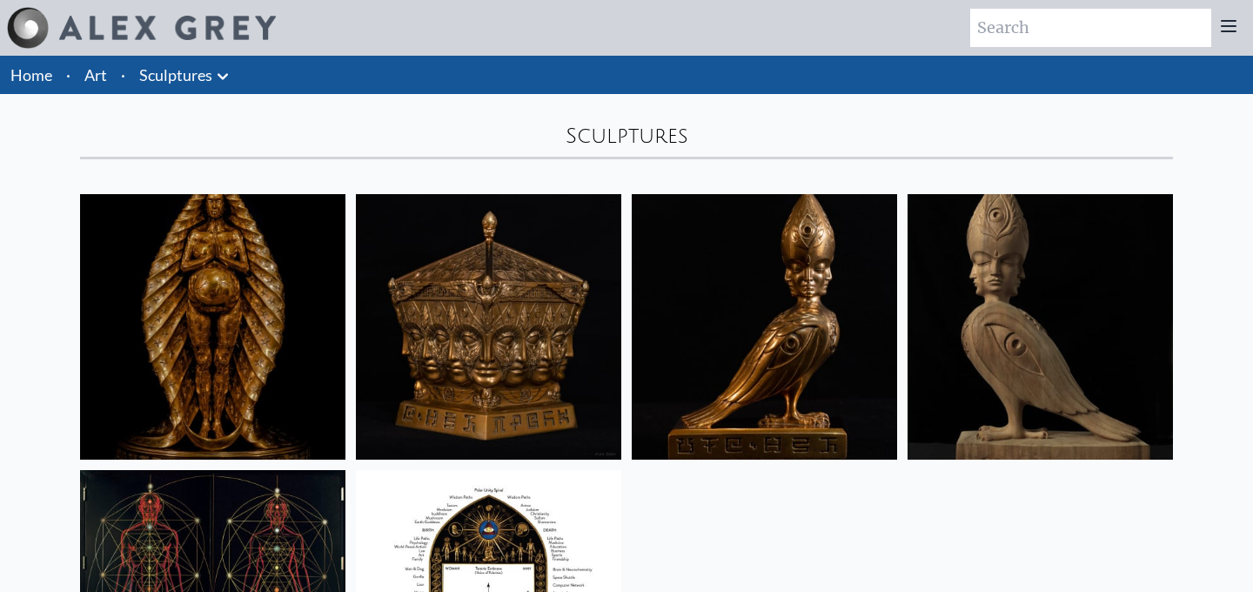
click at [203, 73] on link "Sculptures" at bounding box center [175, 75] width 73 height 24
click at [225, 86] on icon at bounding box center [222, 76] width 21 height 21
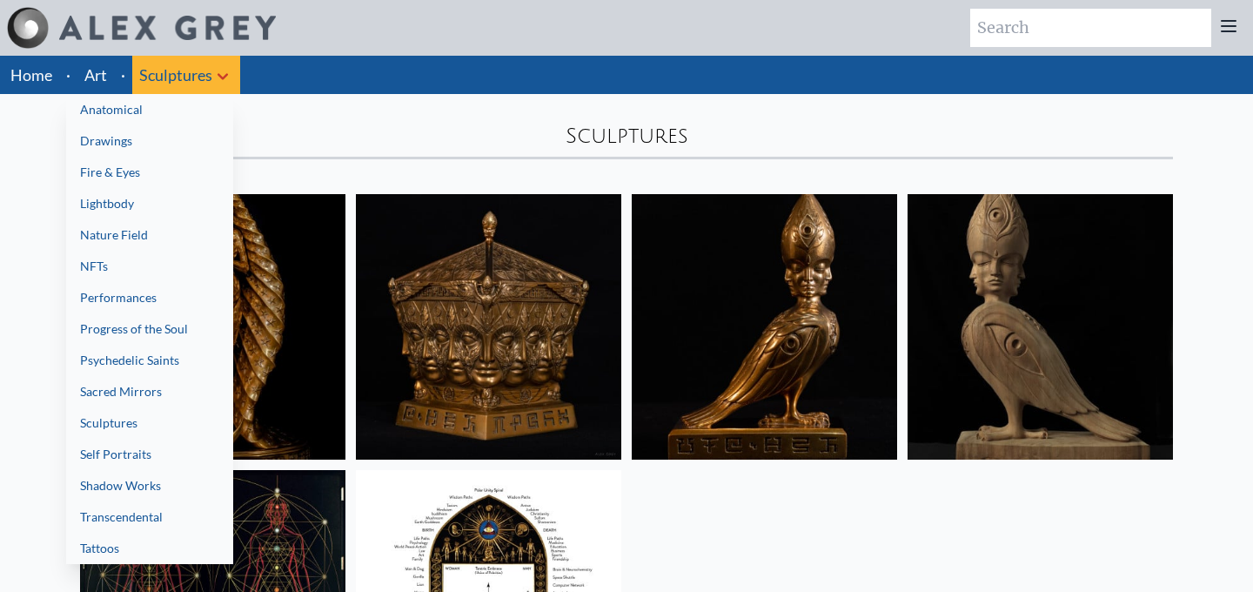
click at [186, 358] on link "Psychedelic Saints" at bounding box center [149, 360] width 167 height 31
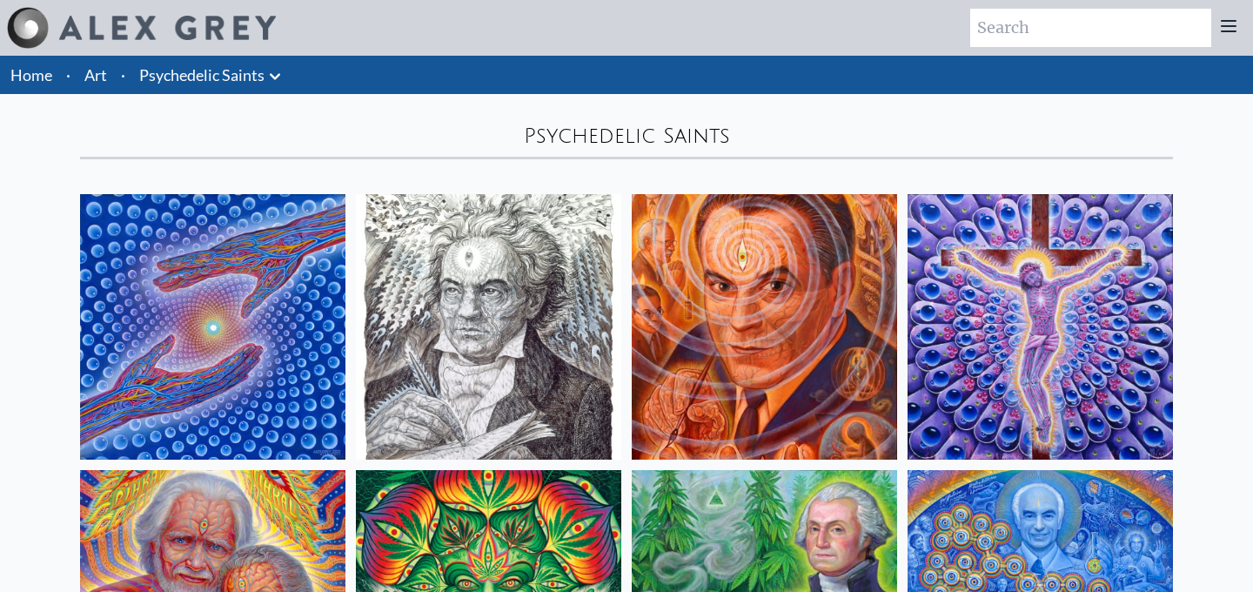
click at [283, 72] on icon at bounding box center [274, 76] width 21 height 21
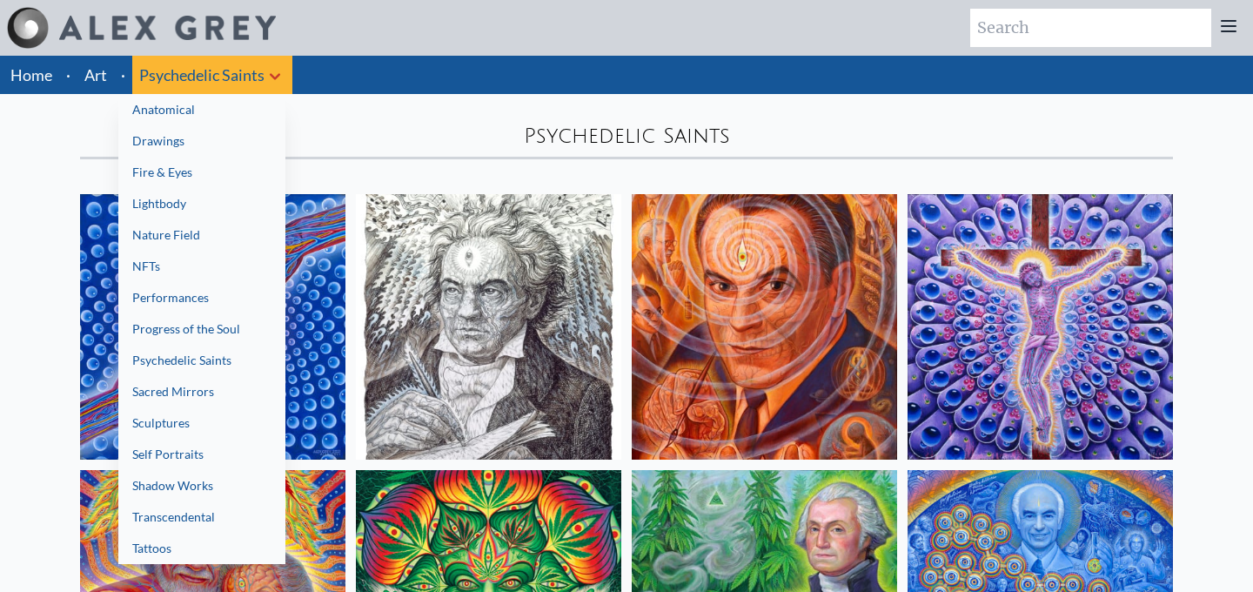
click at [214, 140] on link "Drawings" at bounding box center [201, 140] width 167 height 31
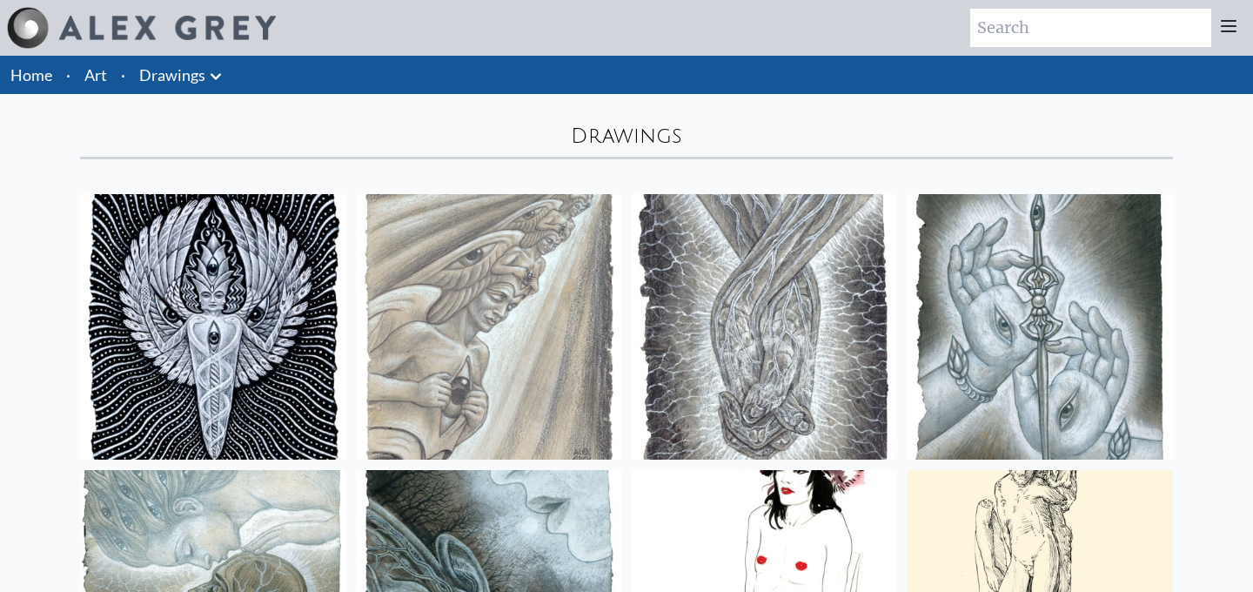
click at [99, 79] on link "Art" at bounding box center [95, 75] width 23 height 24
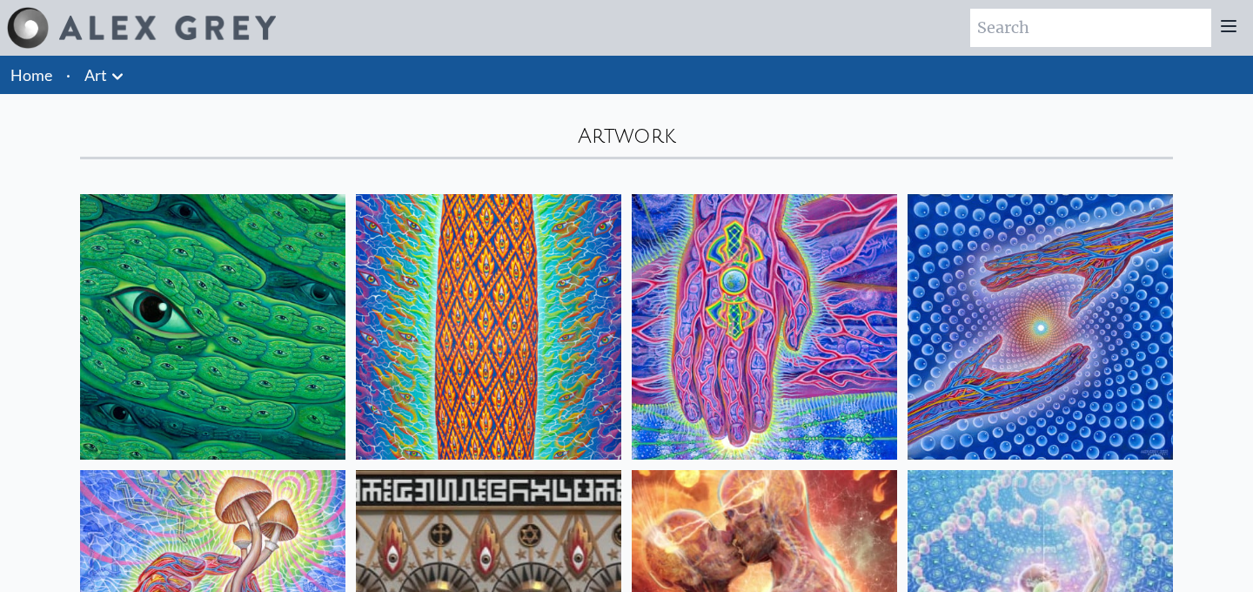
click at [118, 85] on icon at bounding box center [117, 76] width 21 height 21
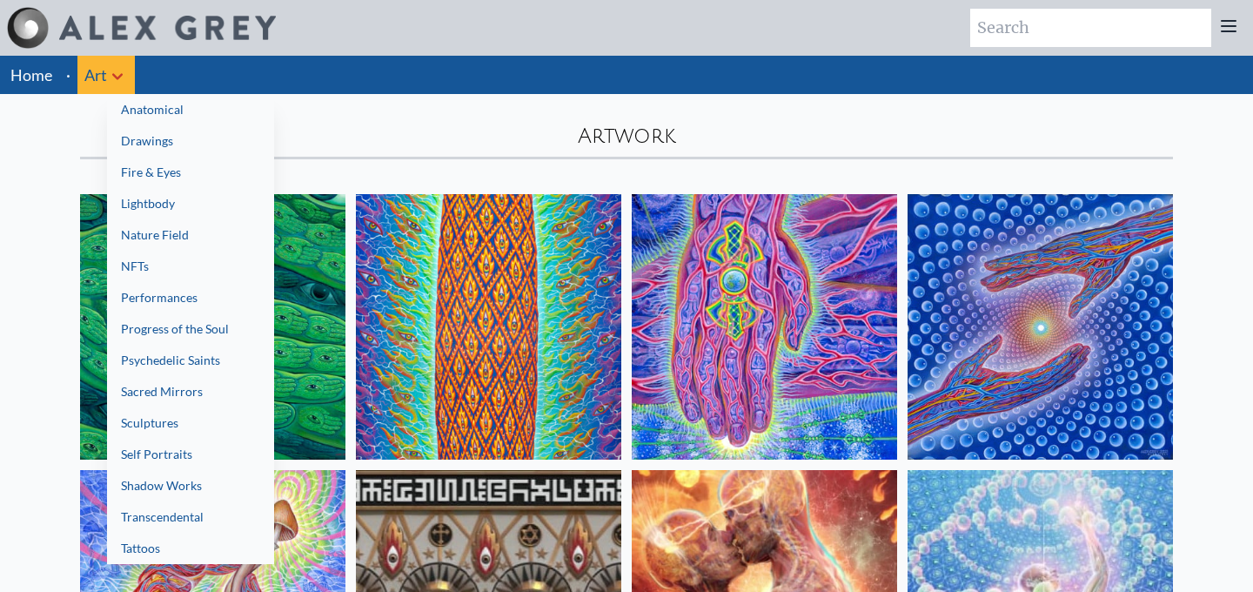
click at [149, 155] on link "Drawings" at bounding box center [190, 140] width 167 height 31
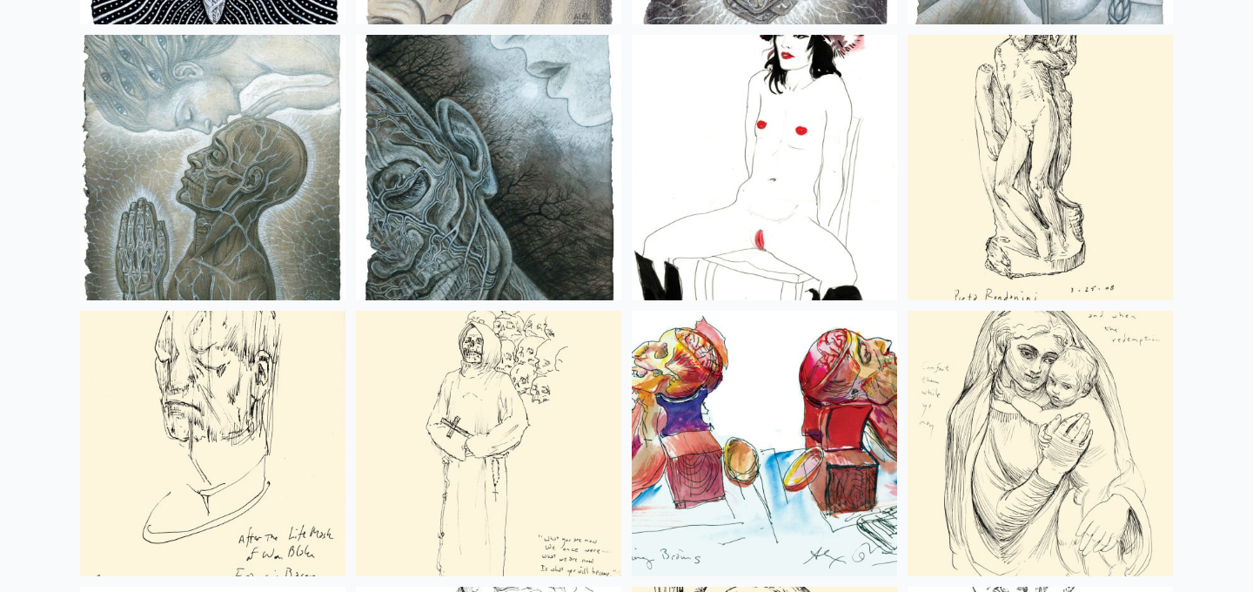
scroll to position [24, 0]
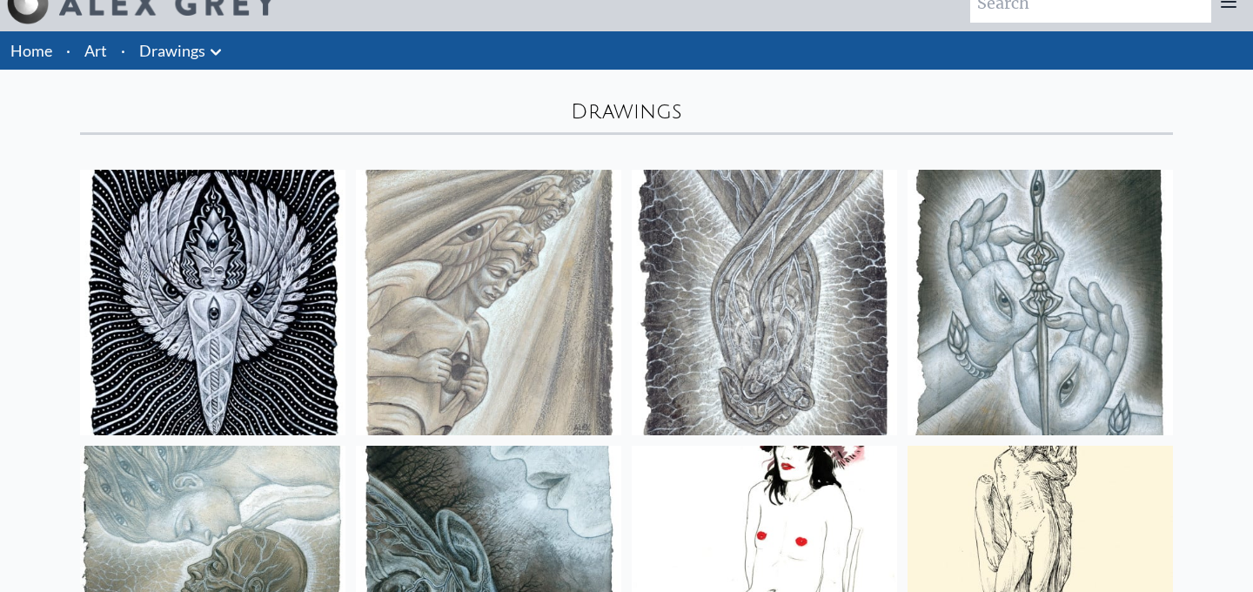
click at [172, 58] on link "Drawings" at bounding box center [172, 50] width 66 height 24
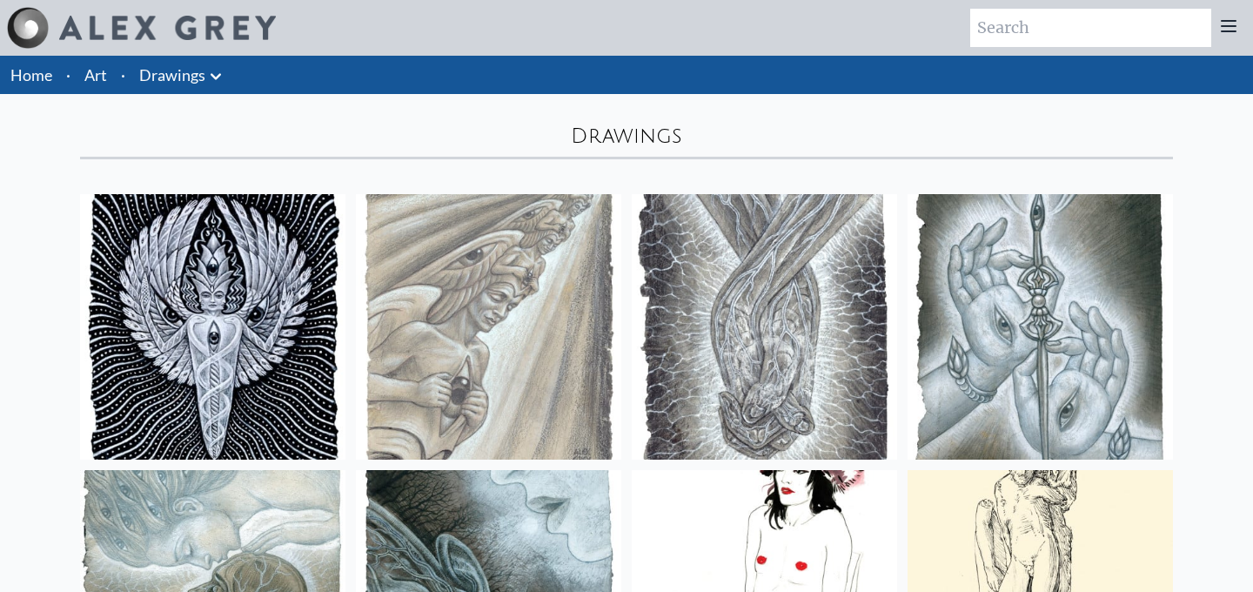
click at [214, 82] on icon at bounding box center [215, 76] width 21 height 21
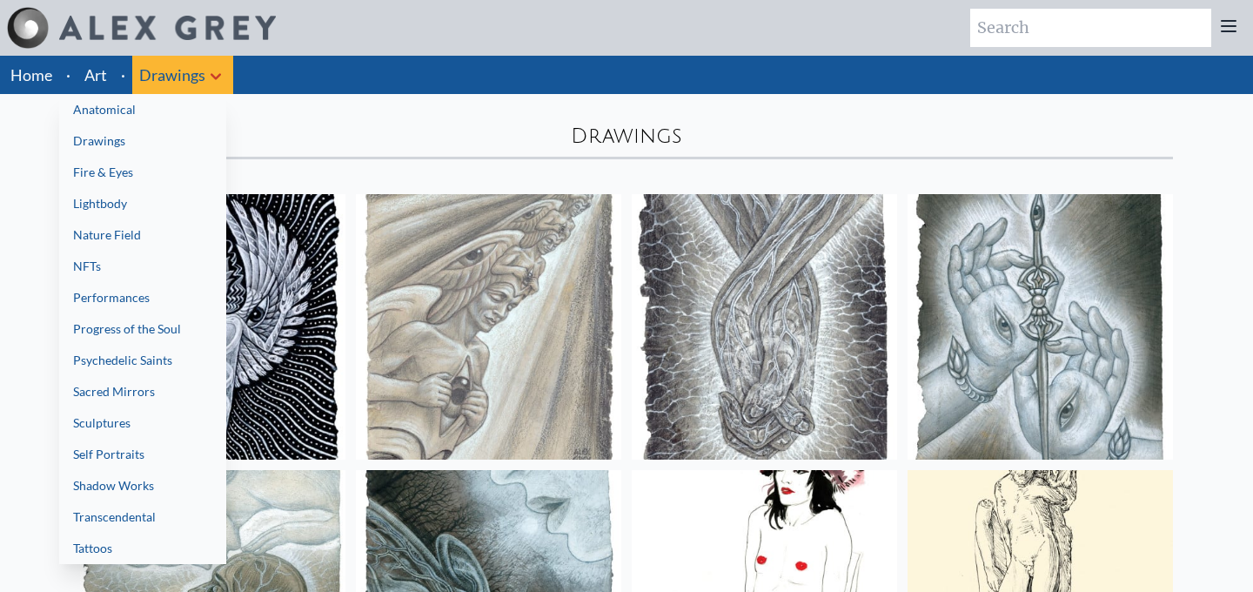
click at [168, 124] on link "Anatomical" at bounding box center [142, 109] width 167 height 31
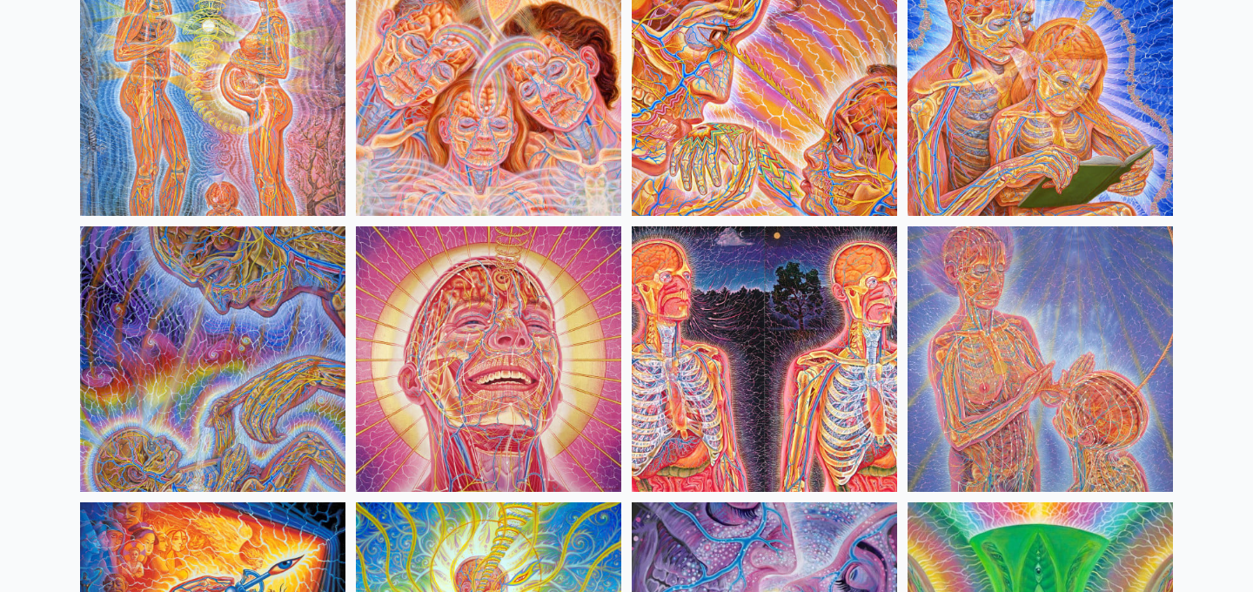
scroll to position [1082, 0]
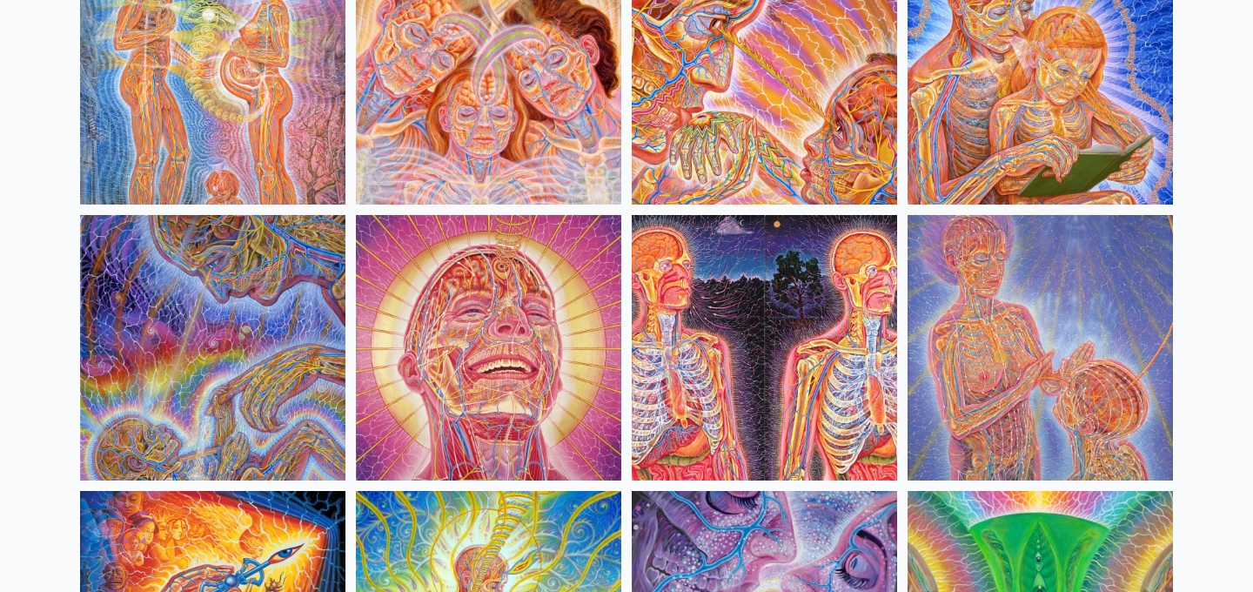
click at [729, 301] on img at bounding box center [764, 347] width 265 height 265
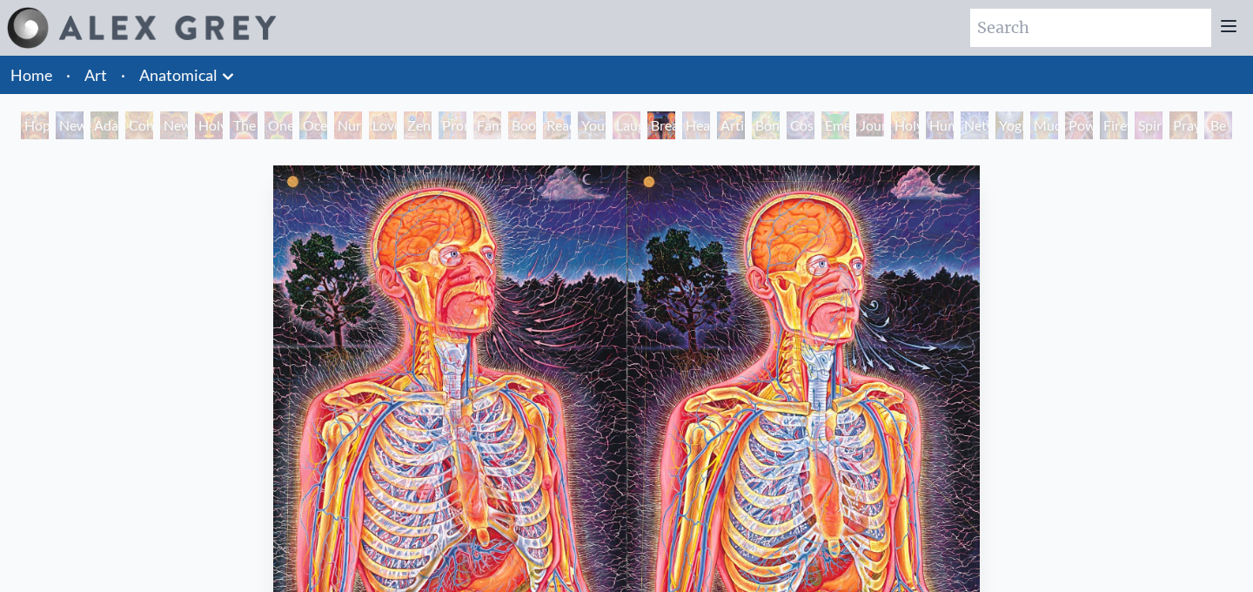
click at [292, 117] on div "One Taste" at bounding box center [278, 125] width 28 height 28
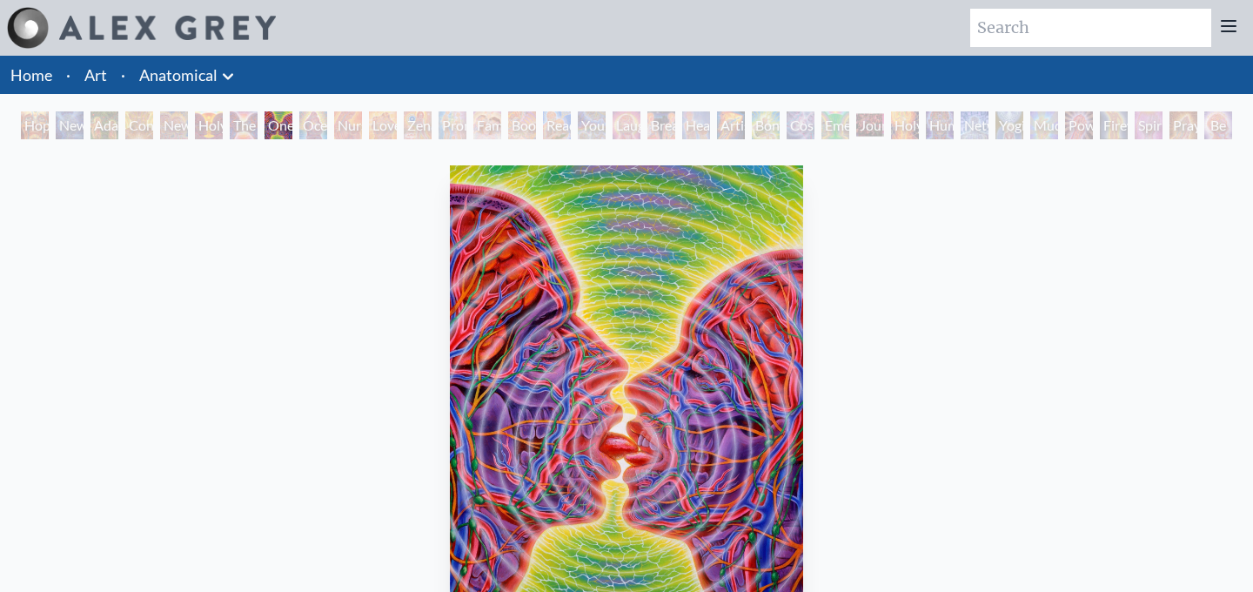
click at [327, 124] on div "Ocean of Love Bliss" at bounding box center [313, 125] width 28 height 28
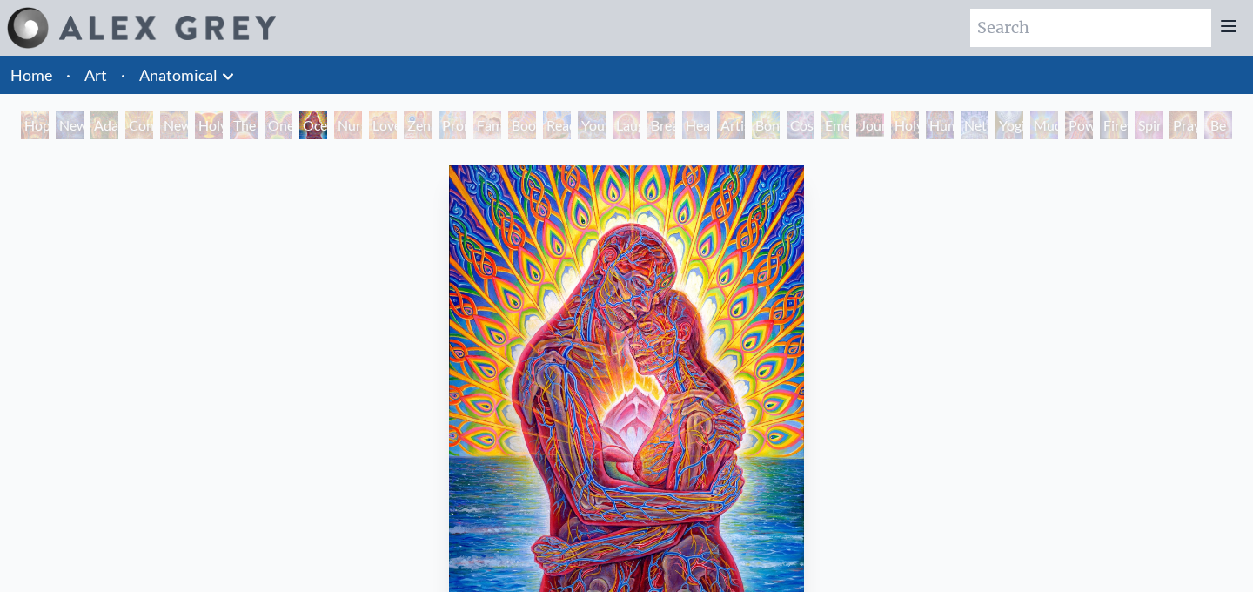
click at [327, 129] on div "Ocean of Love Bliss" at bounding box center [313, 125] width 28 height 28
click at [464, 121] on div "Promise" at bounding box center [452, 125] width 28 height 28
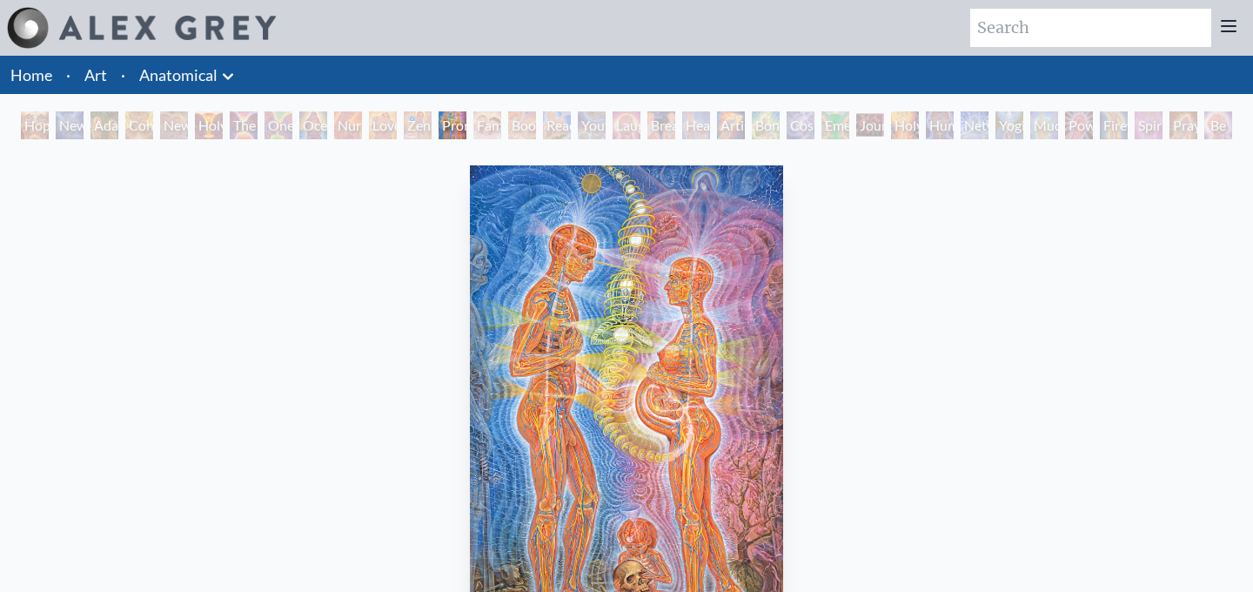
click at [536, 129] on div "Boo-boo" at bounding box center [522, 125] width 28 height 28
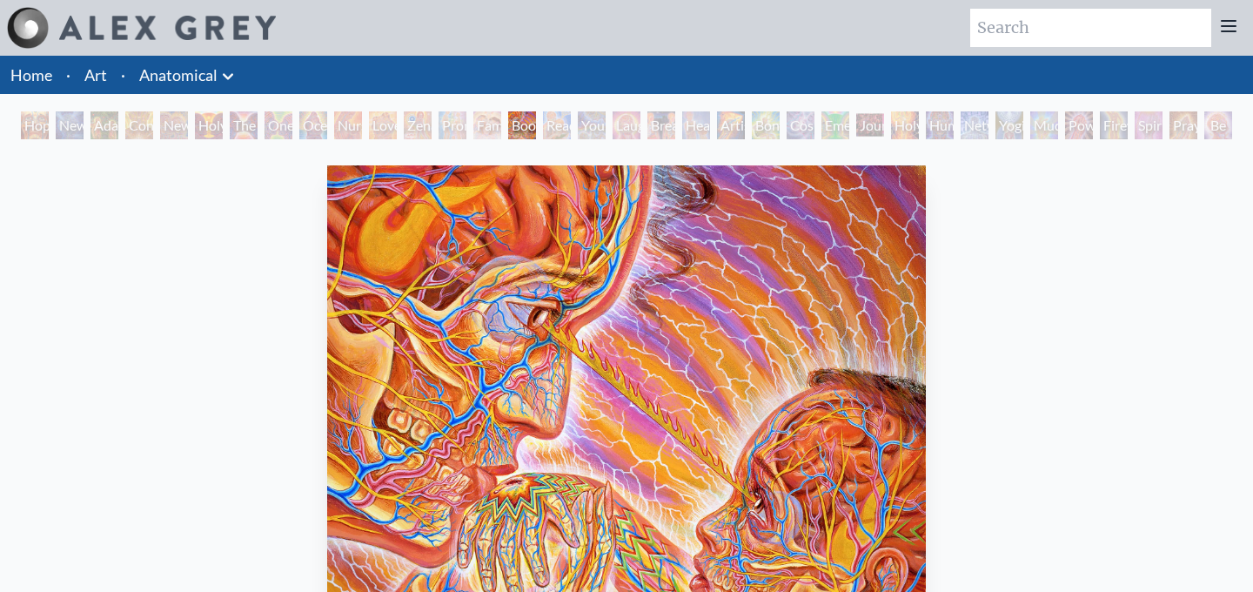
click at [604, 130] on div "Young & Old" at bounding box center [592, 125] width 28 height 28
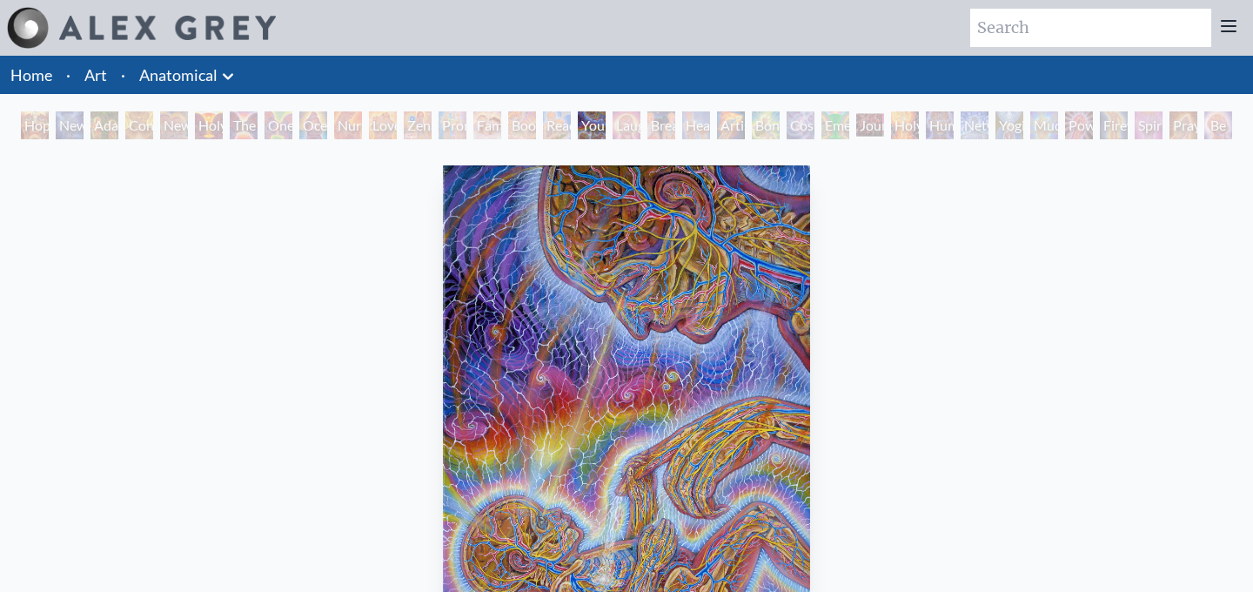
click at [640, 130] on div "Laughing Man" at bounding box center [626, 125] width 28 height 28
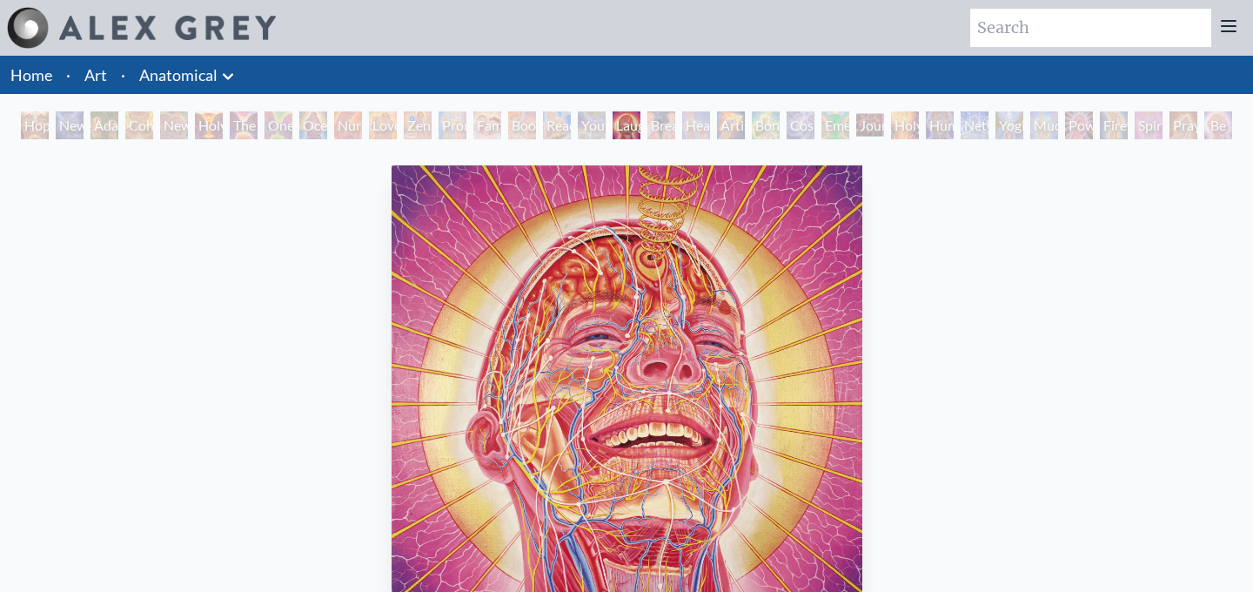
click at [745, 117] on div "Artist's Hand" at bounding box center [731, 125] width 28 height 28
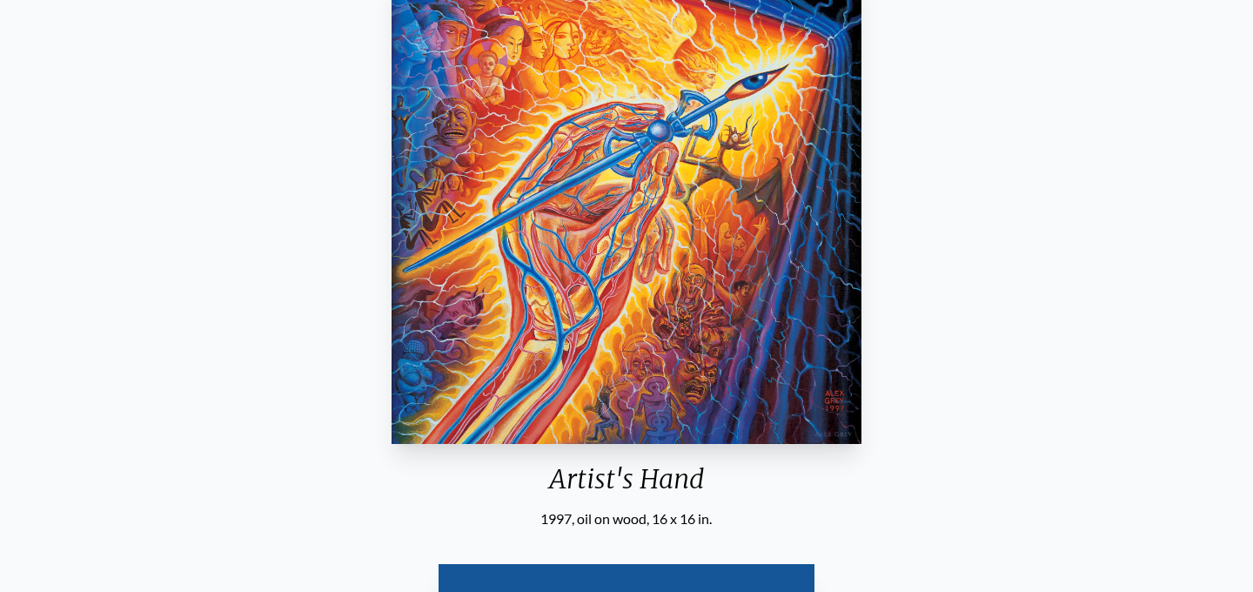
scroll to position [61, 0]
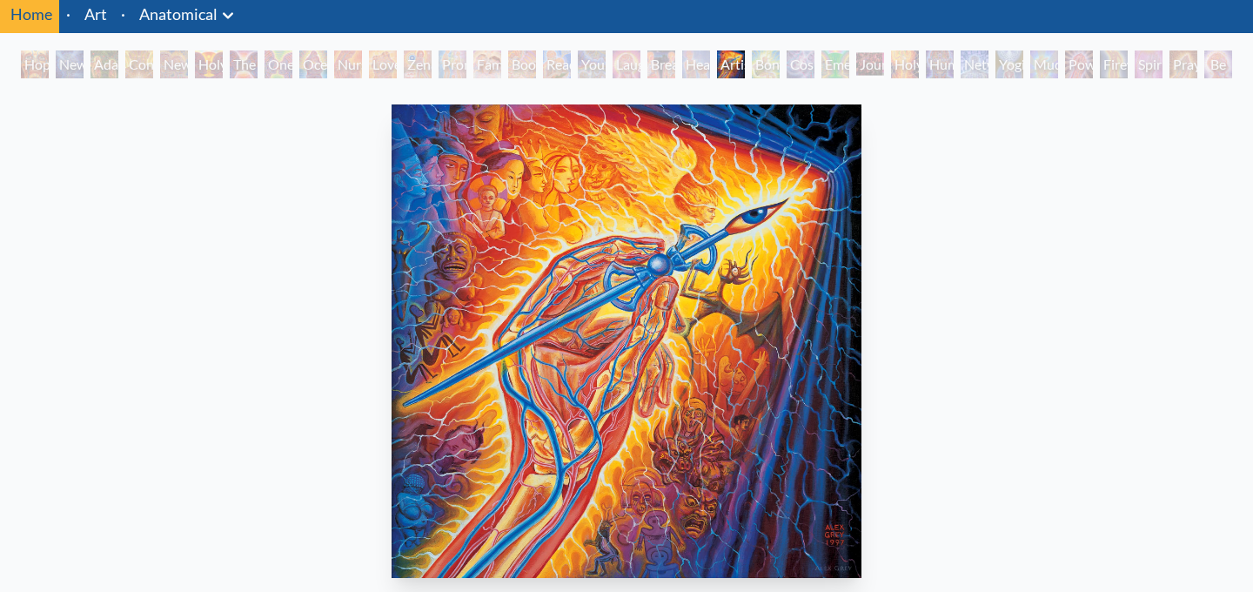
click at [794, 67] on div "Cosmic Lovers" at bounding box center [800, 64] width 28 height 28
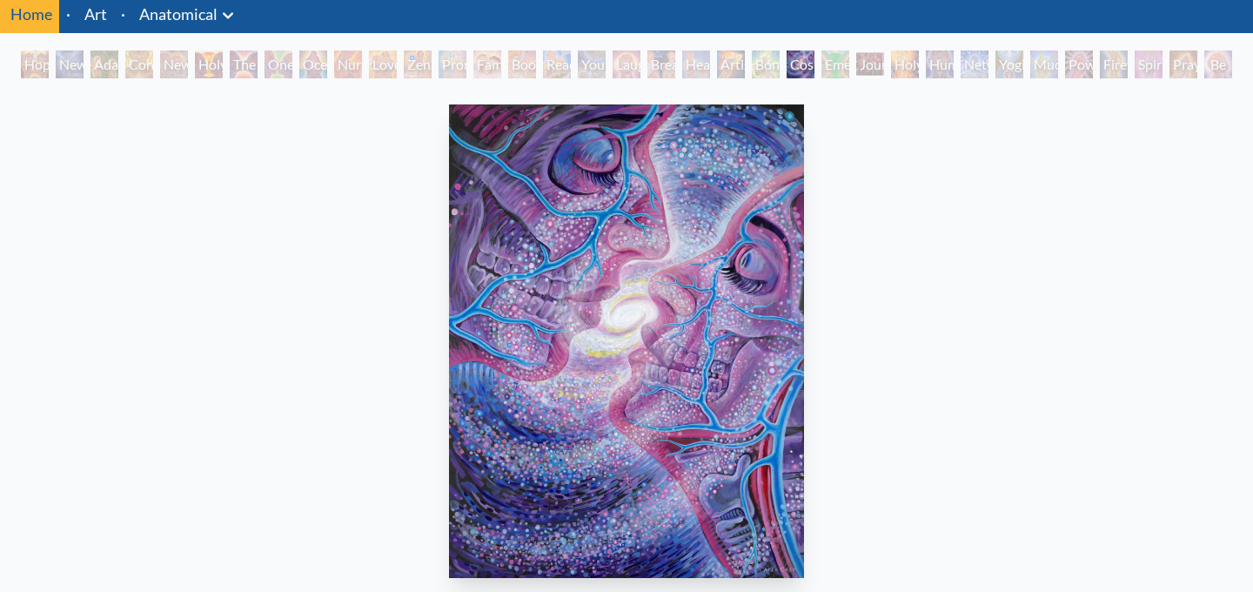
click at [765, 67] on div "Bond" at bounding box center [766, 64] width 28 height 28
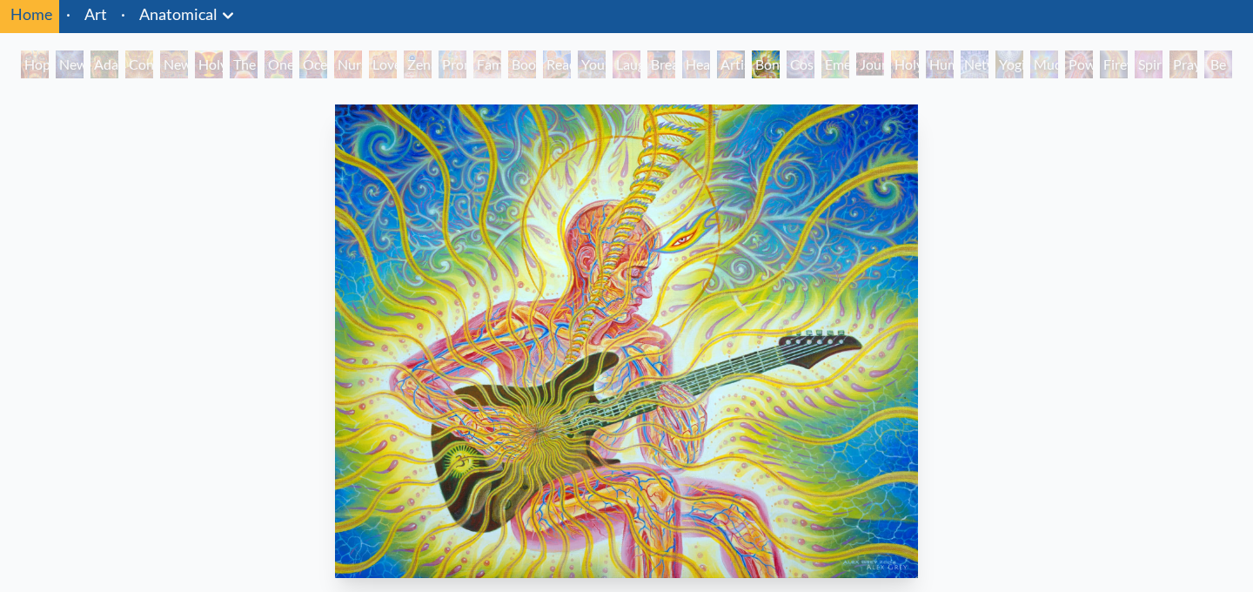
click at [957, 78] on div "Hope New Man 4: Christ Mind Adam & Eve Contemplation New Man New Woman Holy Gra…" at bounding box center [626, 66] width 1218 height 33
click at [940, 70] on div "Human Geometry" at bounding box center [940, 64] width 28 height 28
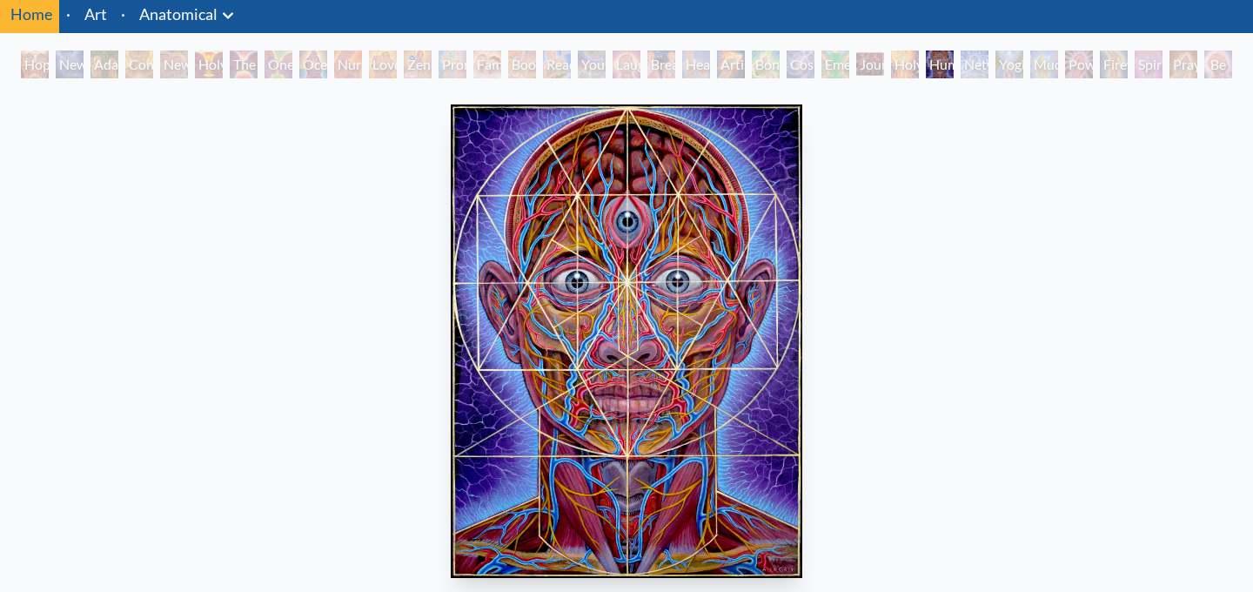
click at [878, 74] on div "Journey of the Wounded Healer" at bounding box center [870, 64] width 28 height 28
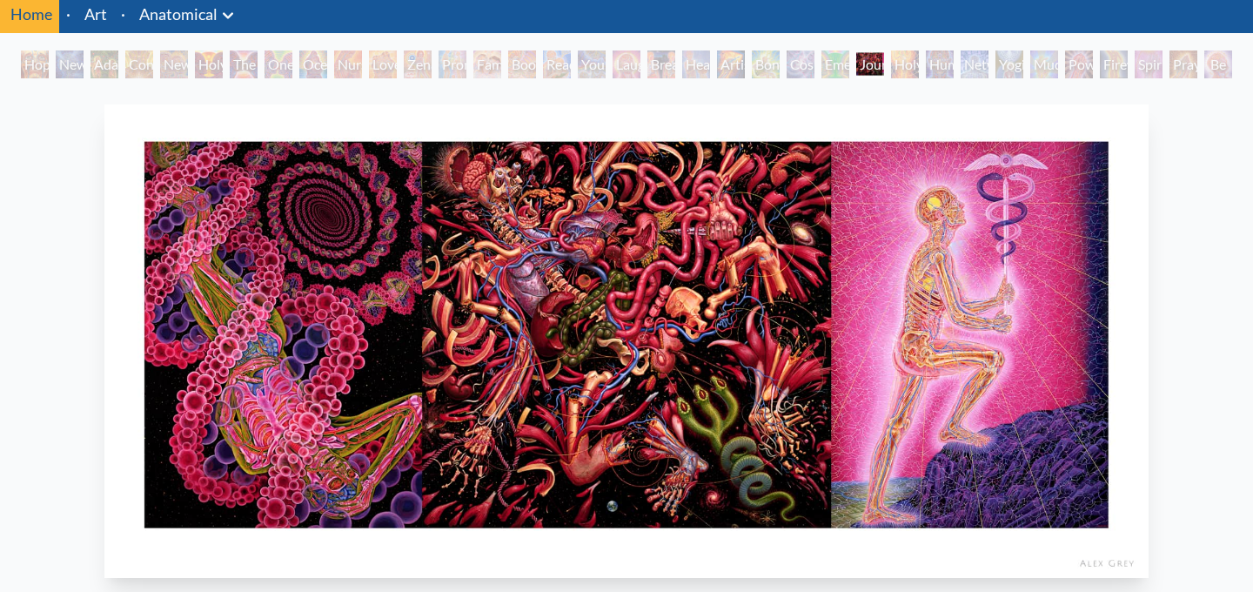
click at [1089, 67] on div "Power to the Peaceful" at bounding box center [1079, 64] width 28 height 28
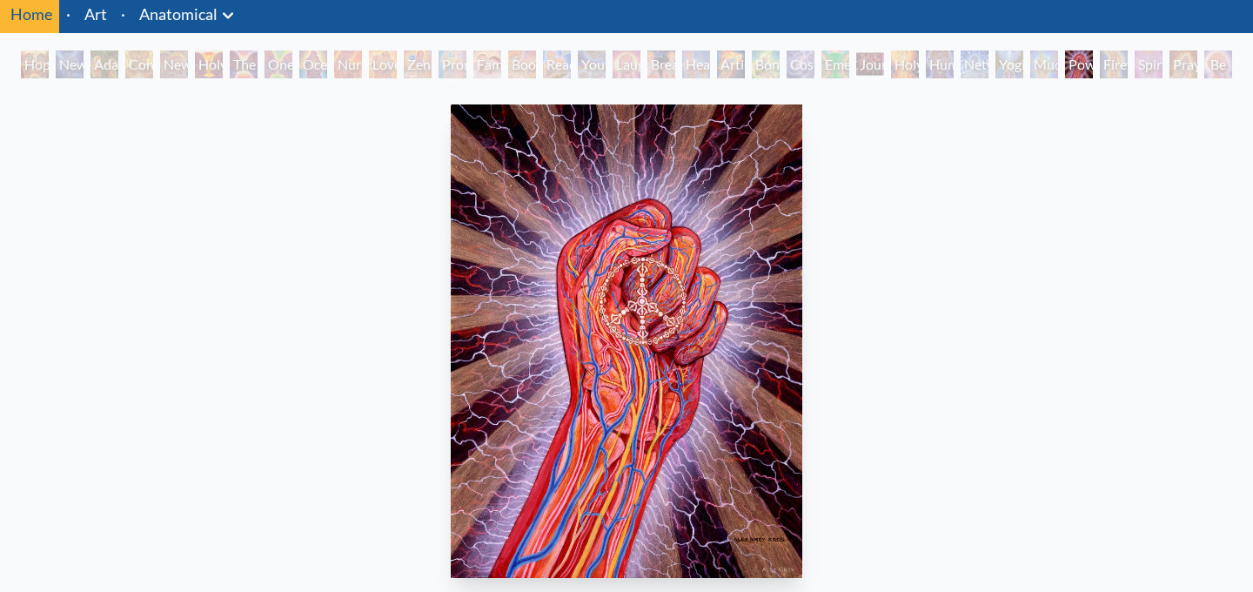
click at [1023, 70] on div "Yogi & the Möbius Sphere" at bounding box center [1009, 64] width 28 height 28
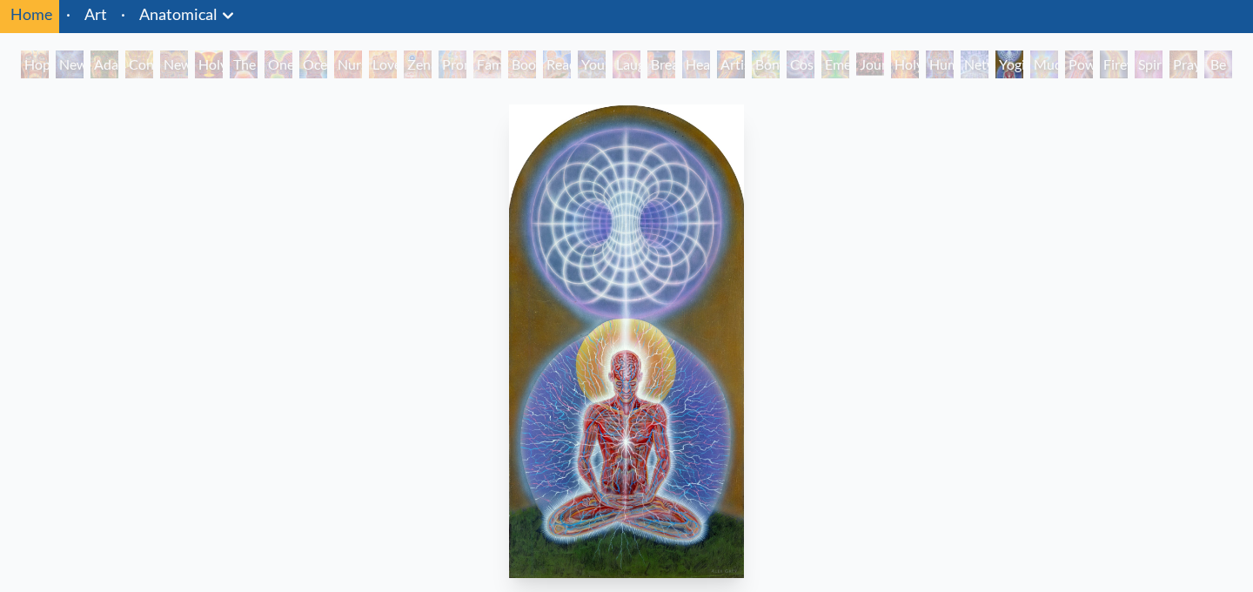
click at [971, 81] on div "Hope New Man 4: Christ Mind Adam & Eve Contemplation New Man New Woman Holy Gra…" at bounding box center [626, 66] width 1218 height 33
click at [988, 66] on div "Networks" at bounding box center [974, 64] width 28 height 28
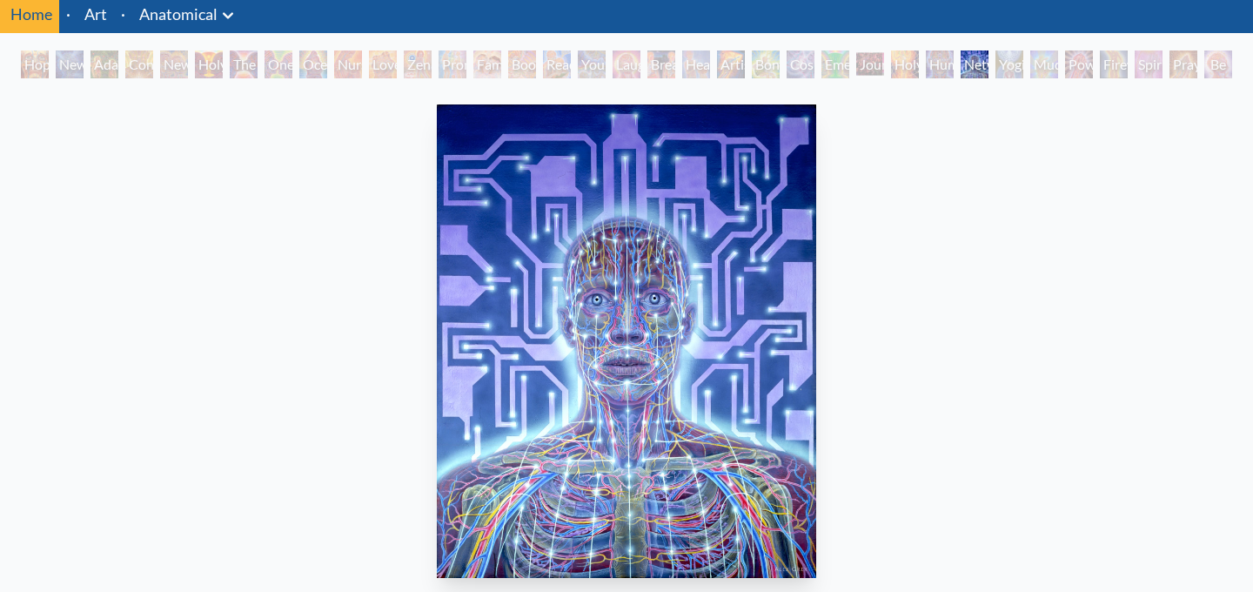
click at [1044, 61] on div "Mudra" at bounding box center [1044, 64] width 28 height 28
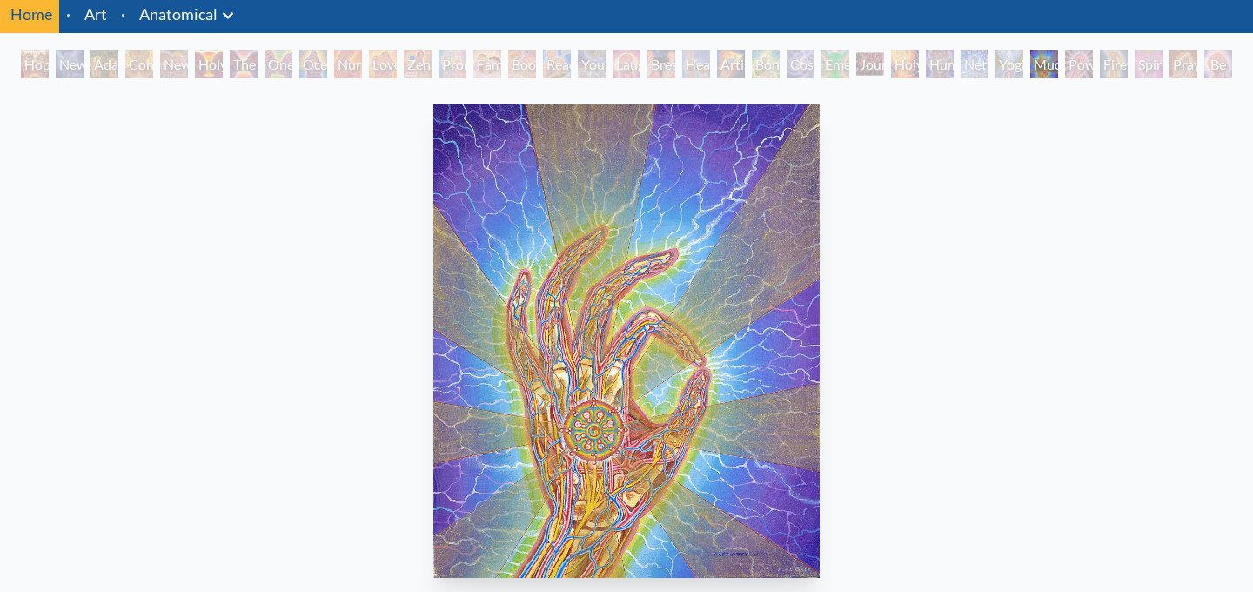
click at [1077, 57] on div "Power to the Peaceful" at bounding box center [1079, 64] width 28 height 28
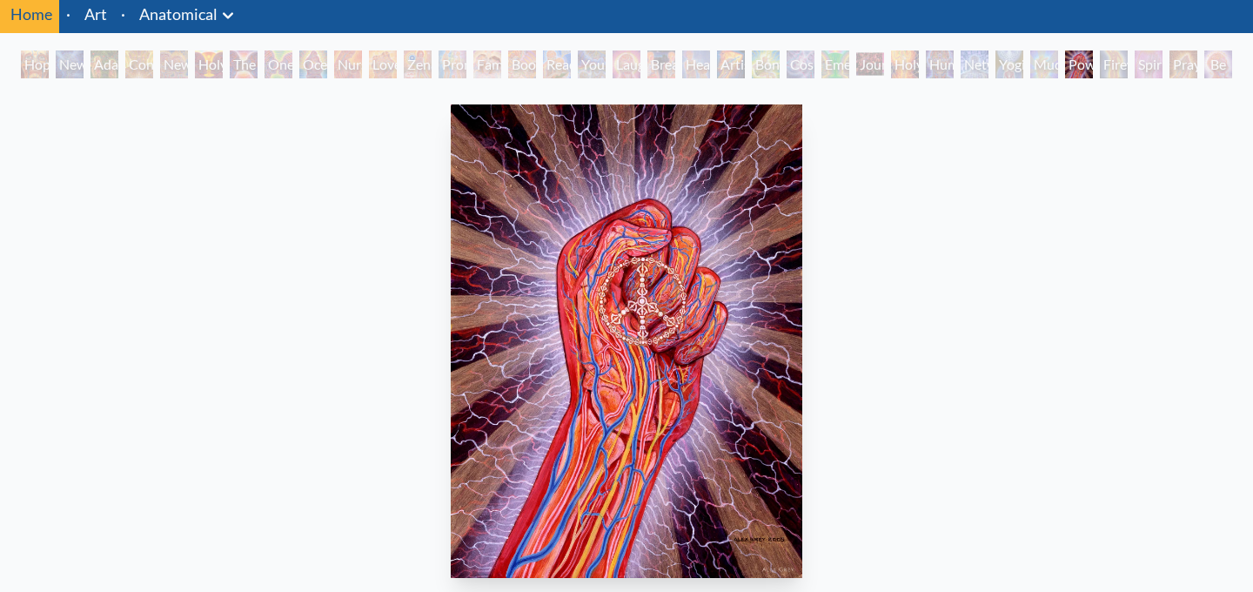
click at [1219, 59] on div "Be a Good Human Being" at bounding box center [1218, 64] width 28 height 28
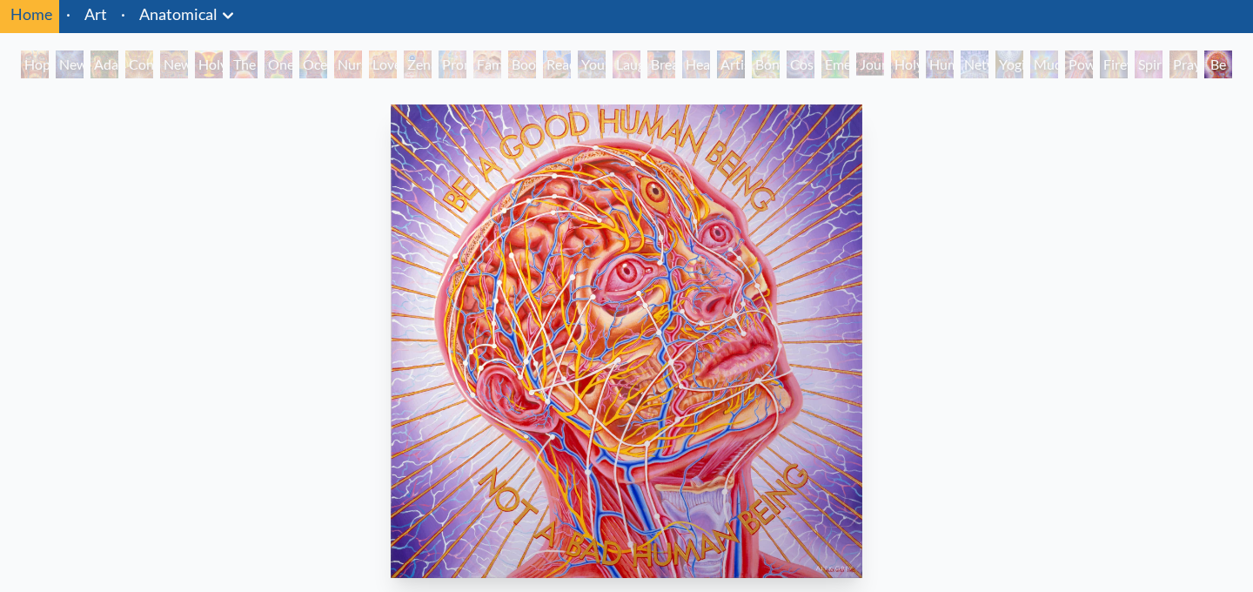
click at [1219, 59] on div "Hope New Man 4: Christ Mind Adam & Eve Contemplation New Man New Woman Holy Gra…" at bounding box center [626, 66] width 1218 height 33
click at [1214, 62] on div "Hope New Man 4: Christ Mind Adam & Eve Contemplation New Man New Woman Holy Gra…" at bounding box center [626, 66] width 1218 height 33
click at [1123, 68] on div "Firewalking" at bounding box center [1114, 64] width 28 height 28
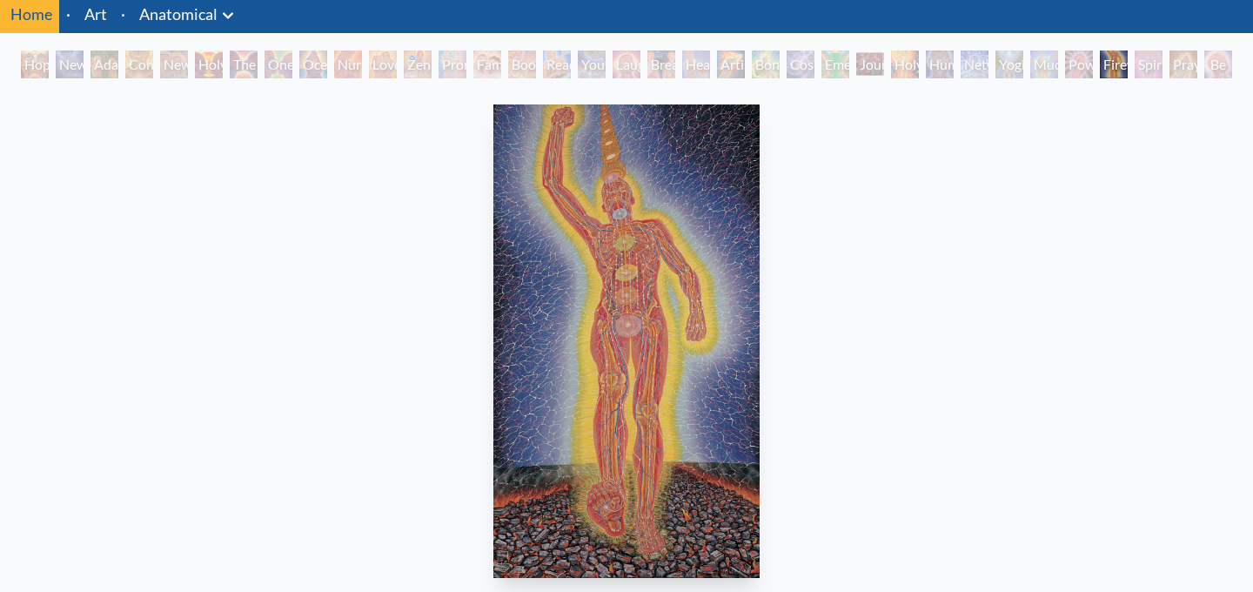
click at [1065, 66] on div "Power to the Peaceful" at bounding box center [1079, 64] width 28 height 28
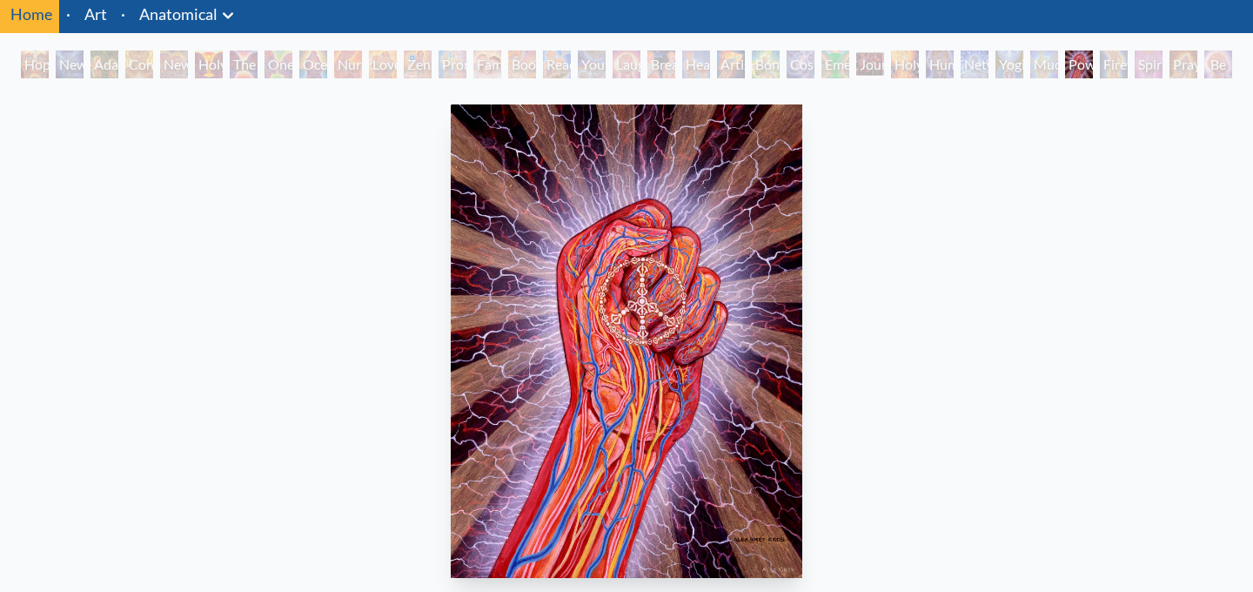
click at [1024, 79] on div "Hope New Man 4: Christ Mind Adam & Eve Contemplation New Man New Woman Holy Gra…" at bounding box center [626, 66] width 1218 height 33
click at [1030, 64] on div "Mudra" at bounding box center [1044, 64] width 28 height 28
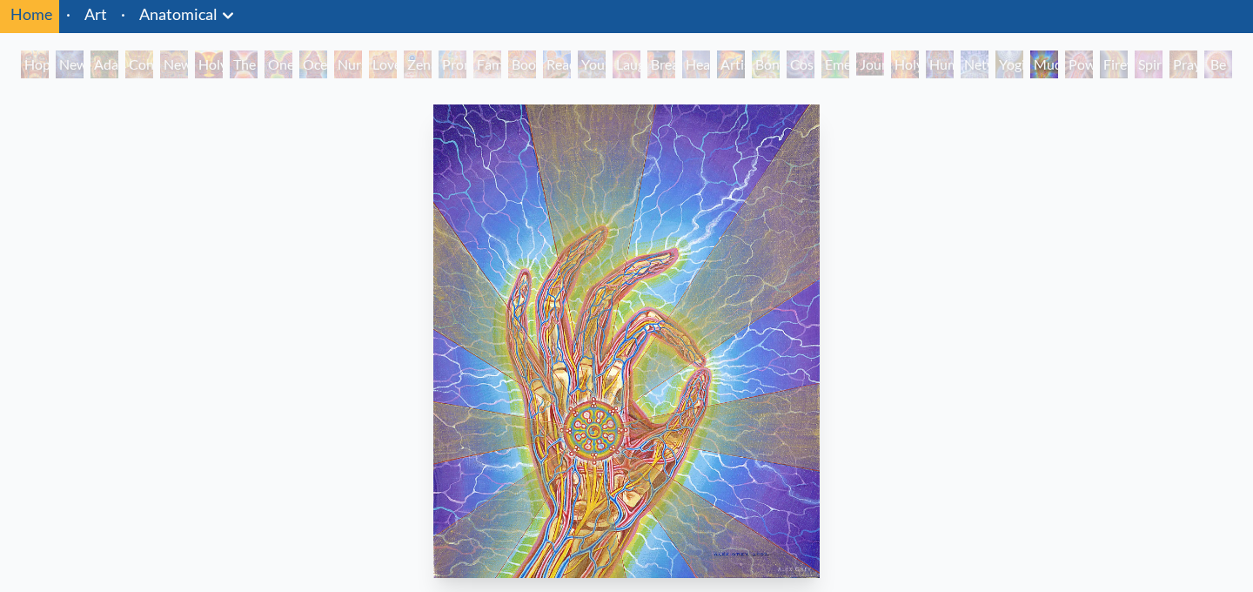
click at [989, 72] on div "Hope New Man 4: Christ Mind Adam & Eve Contemplation New Man New Woman Holy Gra…" at bounding box center [626, 66] width 1218 height 33
click at [1004, 69] on div "Yogi & the Möbius Sphere" at bounding box center [1009, 64] width 28 height 28
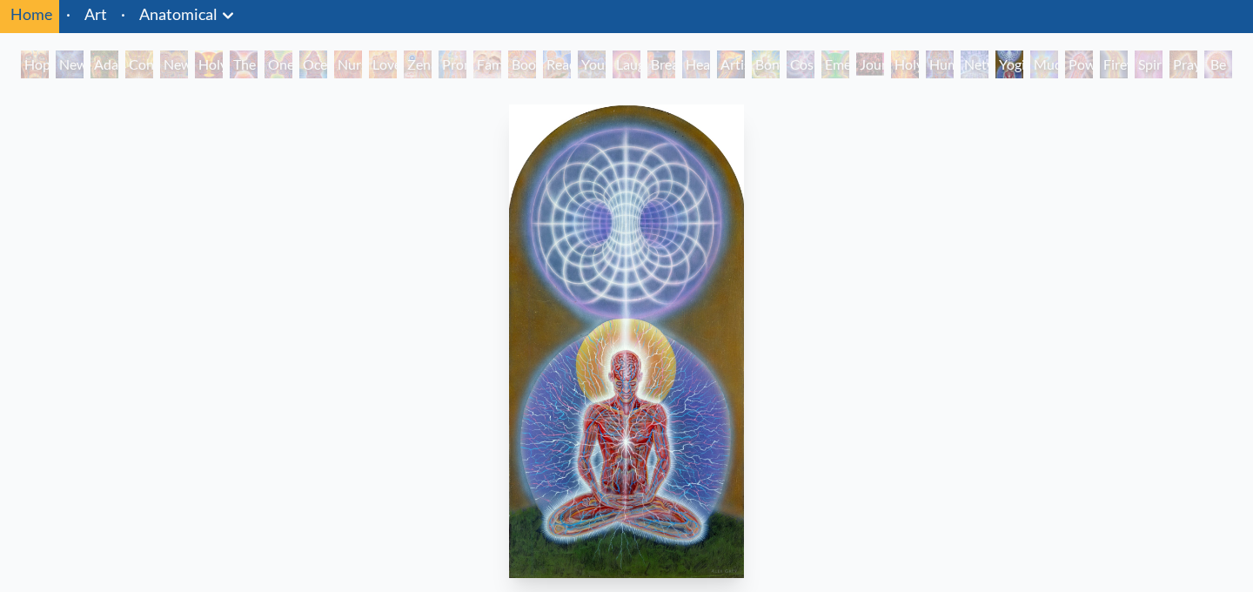
click at [965, 70] on div "Networks" at bounding box center [974, 64] width 28 height 28
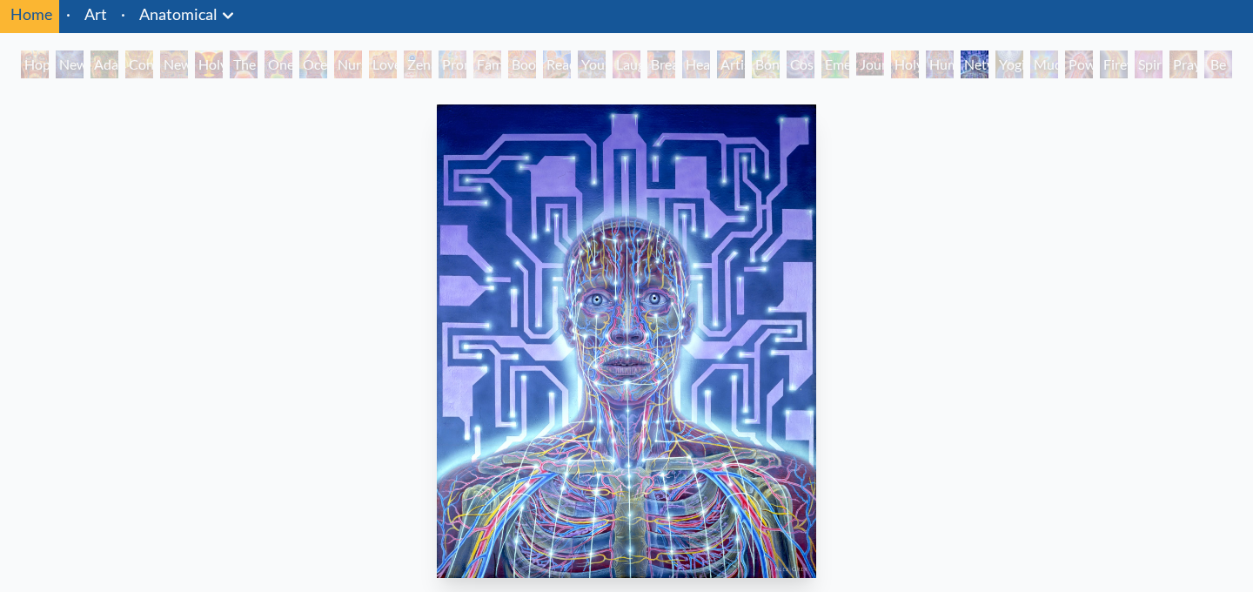
click at [926, 62] on div "Human Geometry" at bounding box center [940, 64] width 28 height 28
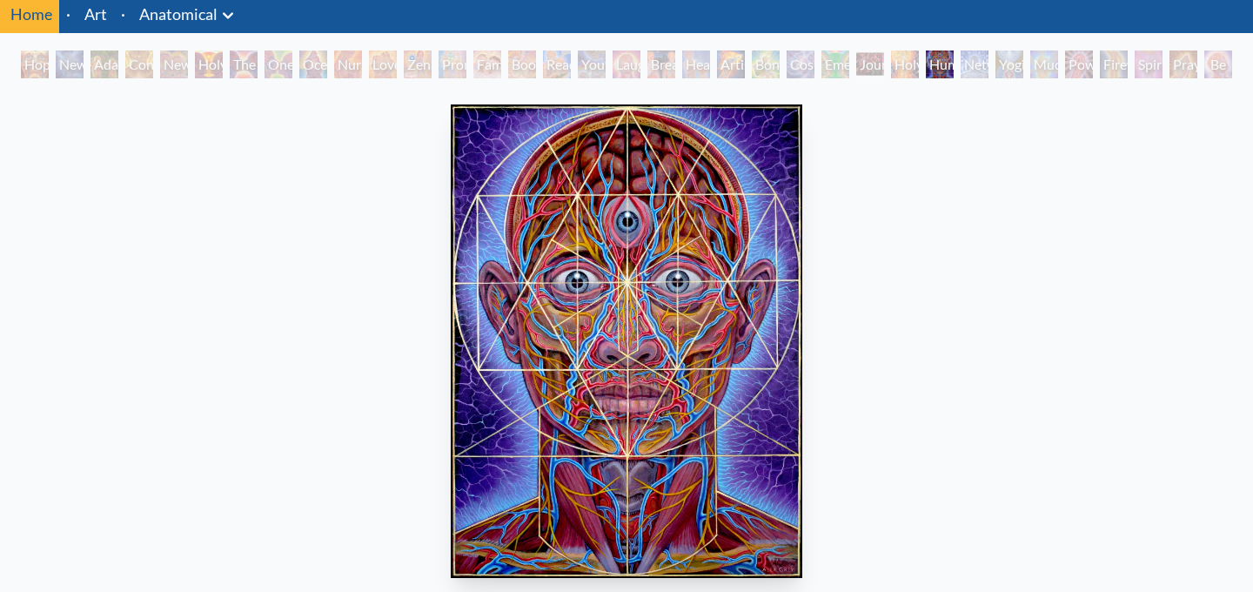
click at [891, 62] on div "Holy Fire" at bounding box center [905, 64] width 28 height 28
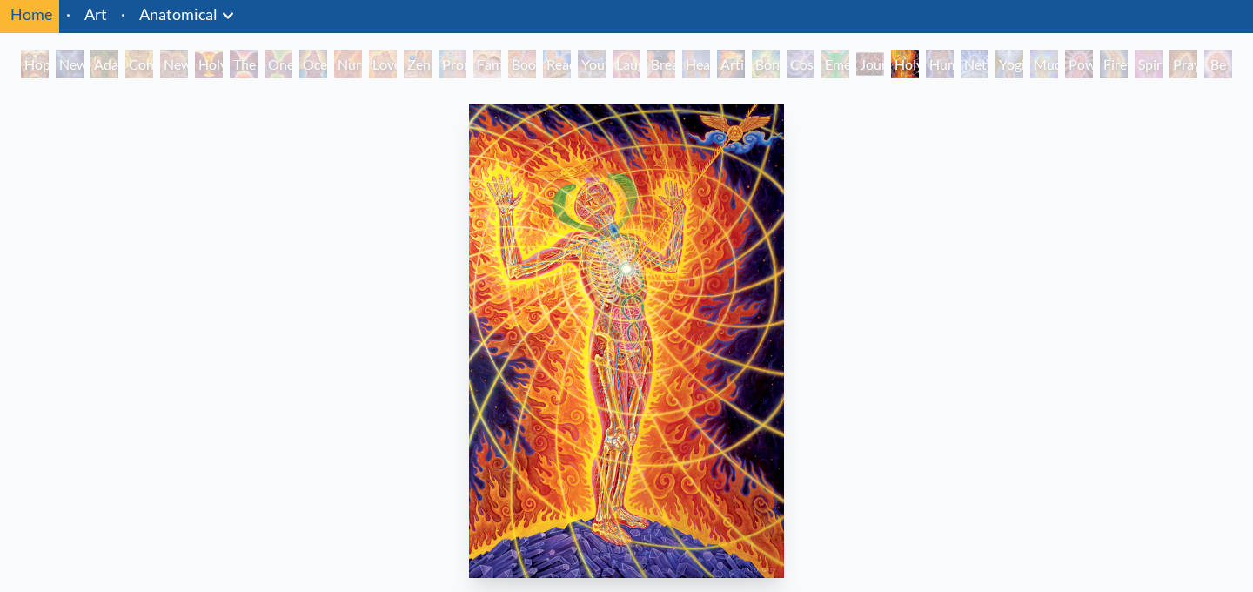
click at [856, 62] on div "Journey of the Wounded Healer" at bounding box center [870, 64] width 28 height 28
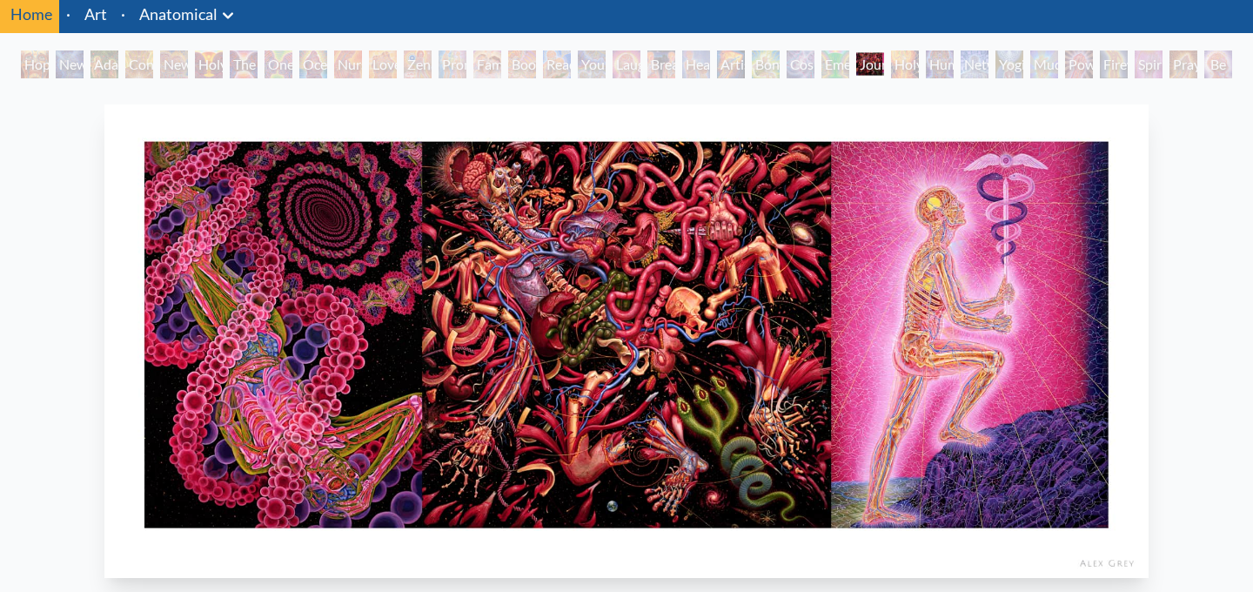
click at [382, 68] on div "Love Circuit" at bounding box center [383, 64] width 28 height 28
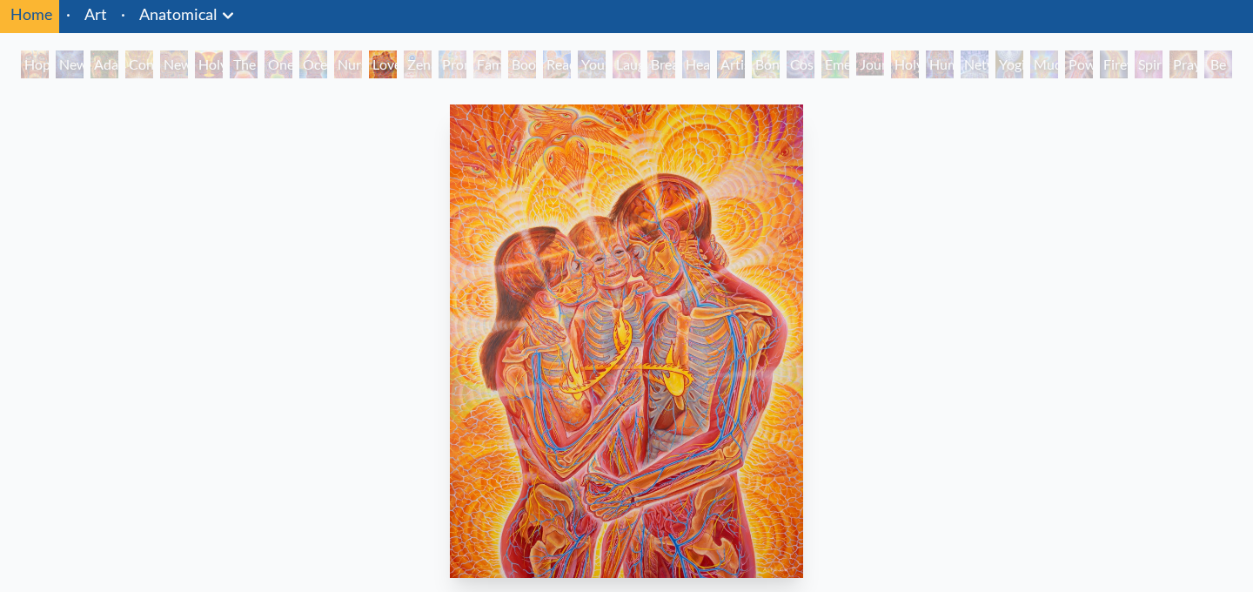
click at [606, 73] on div "Young & Old" at bounding box center [592, 64] width 28 height 28
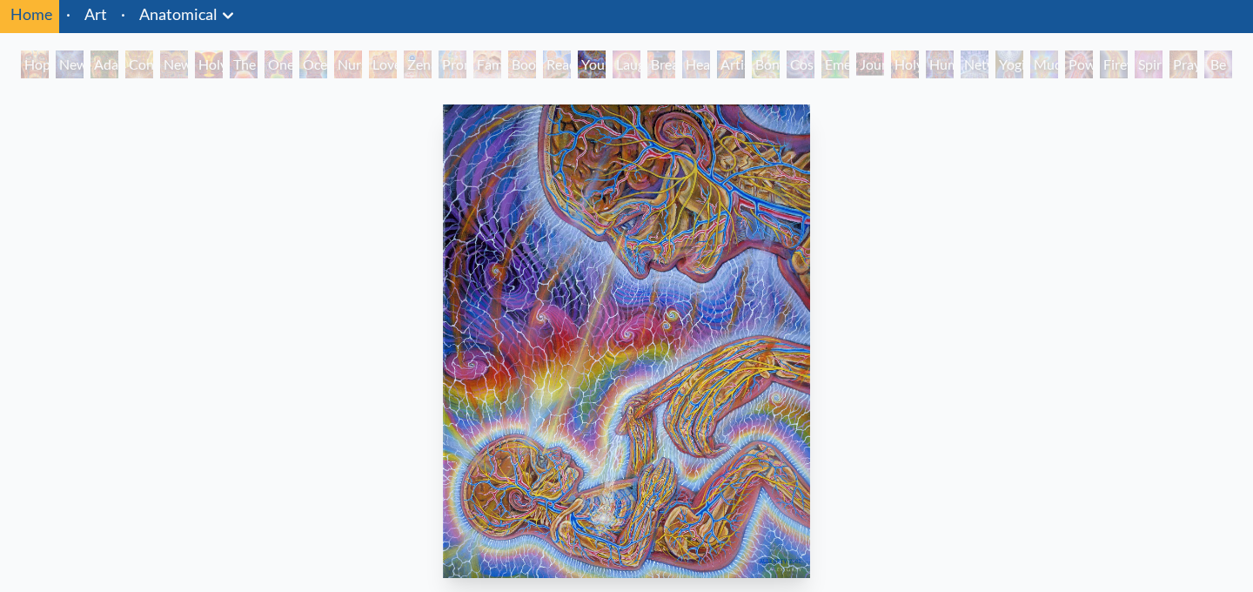
click at [720, 57] on div "Artist's Hand" at bounding box center [731, 64] width 28 height 28
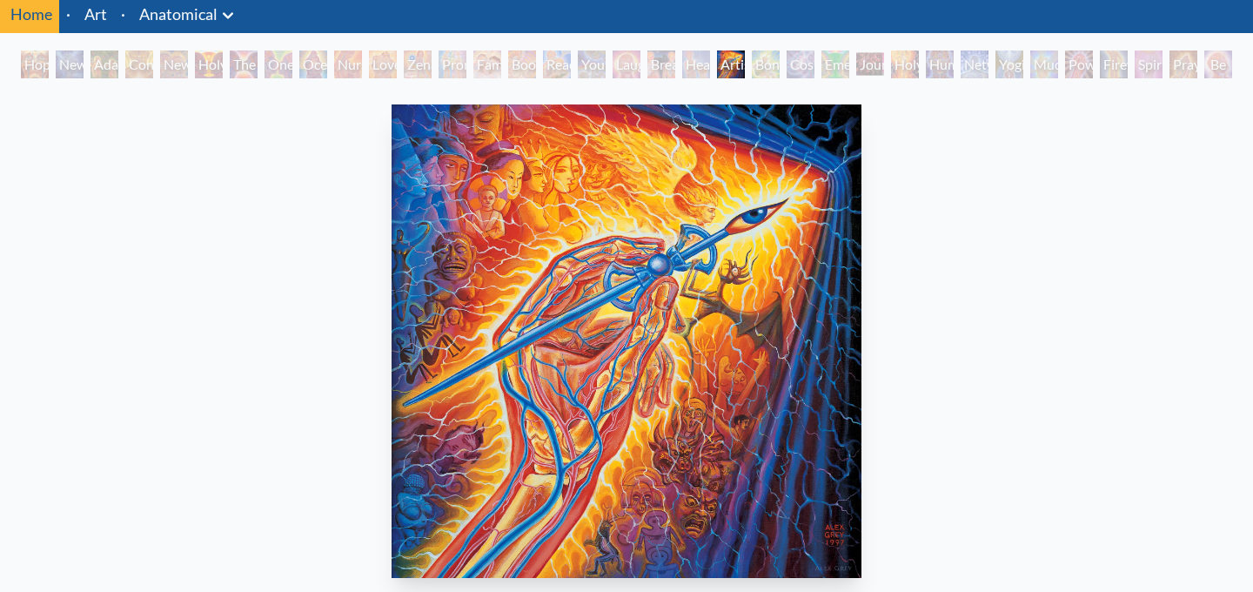
click at [655, 62] on div "Breathing" at bounding box center [661, 64] width 28 height 28
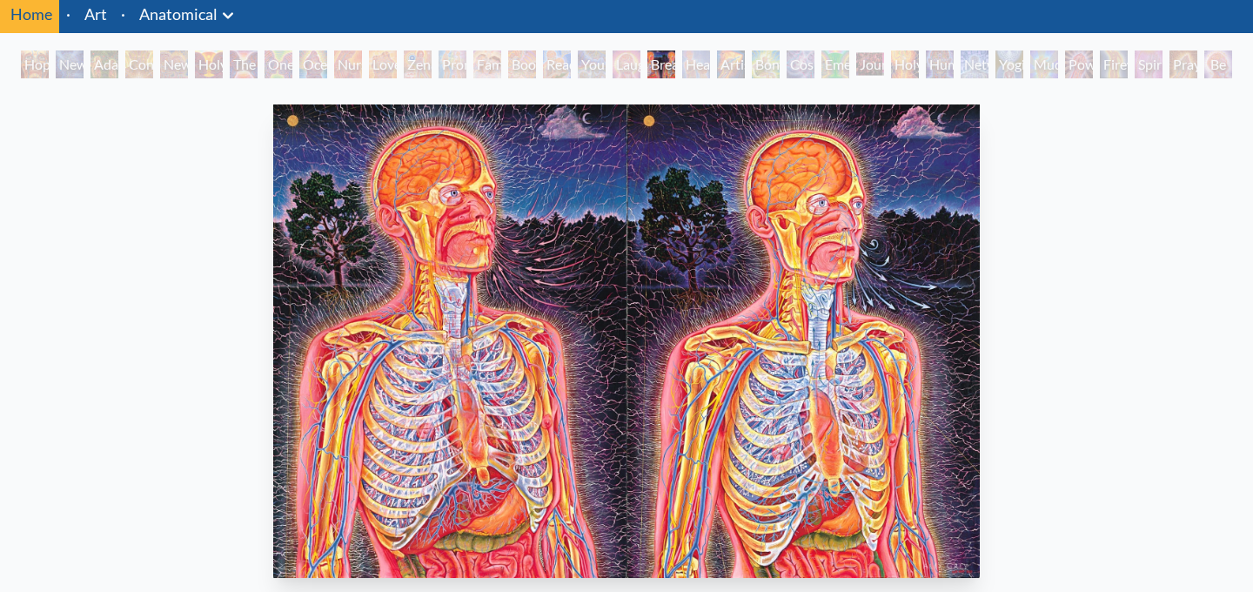
click at [578, 72] on div "Young & Old" at bounding box center [592, 64] width 28 height 28
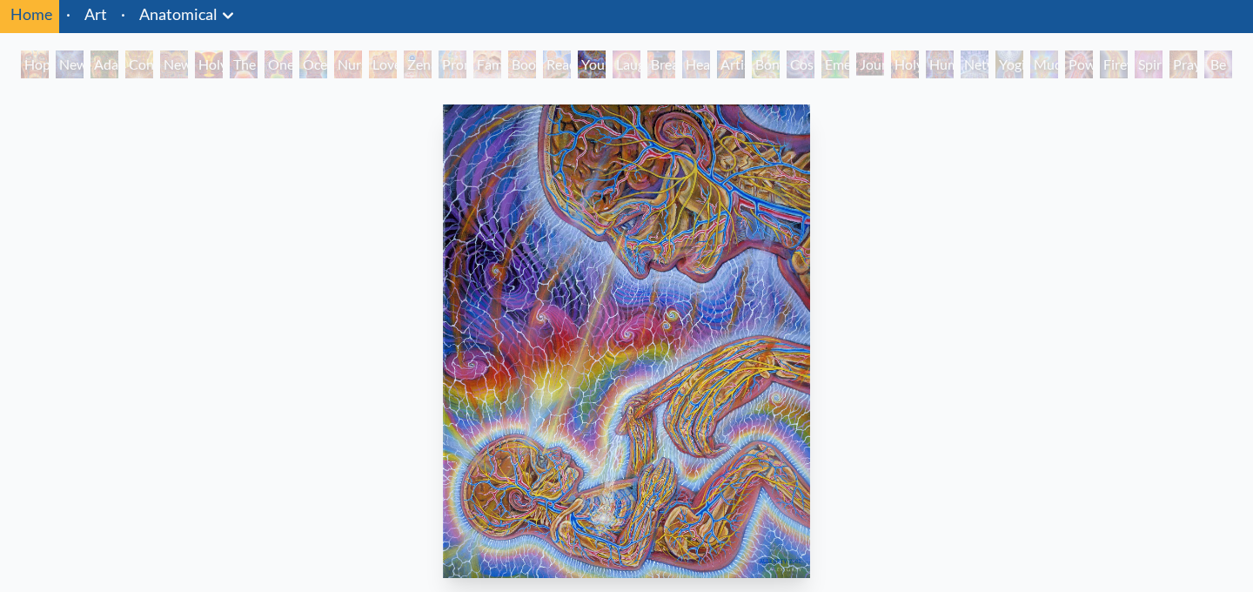
click at [490, 60] on div "Family" at bounding box center [487, 64] width 28 height 28
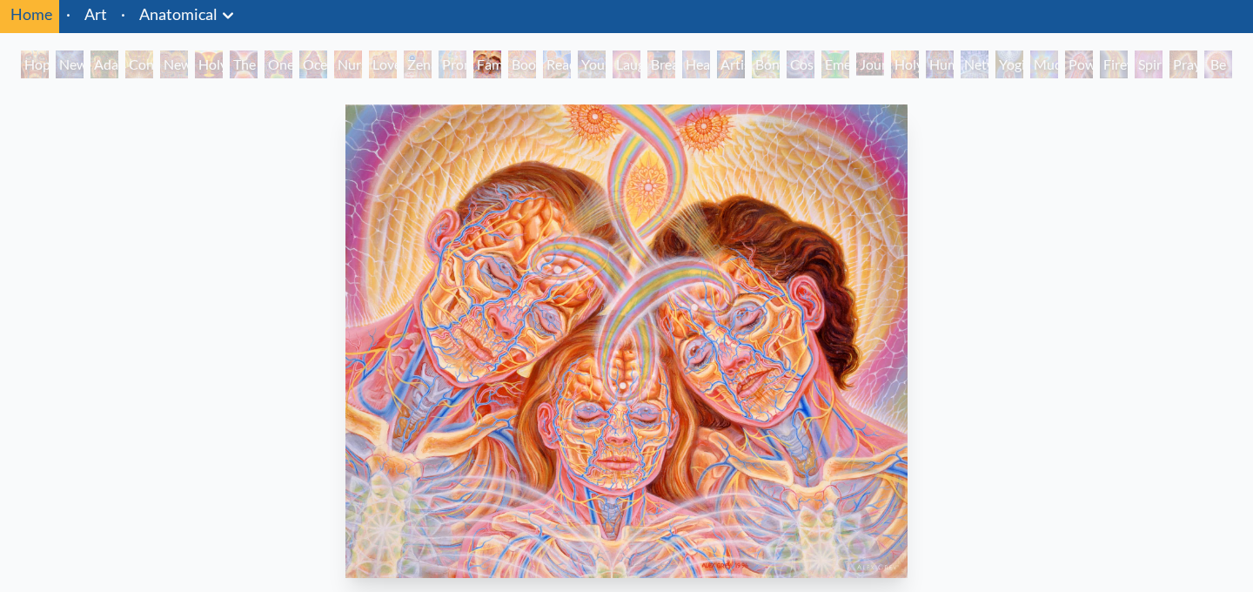
click at [309, 76] on div "Ocean of Love Bliss" at bounding box center [313, 64] width 28 height 28
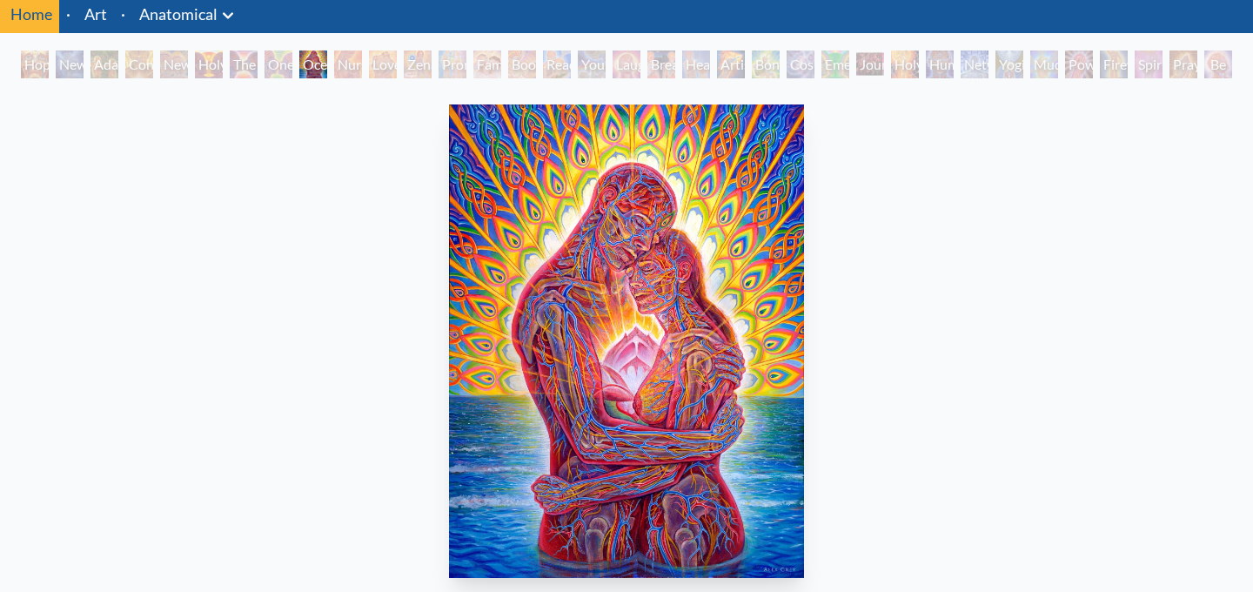
click at [179, 63] on div "New Man New Woman" at bounding box center [174, 64] width 28 height 28
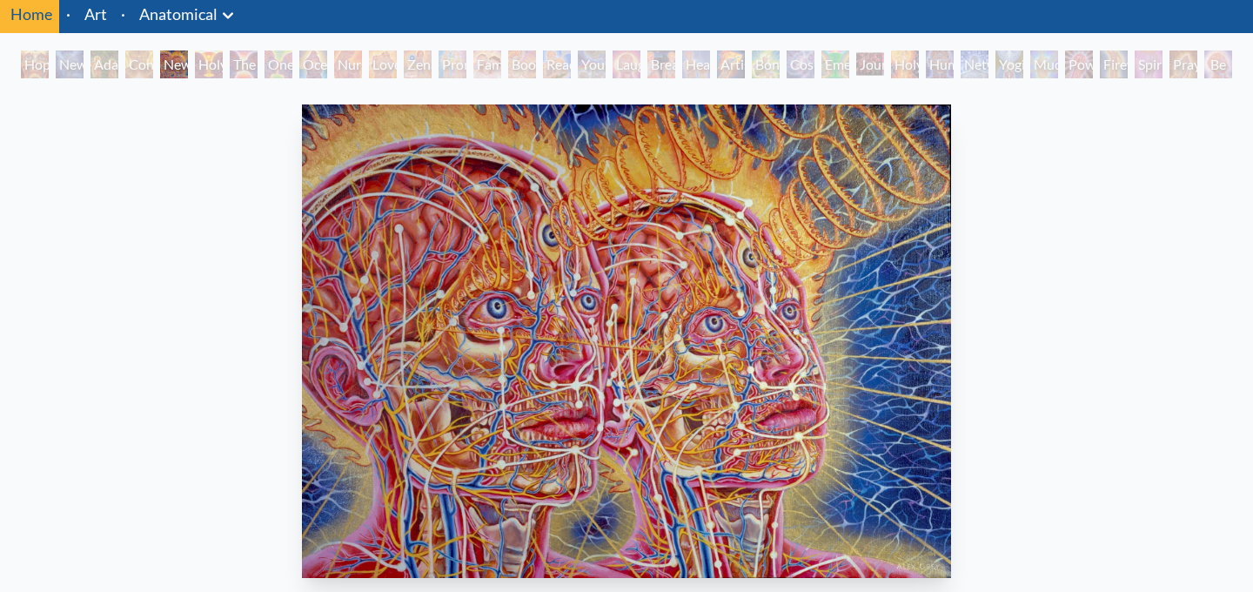
click at [160, 60] on div "New Man New Woman" at bounding box center [174, 64] width 28 height 28
click at [107, 68] on div "Adam & Eve" at bounding box center [104, 64] width 28 height 28
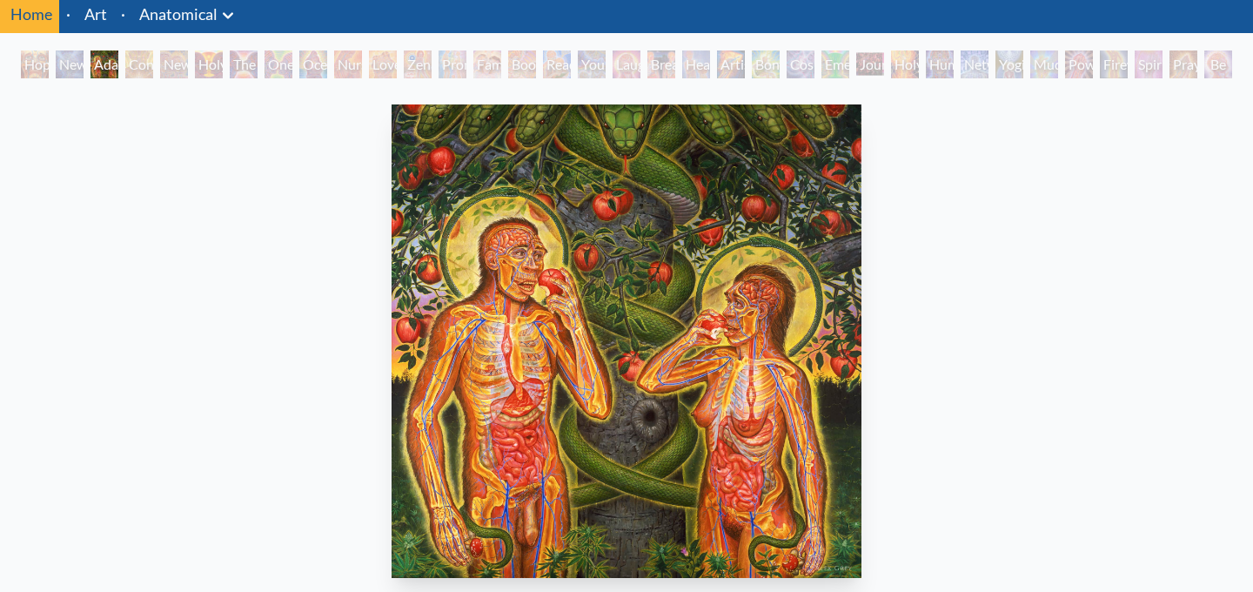
click at [59, 55] on div "New Man 4: Christ Mind" at bounding box center [70, 64] width 28 height 28
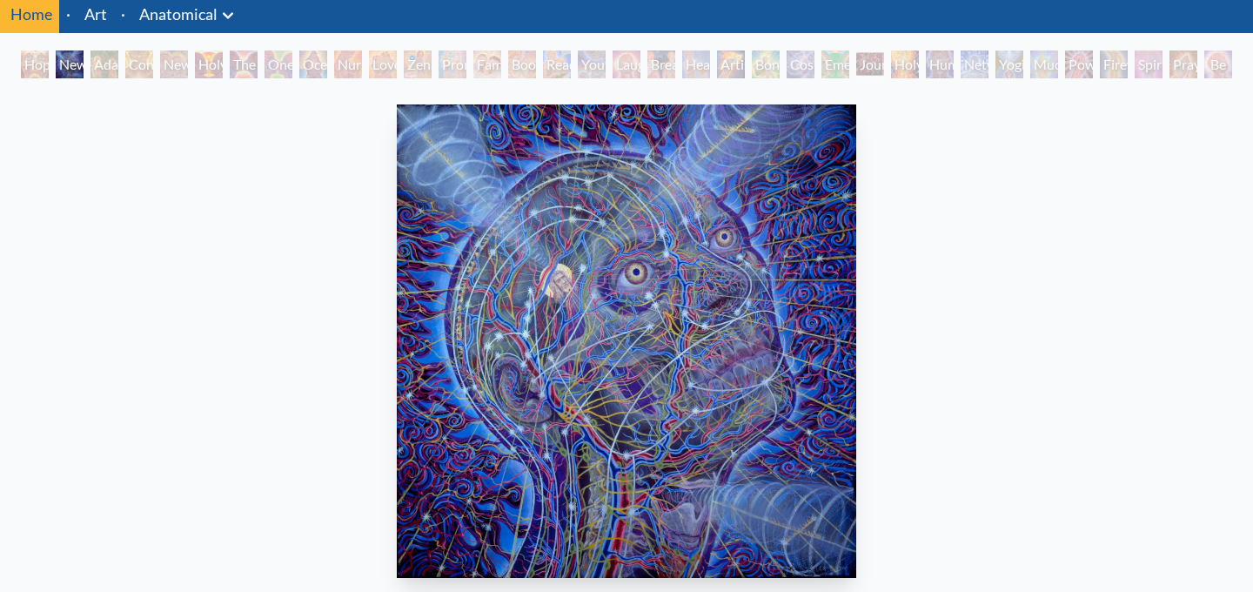
click at [183, 26] on li "Anatomical Anatomical Drawings" at bounding box center [188, 14] width 113 height 38
click at [183, 28] on li "Anatomical Anatomical Drawings" at bounding box center [188, 14] width 113 height 38
click at [234, 15] on icon at bounding box center [227, 15] width 21 height 21
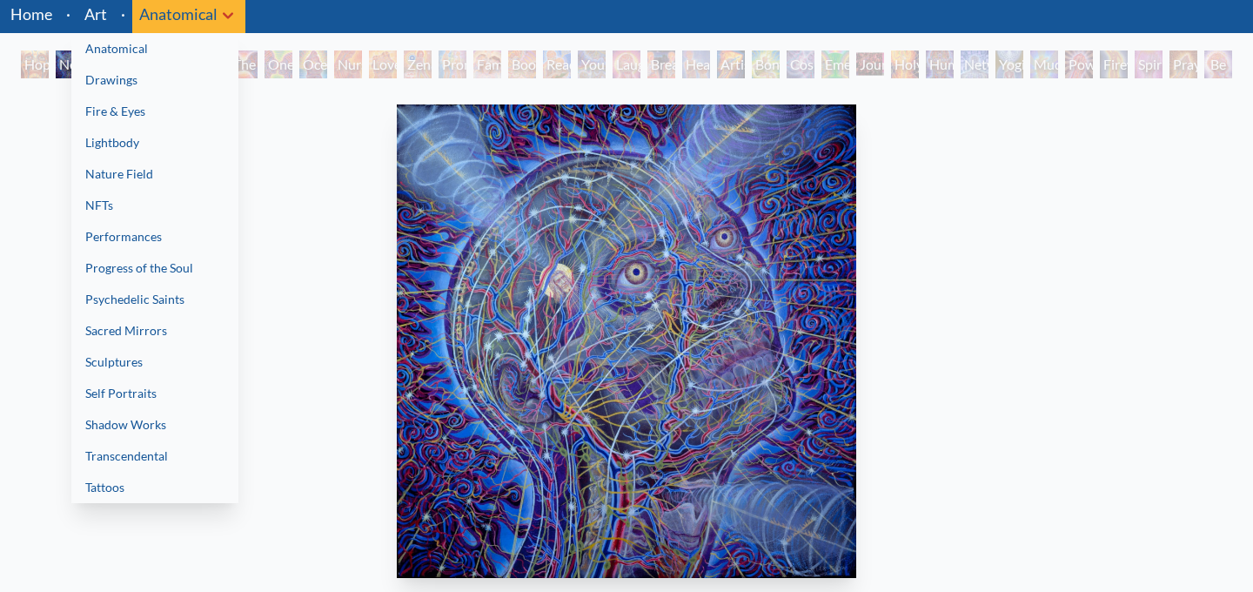
click at [157, 276] on link "Progress of the Soul" at bounding box center [154, 267] width 167 height 31
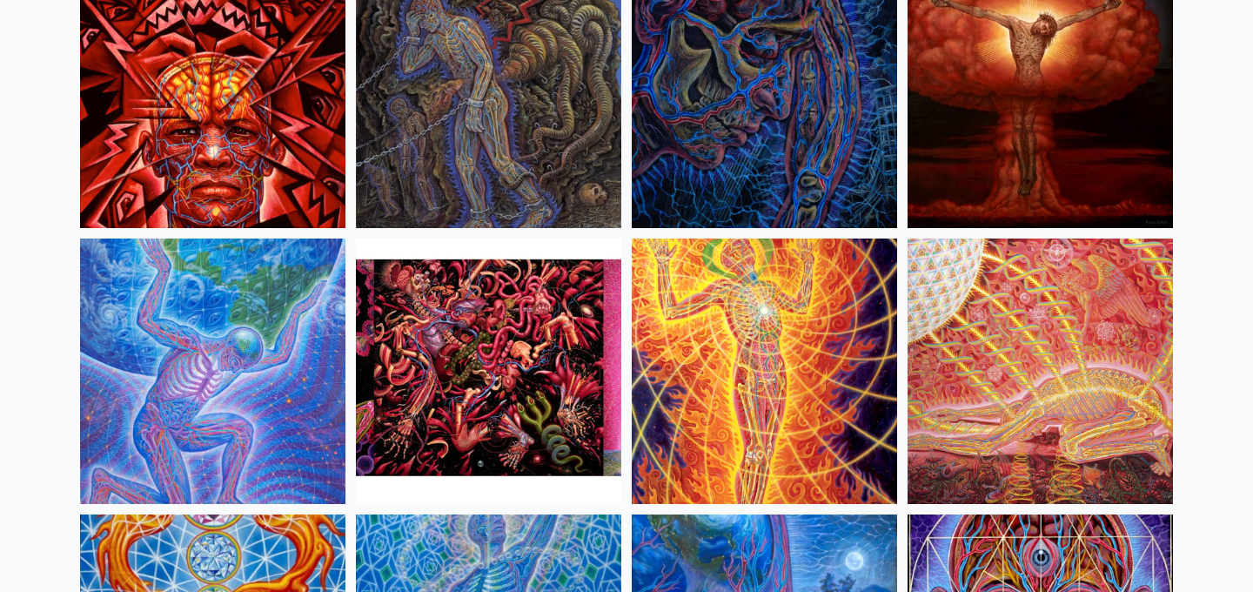
scroll to position [4093, 0]
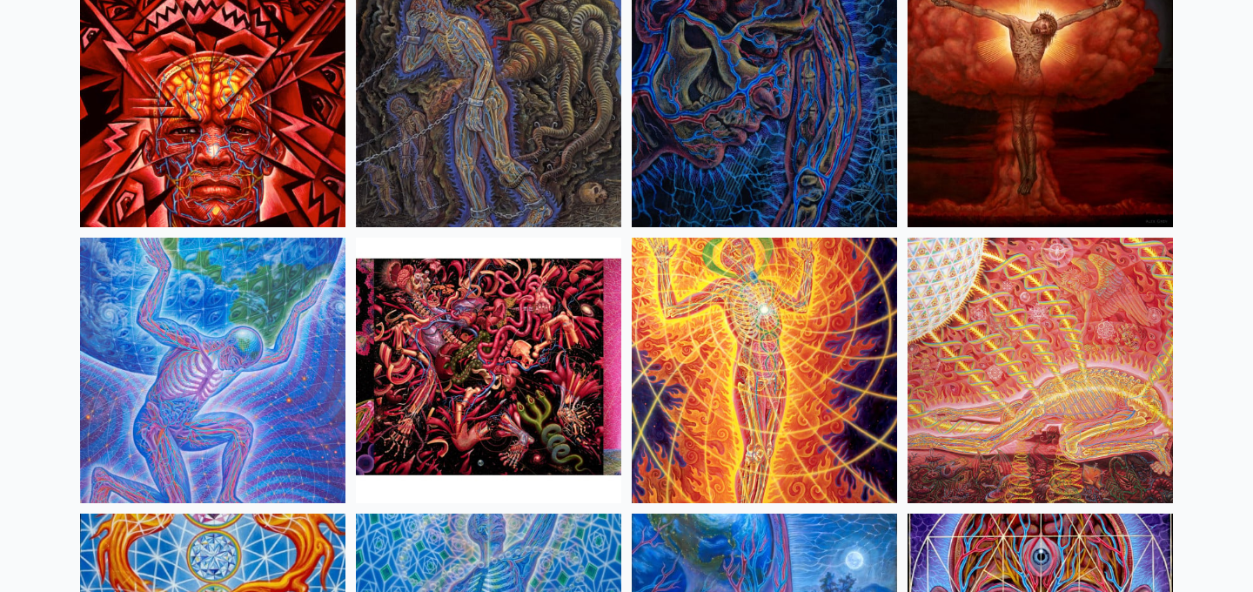
click at [1072, 391] on img at bounding box center [1039, 370] width 265 height 265
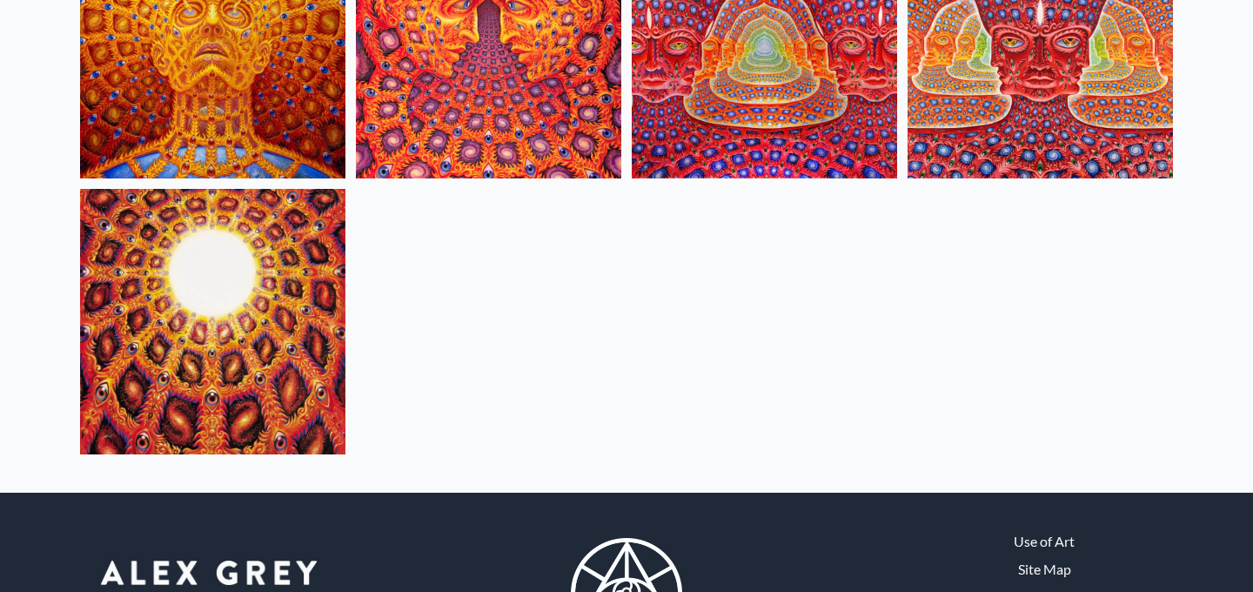
scroll to position [9109, 0]
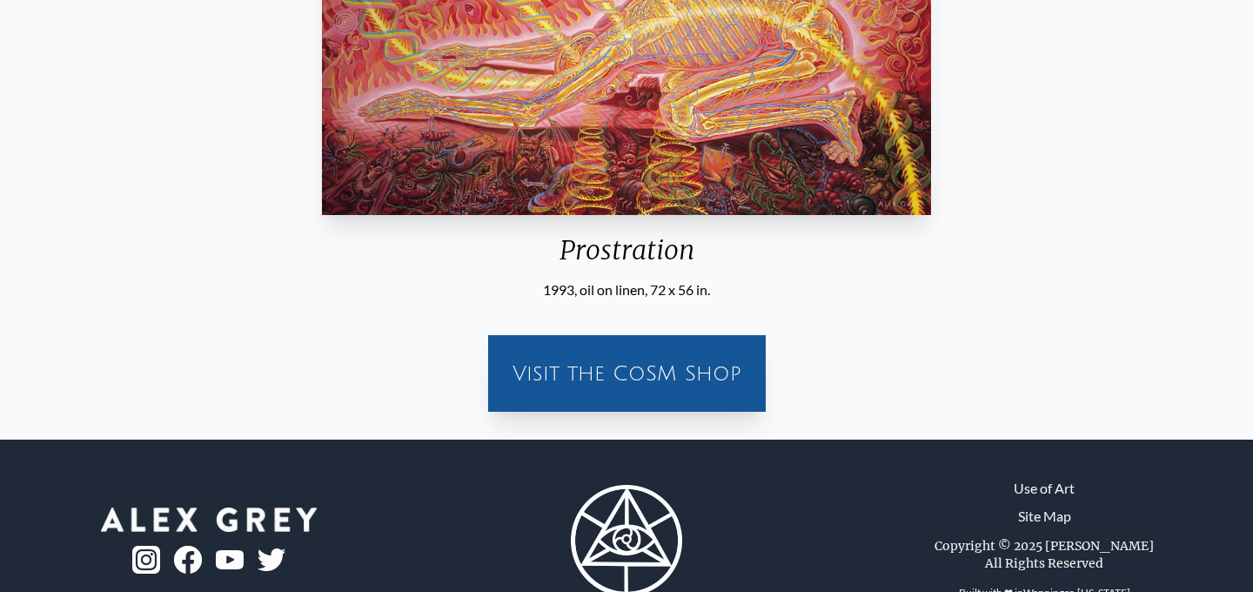
scroll to position [572, 0]
